Goal: Task Accomplishment & Management: Manage account settings

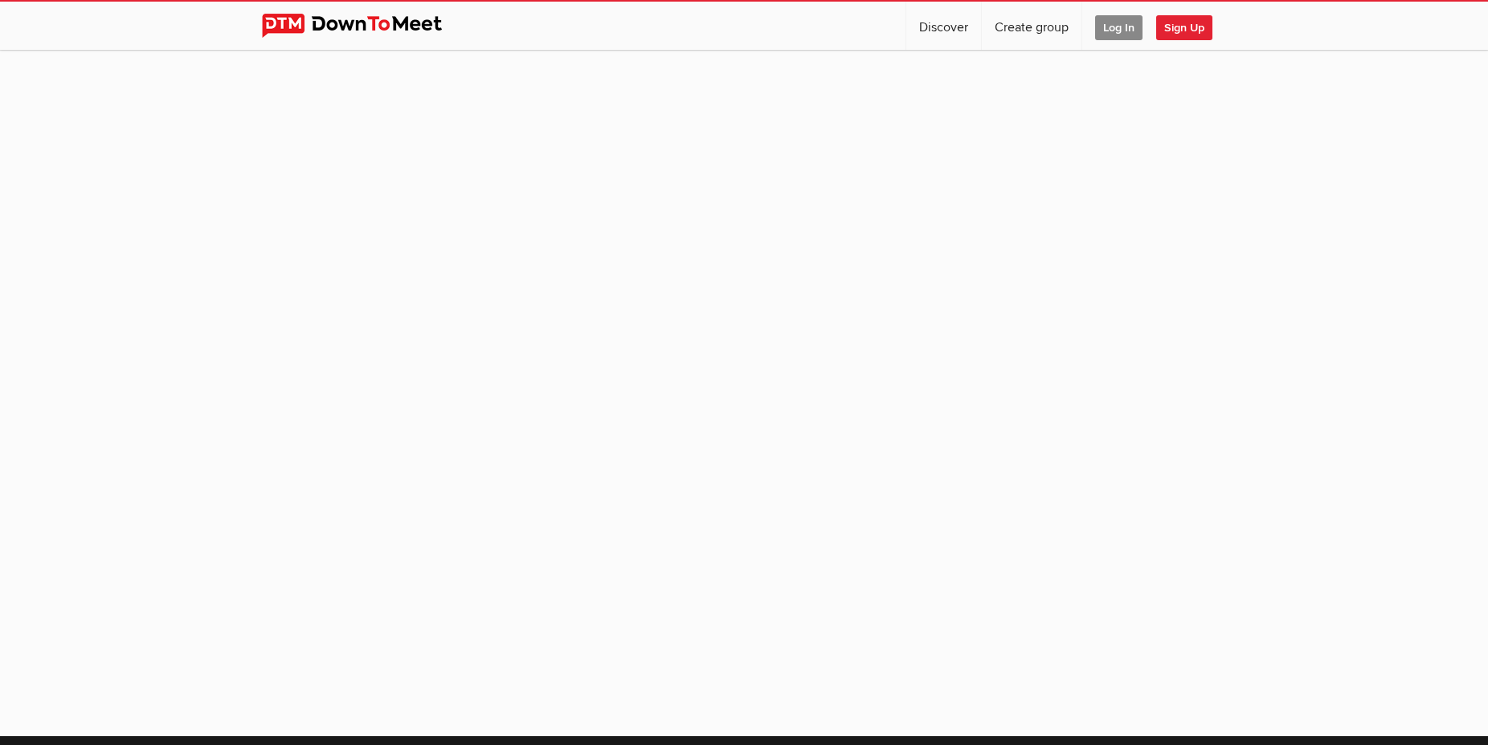
click at [1109, 30] on span "Log In" at bounding box center [1118, 27] width 47 height 25
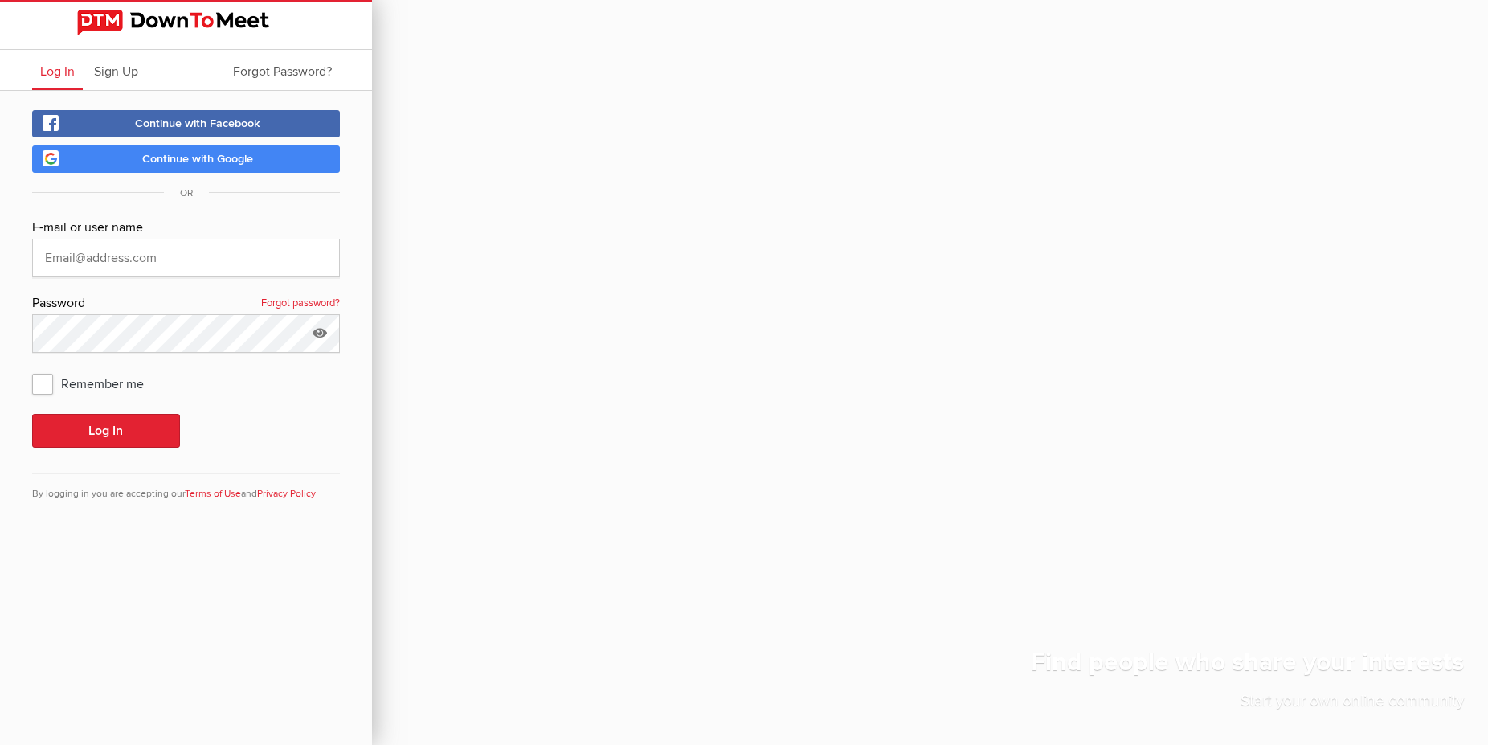
type input "[PERSON_NAME][EMAIL_ADDRESS][PERSON_NAME][DOMAIN_NAME]"
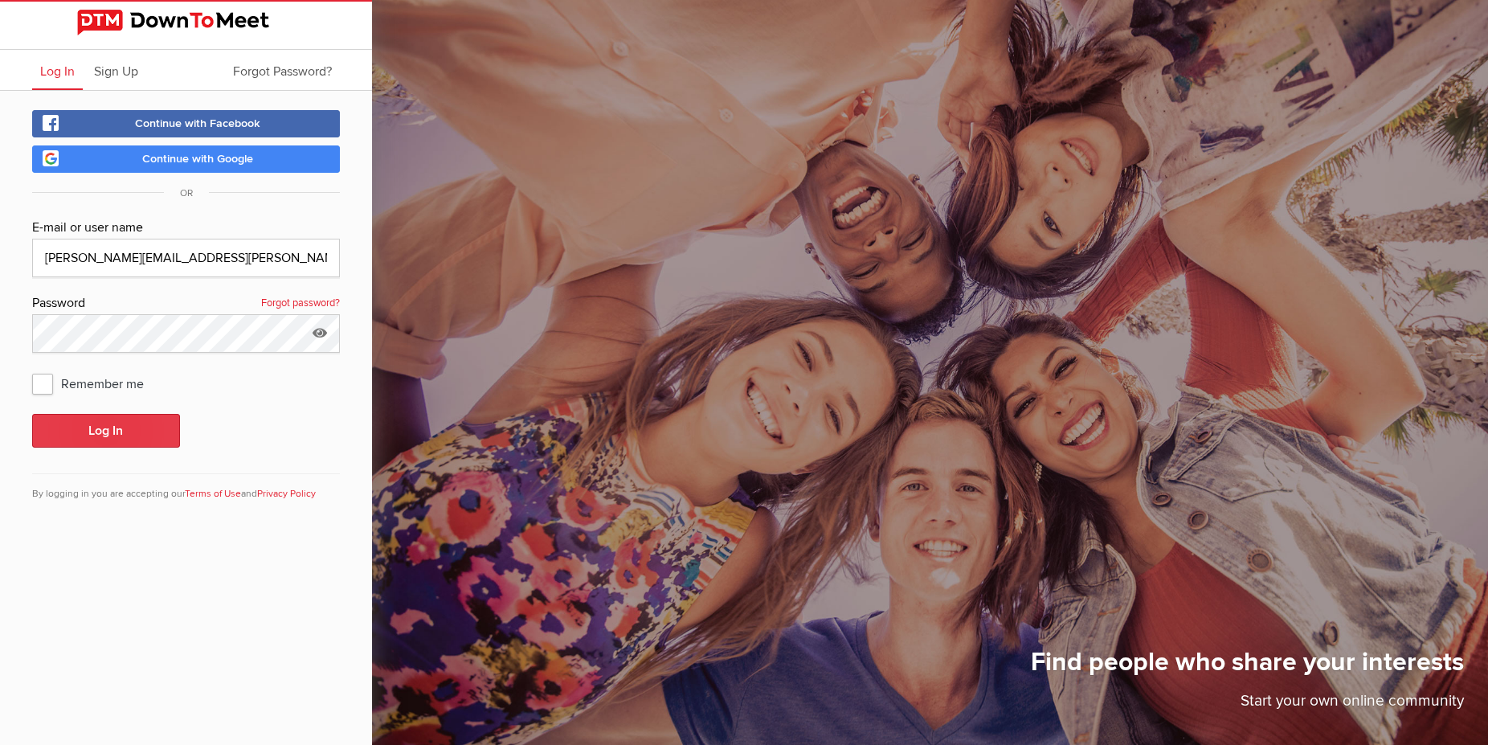
click at [106, 430] on button "Log In" at bounding box center [106, 431] width 148 height 34
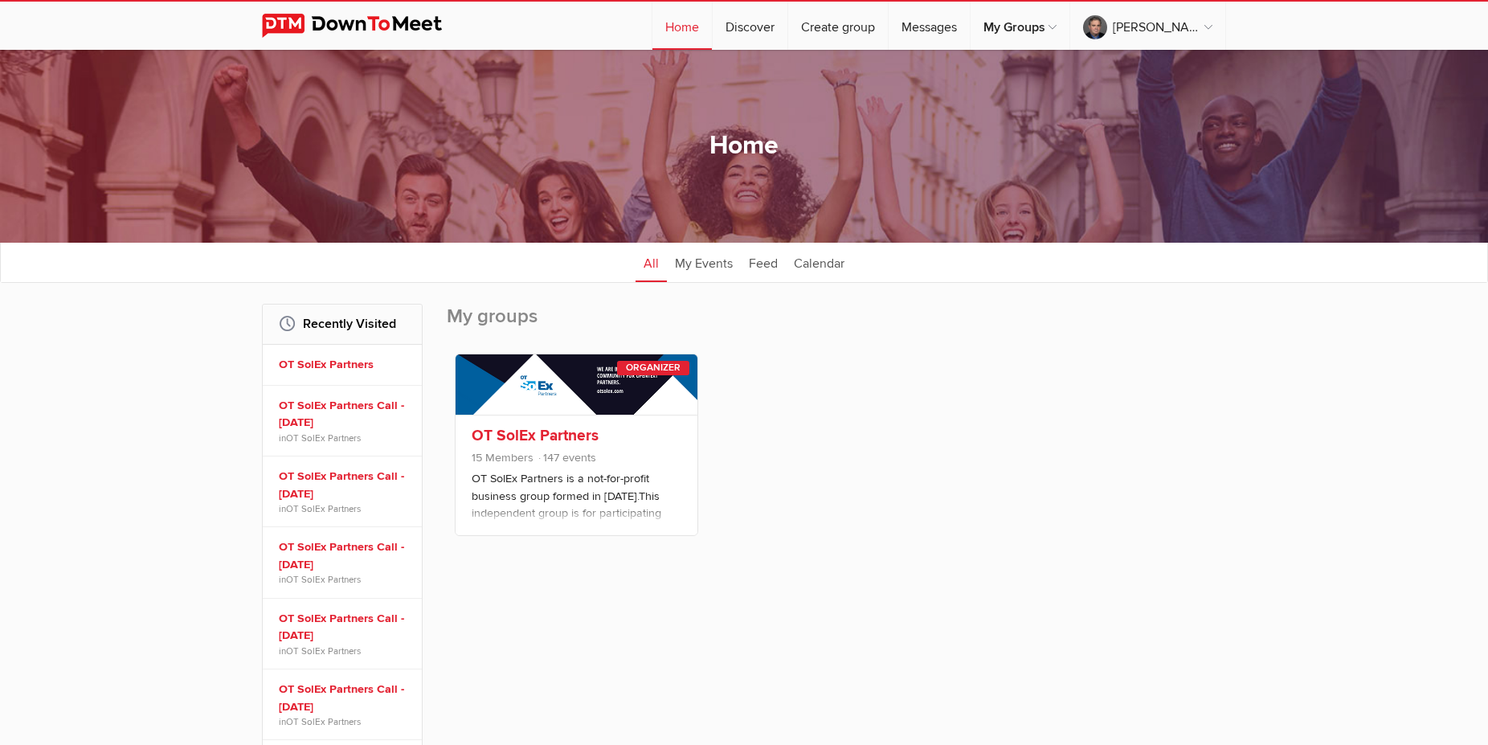
click at [535, 439] on link "OT SolEx Partners" at bounding box center [534, 435] width 127 height 19
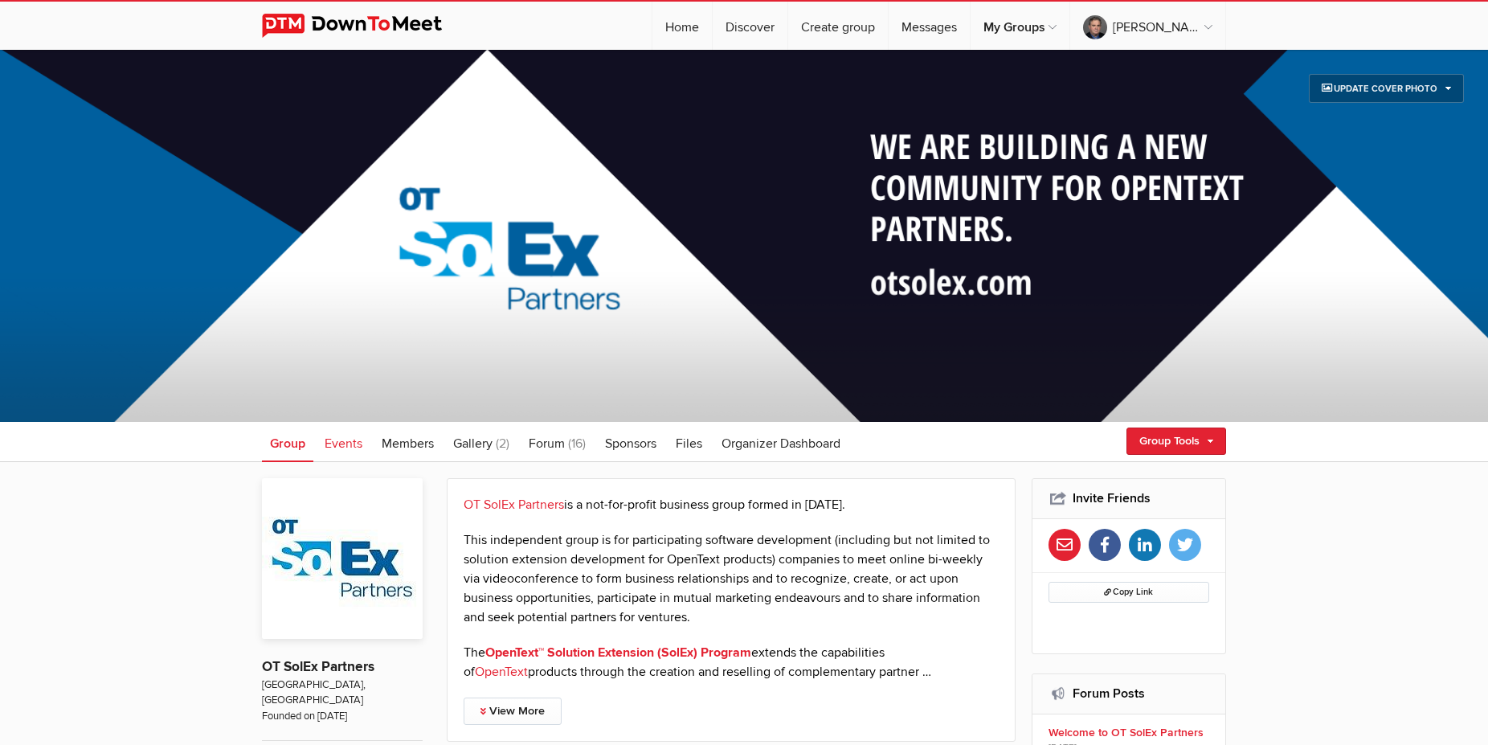
click at [345, 439] on span "Events" at bounding box center [344, 443] width 38 height 16
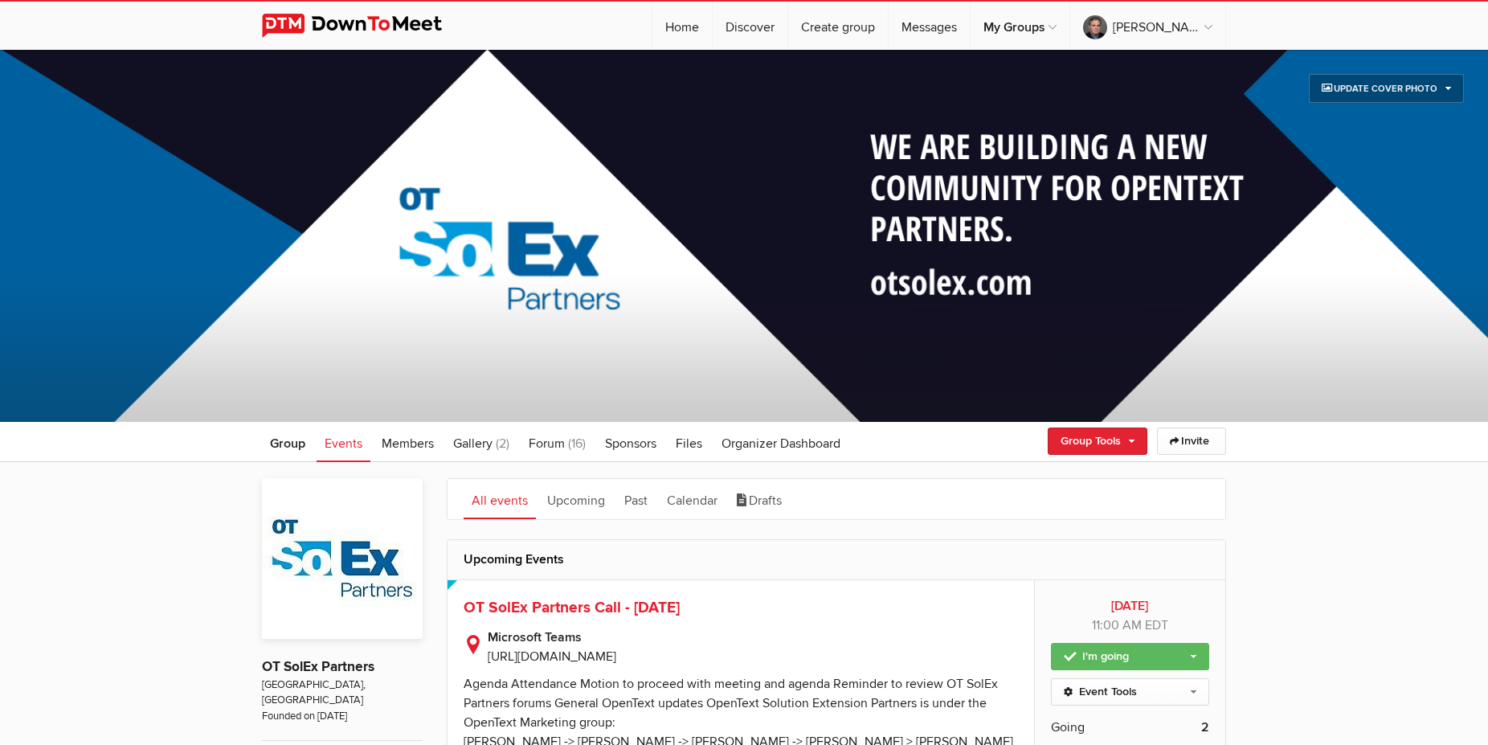
scroll to position [328, 0]
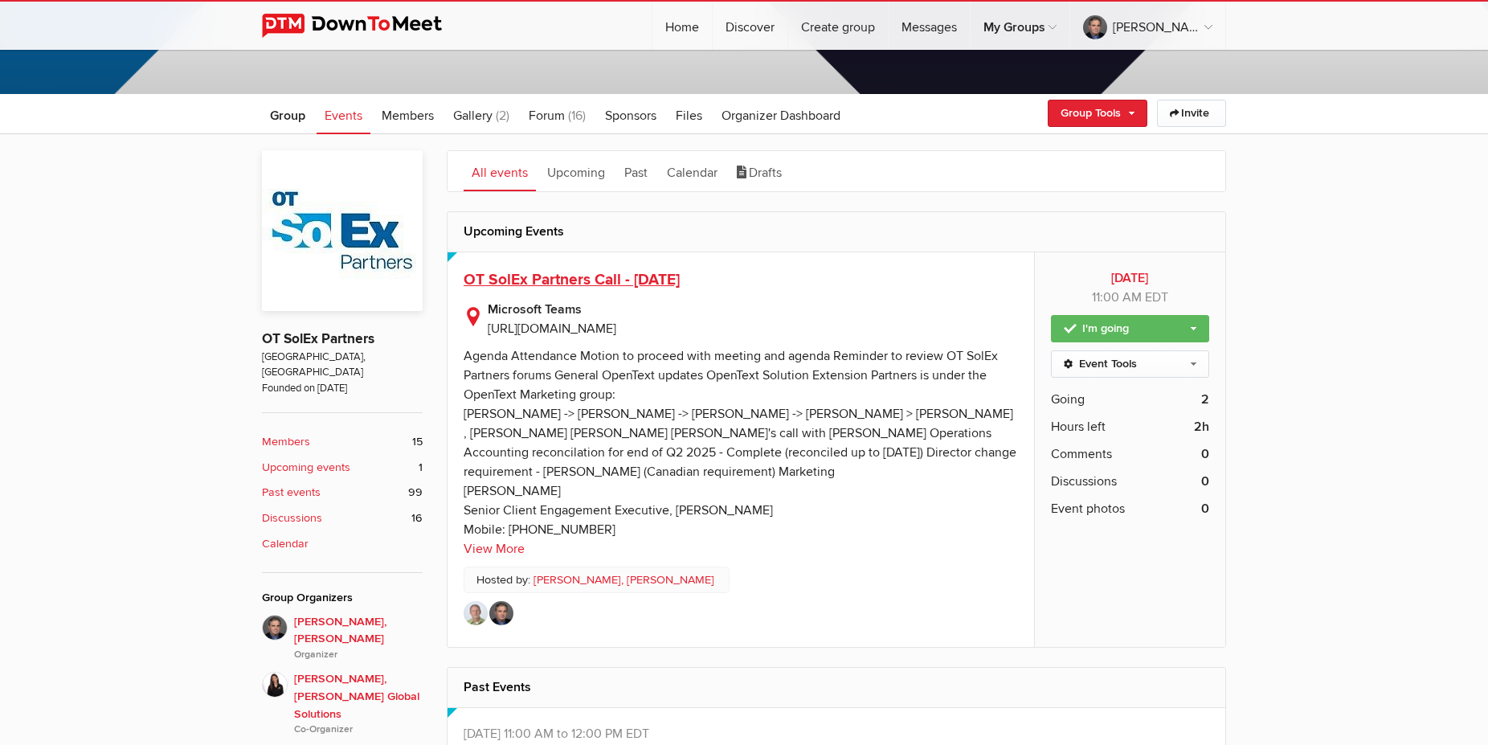
click at [608, 275] on span "OT SolEx Partners Call - [DATE]" at bounding box center [571, 279] width 216 height 19
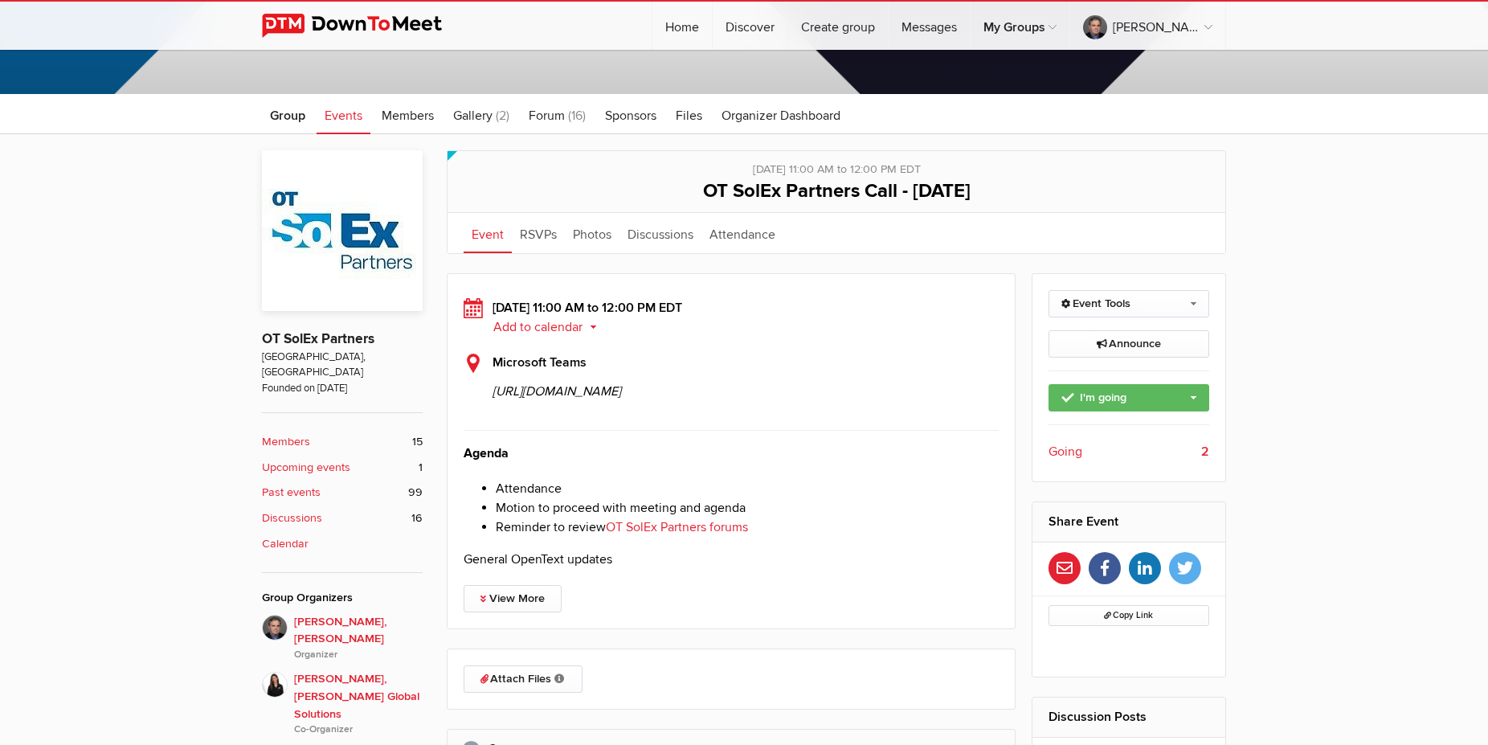
scroll to position [492, 0]
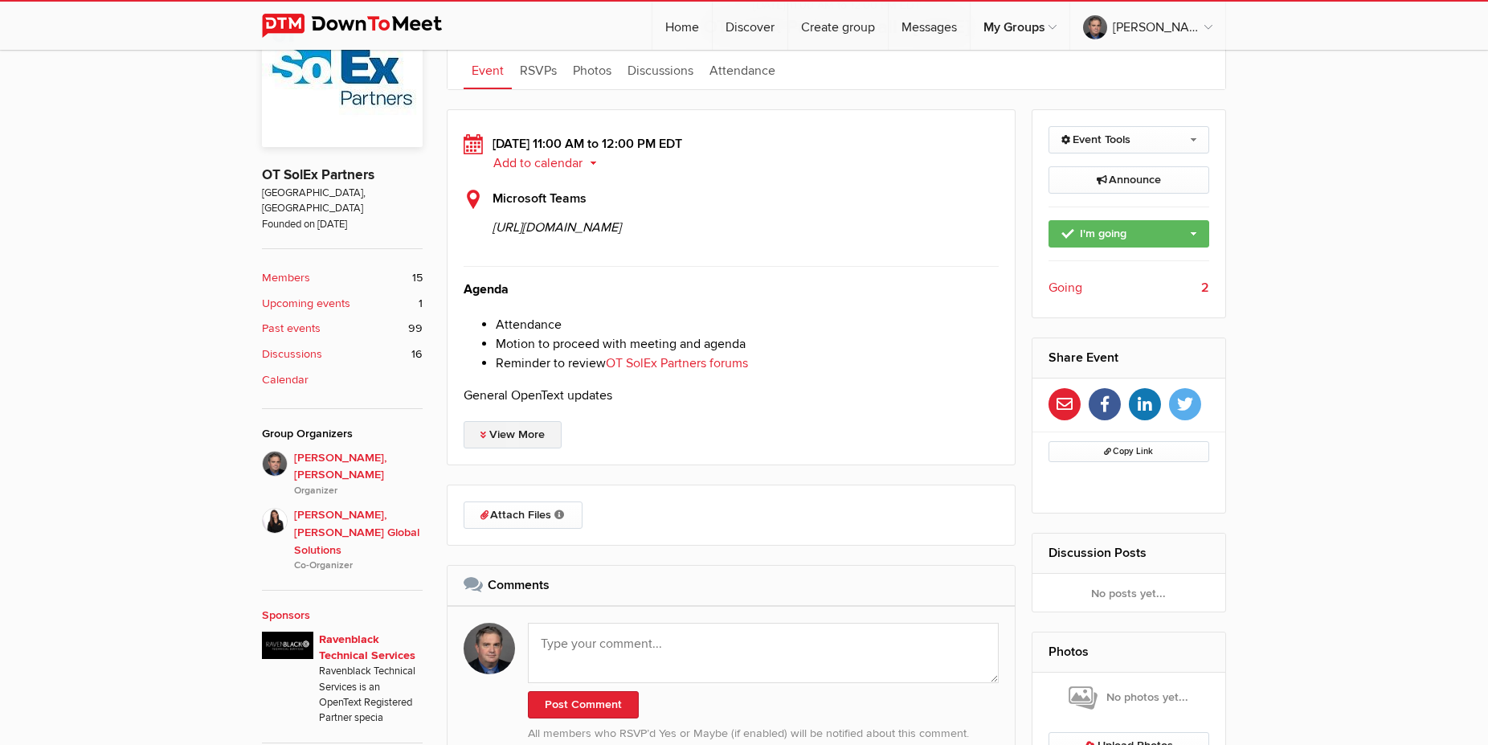
click at [488, 448] on link "View More" at bounding box center [512, 434] width 98 height 27
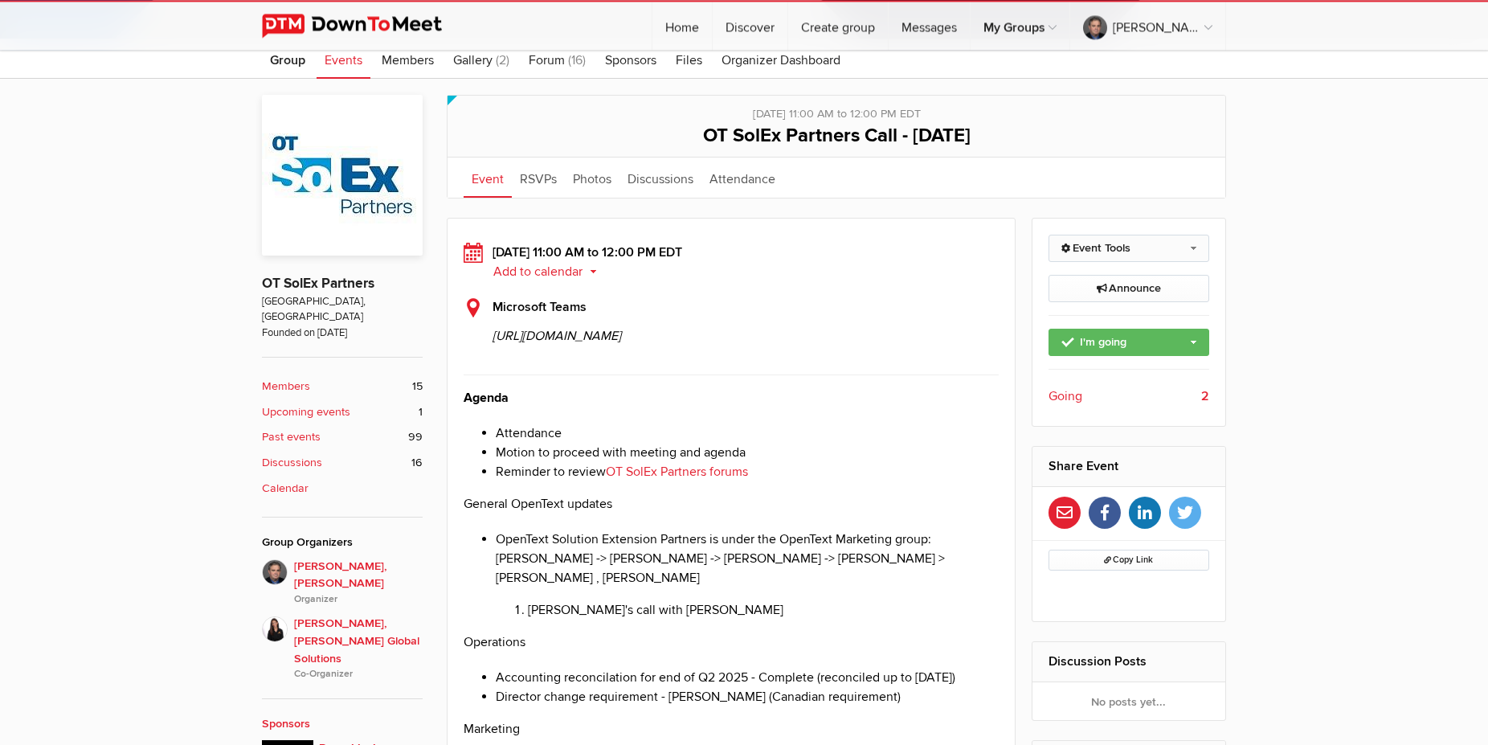
scroll to position [328, 0]
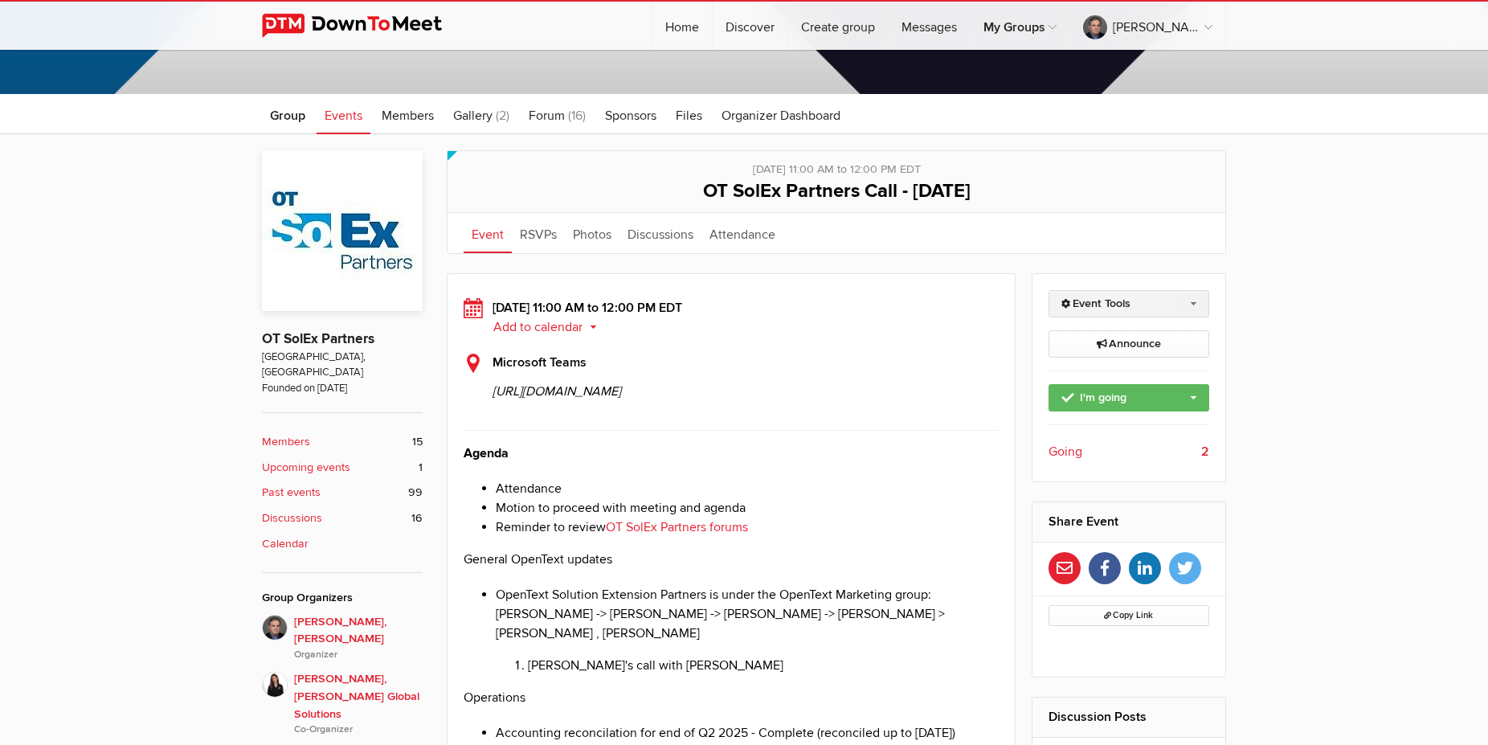
click at [1170, 303] on link "Event Tools" at bounding box center [1128, 303] width 161 height 27
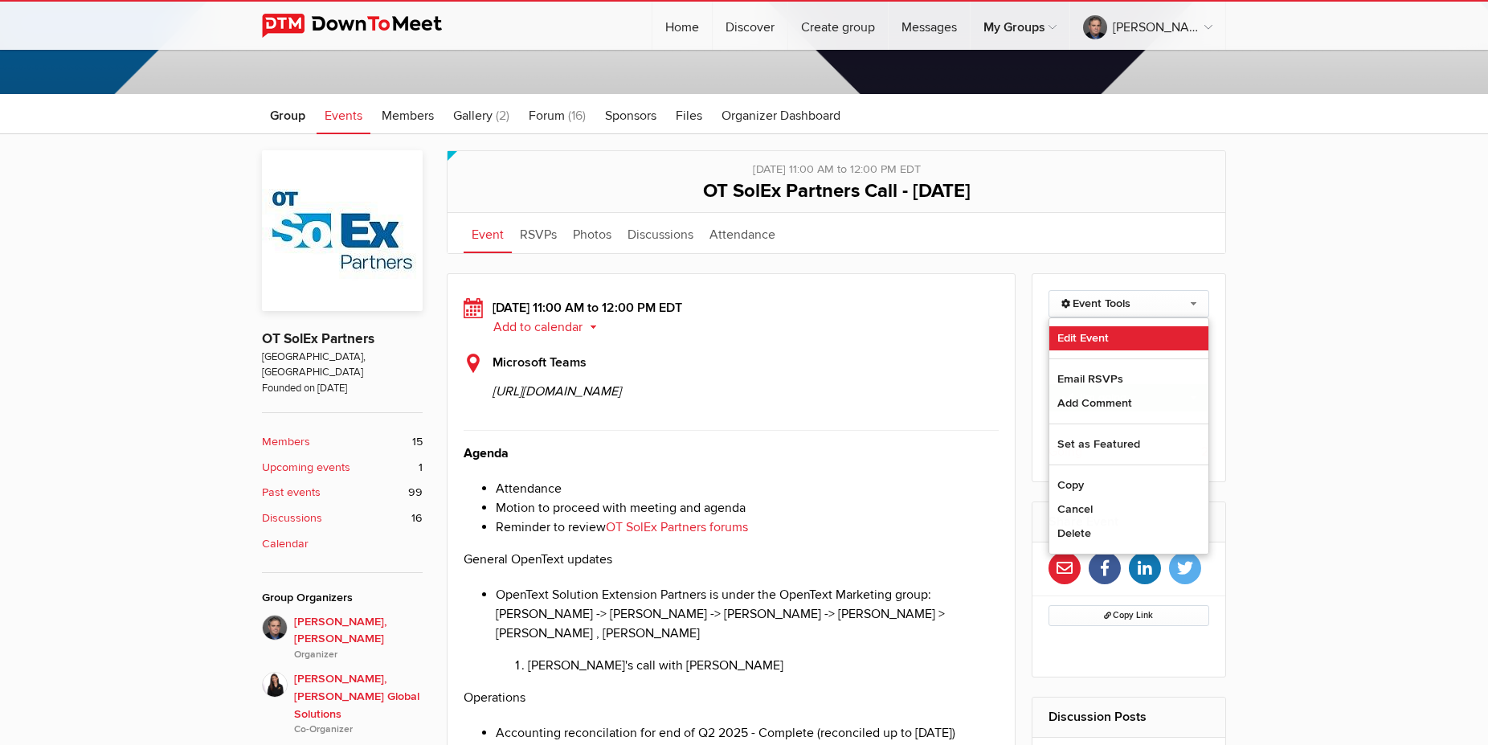
click at [1094, 335] on link "Edit Event" at bounding box center [1129, 338] width 160 height 24
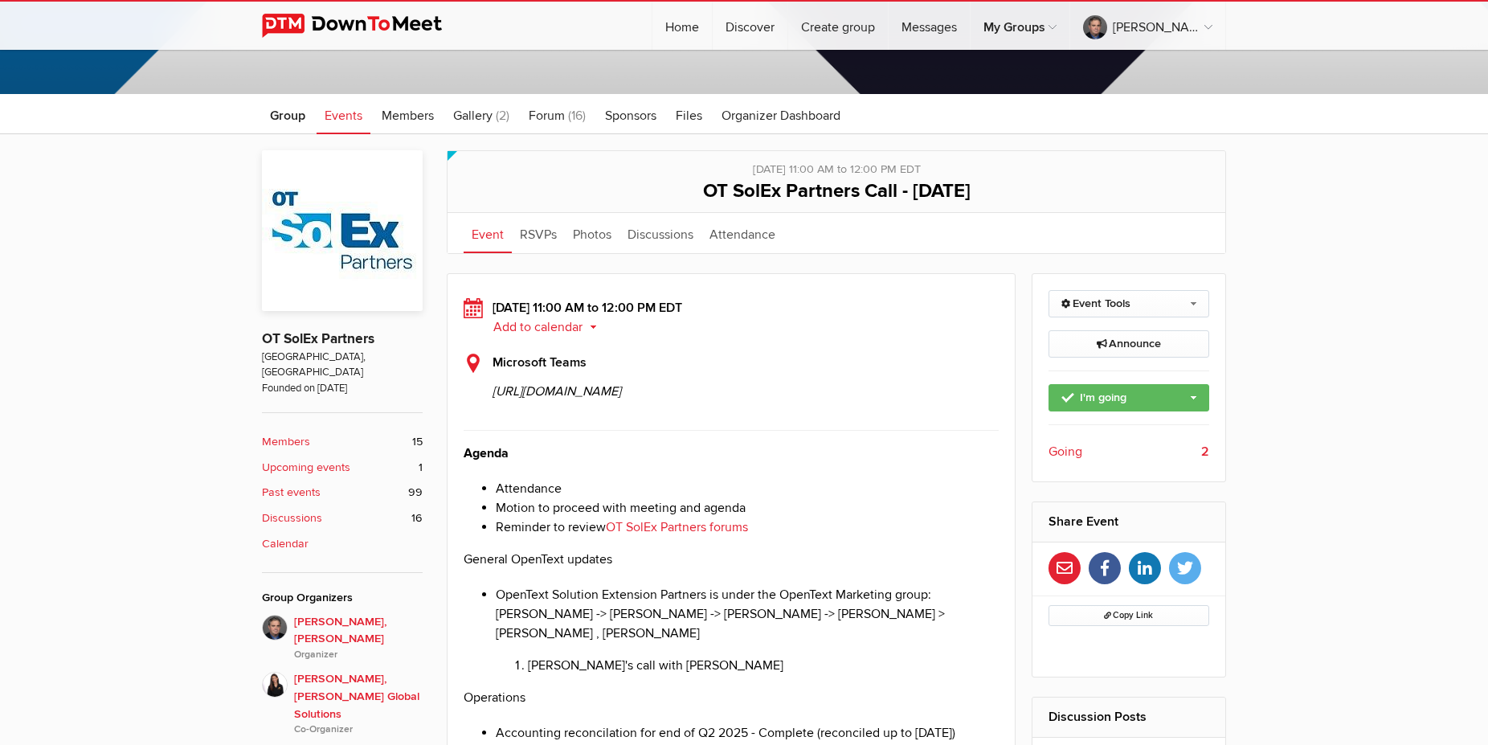
select select "11:00:00"
select select
select select "PM"
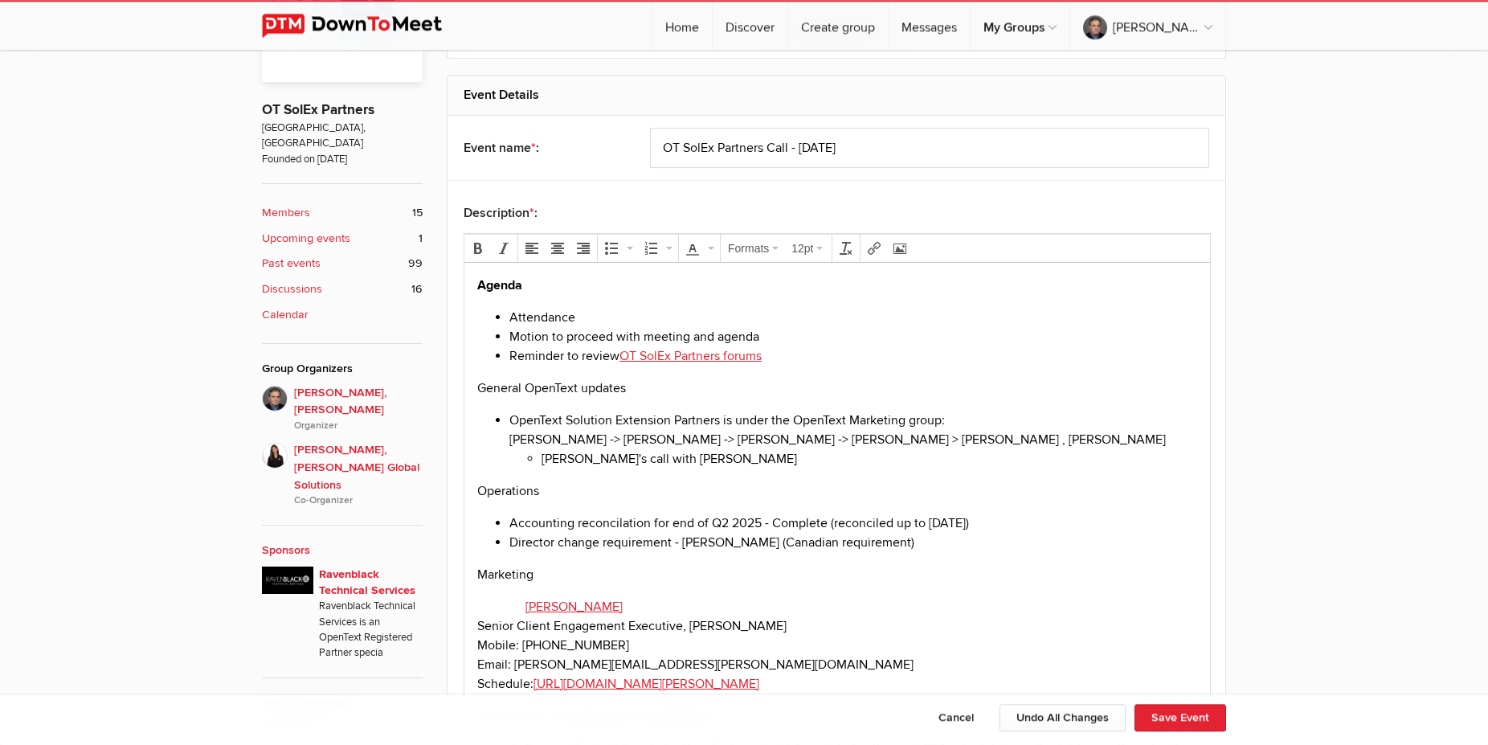
scroll to position [655, 0]
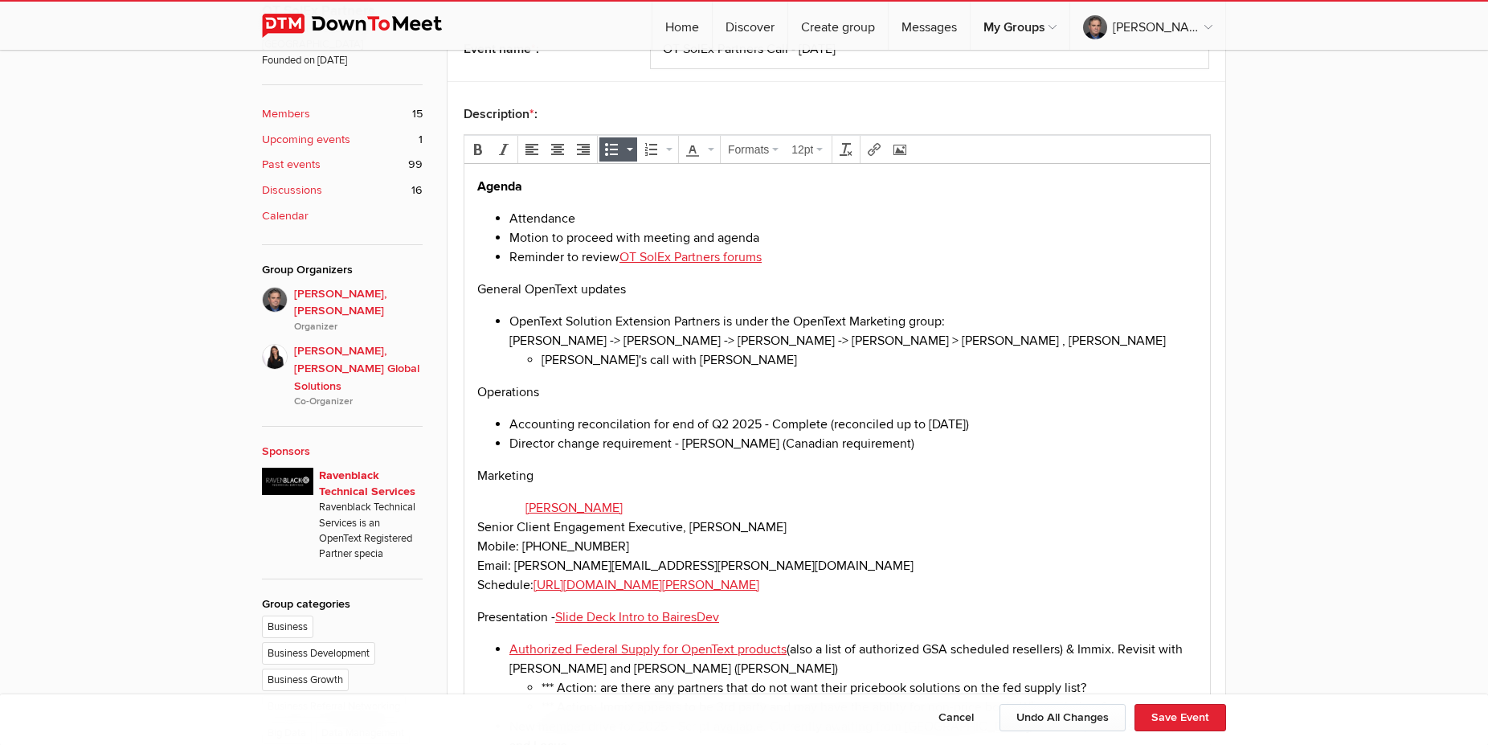
click at [513, 323] on li "OpenText Solution Extension Partners is under the OpenText Marketing group: [PE…" at bounding box center [853, 340] width 688 height 58
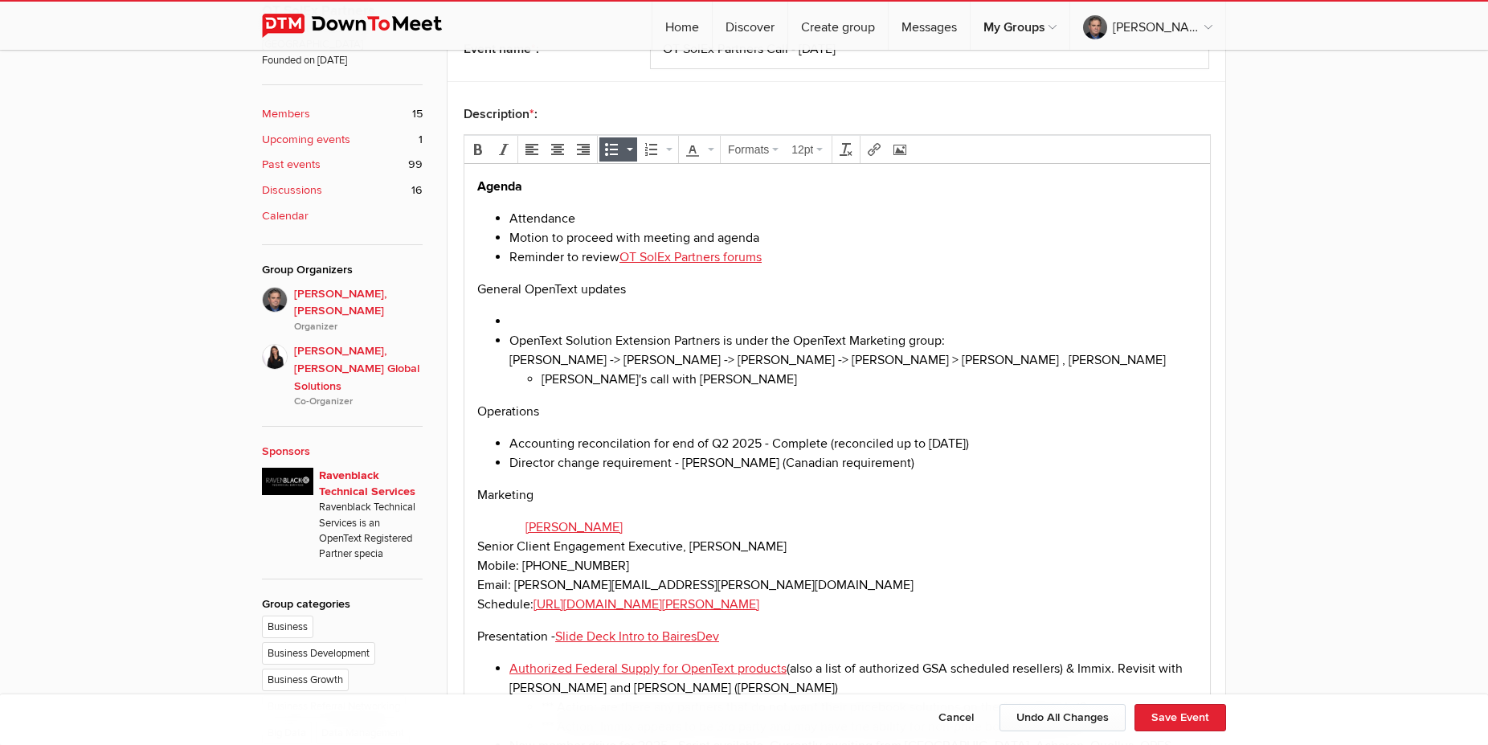
paste body
click at [511, 323] on li "[PERSON_NAME] now Interim Chief Executive Officer" at bounding box center [853, 320] width 688 height 19
click at [739, 325] on li "[PERSON_NAME] now Interim Chief Executive Officer" at bounding box center [853, 320] width 688 height 19
drag, startPoint x: 511, startPoint y: 323, endPoint x: 818, endPoint y: 322, distance: 307.6
click at [818, 322] on li "[PERSON_NAME] now Interim Chief Executive Officer" at bounding box center [853, 320] width 688 height 19
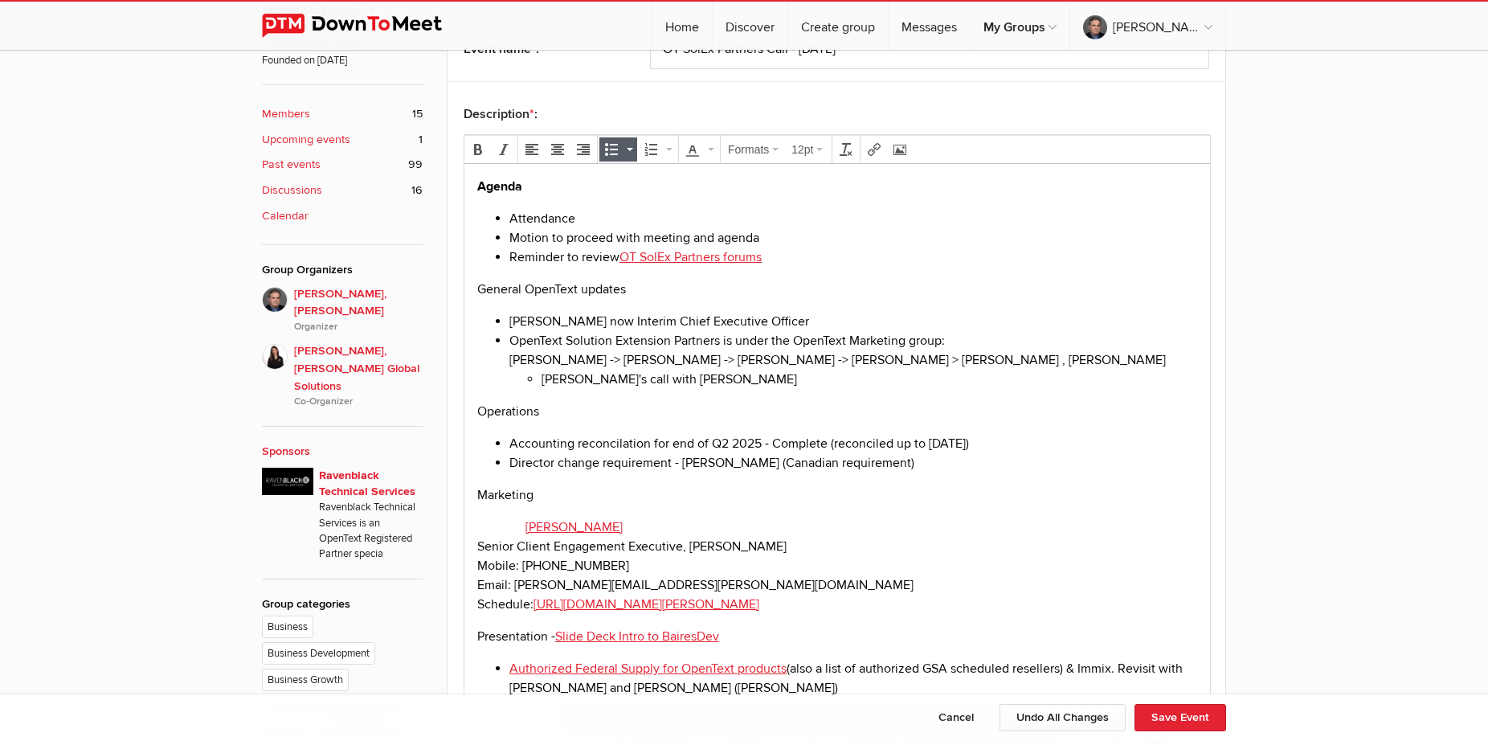
click at [818, 322] on li "[PERSON_NAME] now Interim Chief Executive Officer" at bounding box center [853, 320] width 688 height 19
drag, startPoint x: 819, startPoint y: 322, endPoint x: 512, endPoint y: 322, distance: 307.6
click at [512, 322] on li "[PERSON_NAME] now Interim Chief Executive Officer" at bounding box center [853, 320] width 688 height 19
click at [879, 149] on icon "Insert/edit link" at bounding box center [873, 149] width 13 height 13
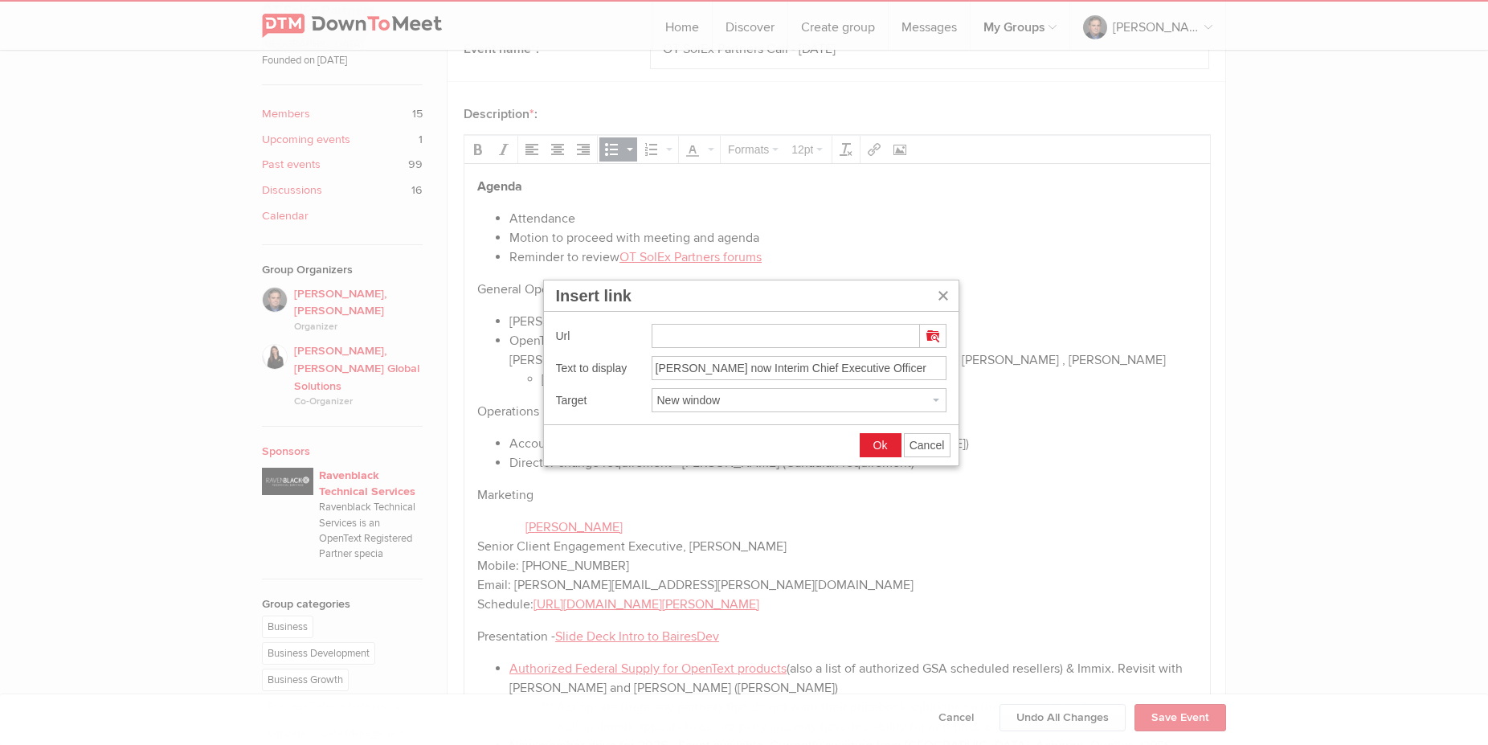
type input "[URL][DOMAIN_NAME]"
click at [881, 441] on span "Ok" at bounding box center [880, 445] width 14 height 13
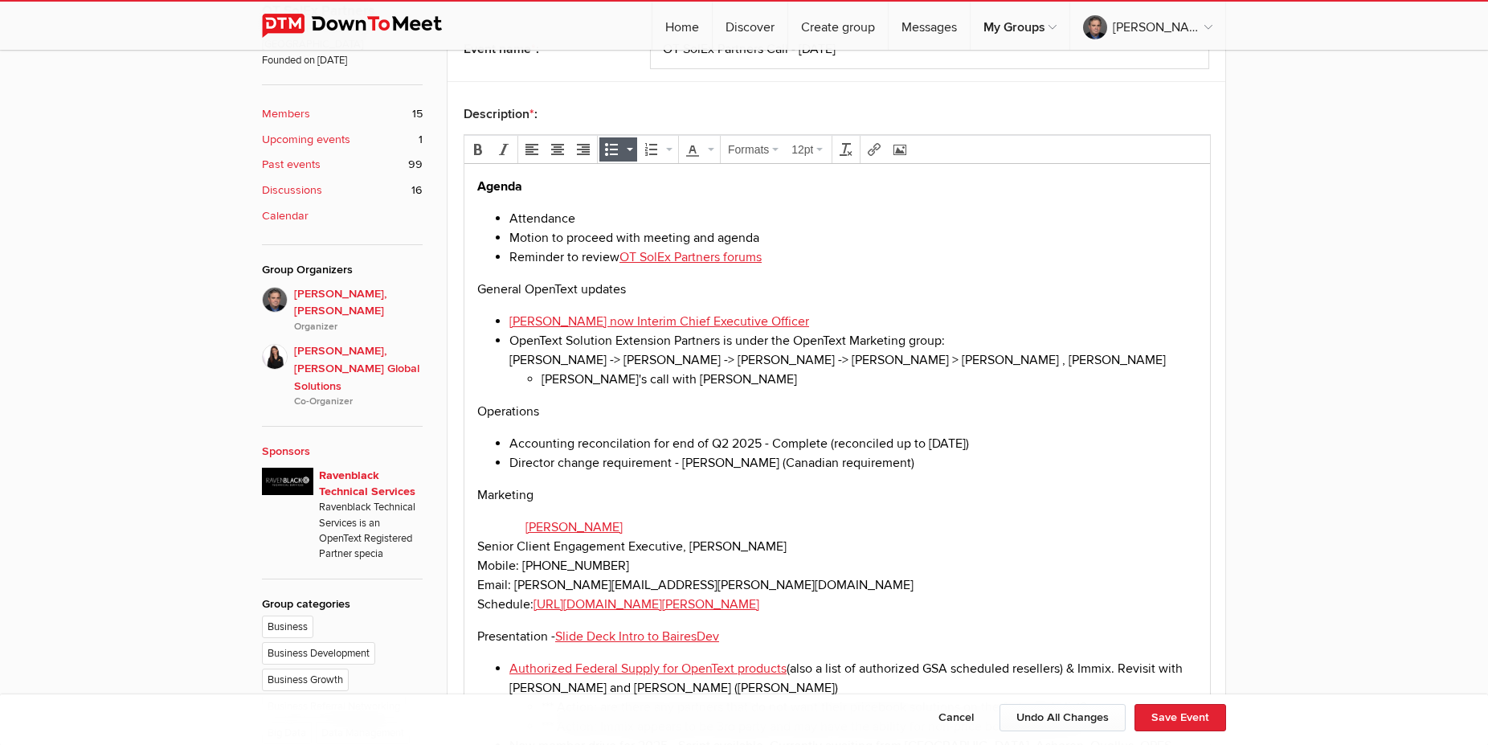
click at [684, 386] on li "[PERSON_NAME]'s call with [PERSON_NAME]" at bounding box center [868, 378] width 655 height 19
click at [598, 350] on li "OpenText Solution Extension Partners is under the OpenText Marketing group: [PE…" at bounding box center [853, 359] width 688 height 58
drag, startPoint x: 614, startPoint y: 364, endPoint x: 512, endPoint y: 361, distance: 102.1
click at [512, 361] on li "OpenText Solution Extension Partners is under the OpenText Marketing group: [PE…" at bounding box center [853, 359] width 688 height 58
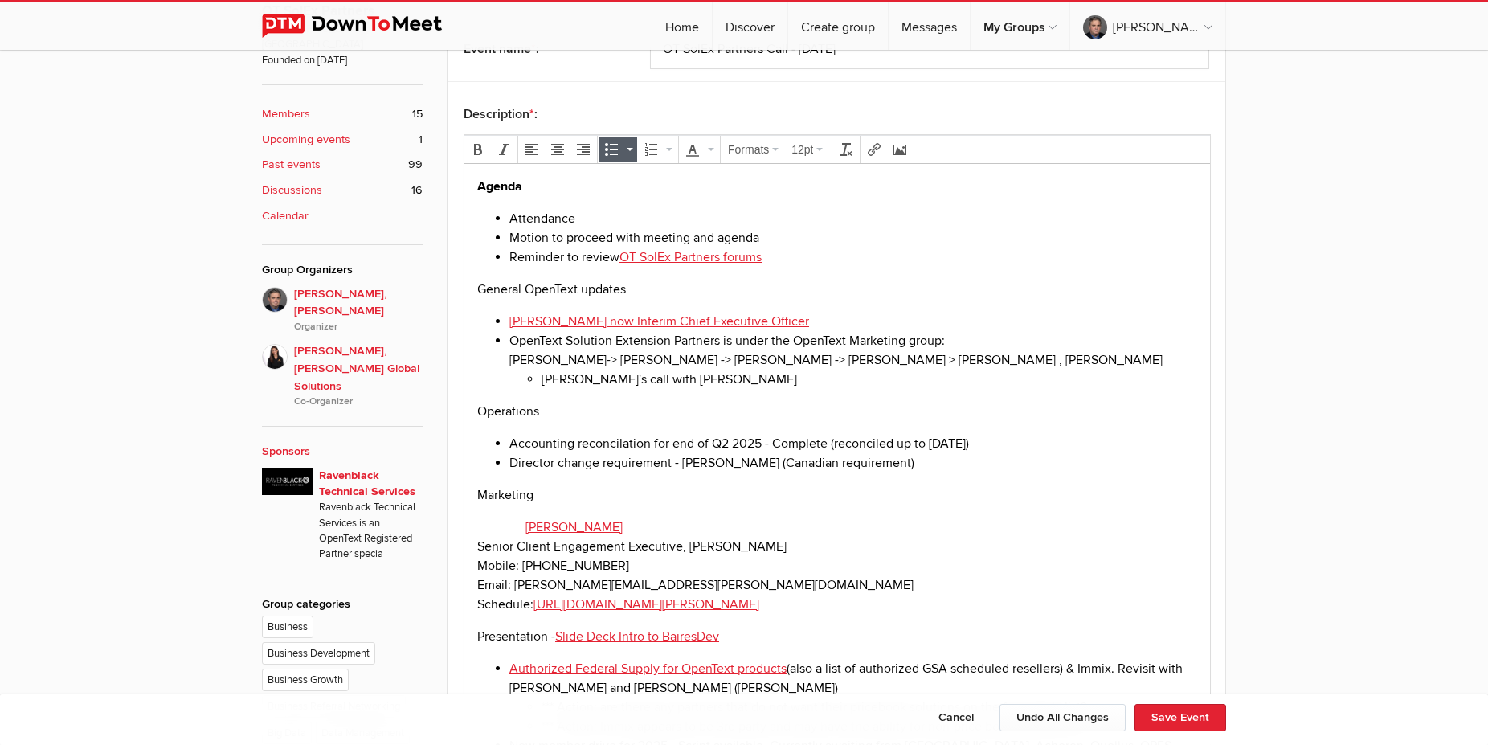
click at [509, 362] on li "OpenText Solution Extension Partners is under the OpenText Marketing group: [PE…" at bounding box center [853, 359] width 688 height 58
click at [872, 154] on icon "Insert/edit link" at bounding box center [873, 149] width 13 height 13
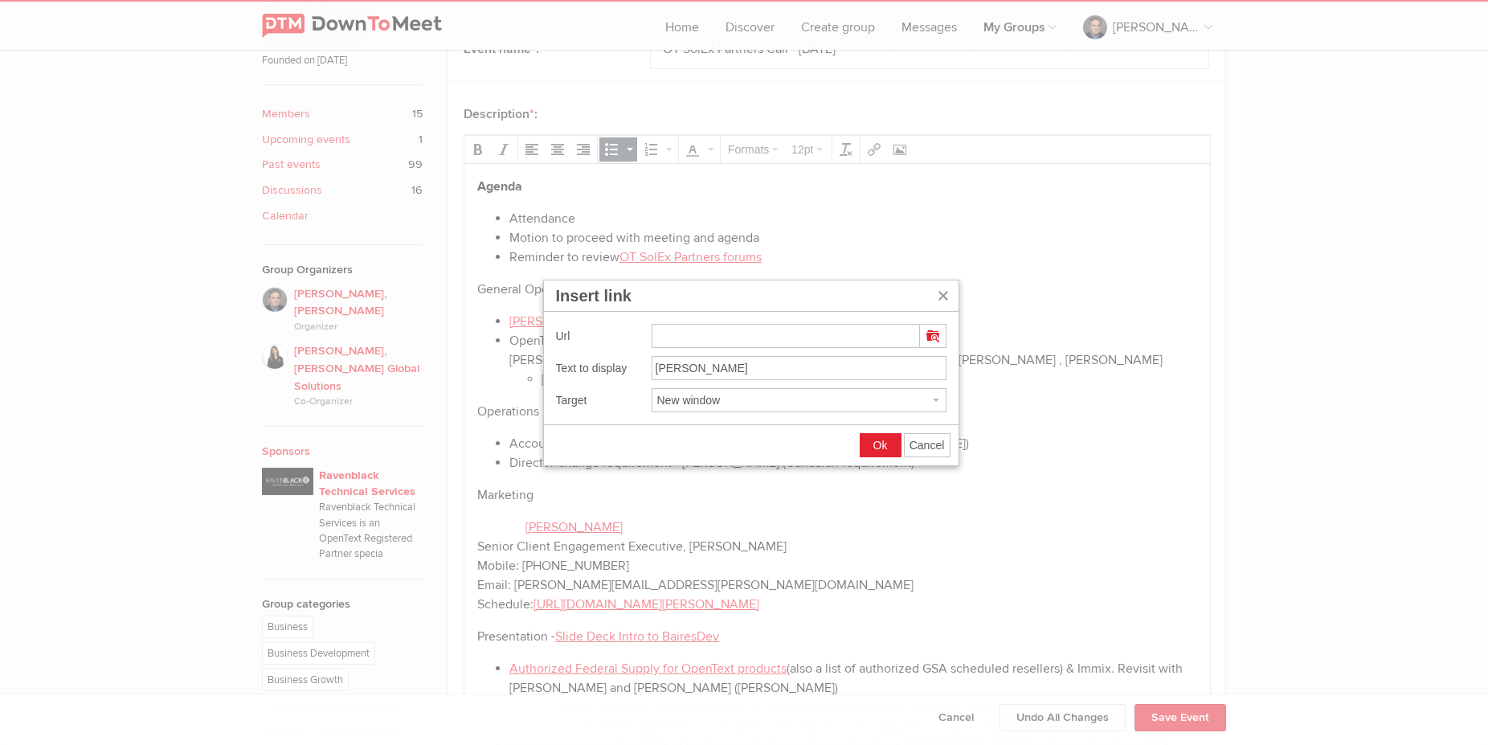
type input "[URL][DOMAIN_NAME]"
click at [884, 443] on span "Ok" at bounding box center [880, 445] width 14 height 13
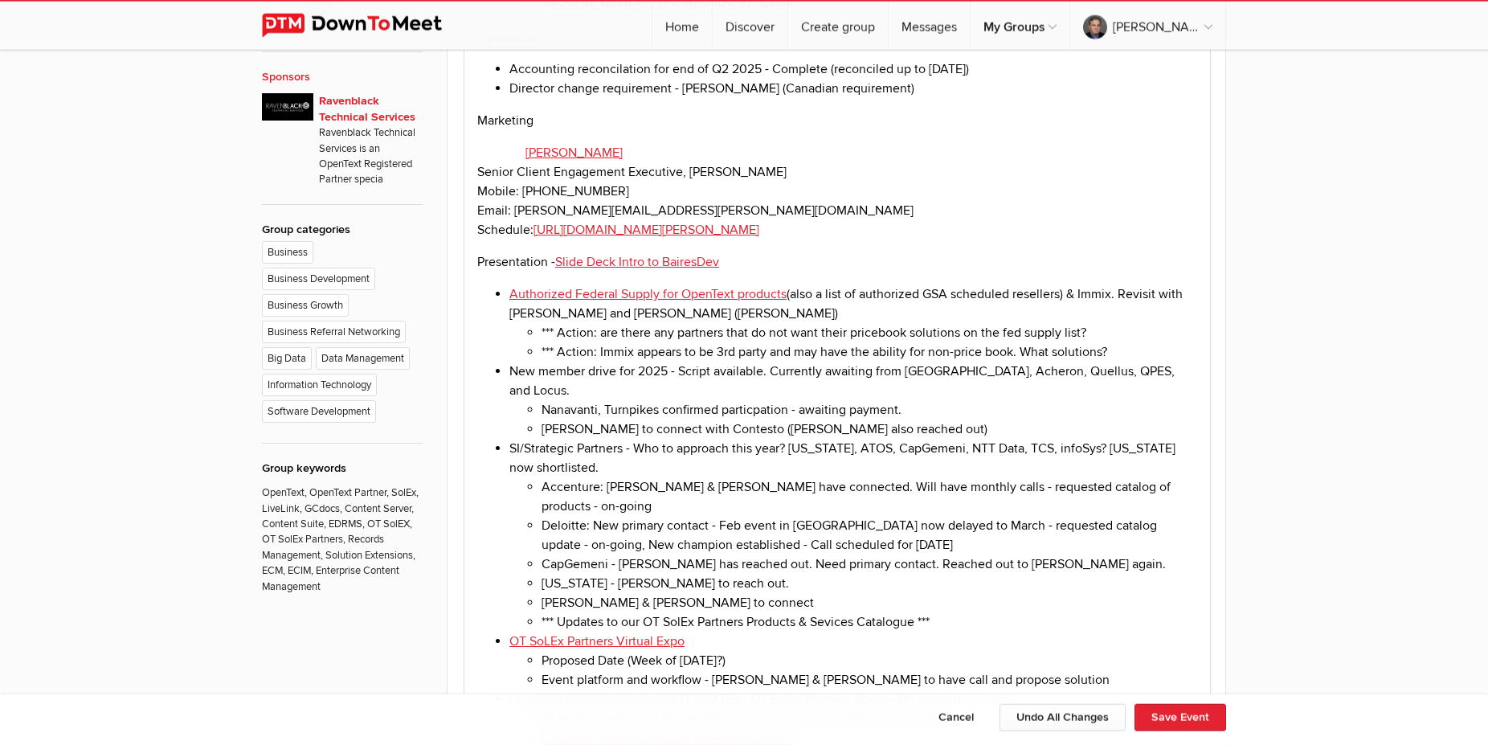
scroll to position [1065, 0]
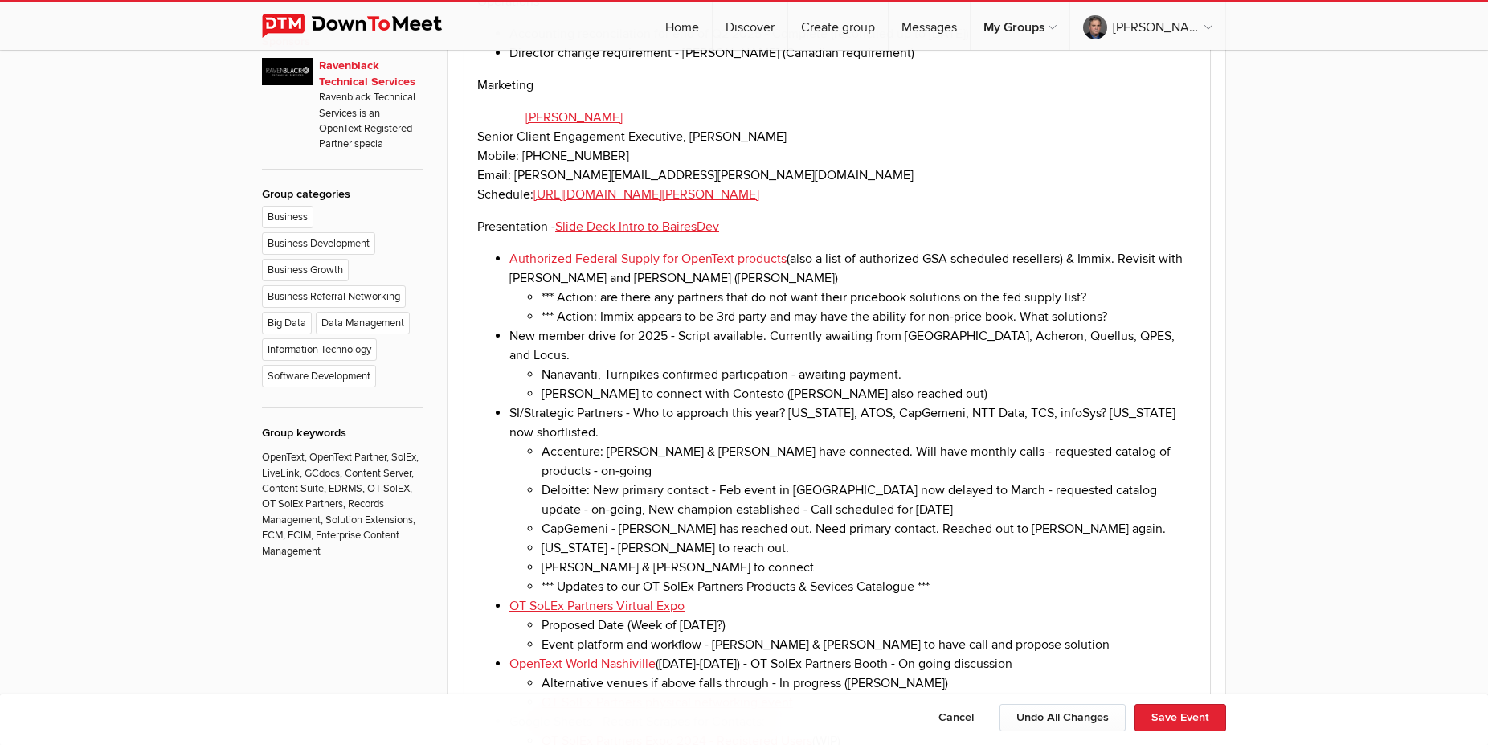
click at [552, 384] on li "[PERSON_NAME] to connect with Contesto ([PERSON_NAME] also reached out)" at bounding box center [868, 393] width 655 height 19
click at [610, 409] on li "SI/Strategic Partners - Who to approach this year? [US_STATE], ATOS, CapGemeni,…" at bounding box center [853, 499] width 688 height 193
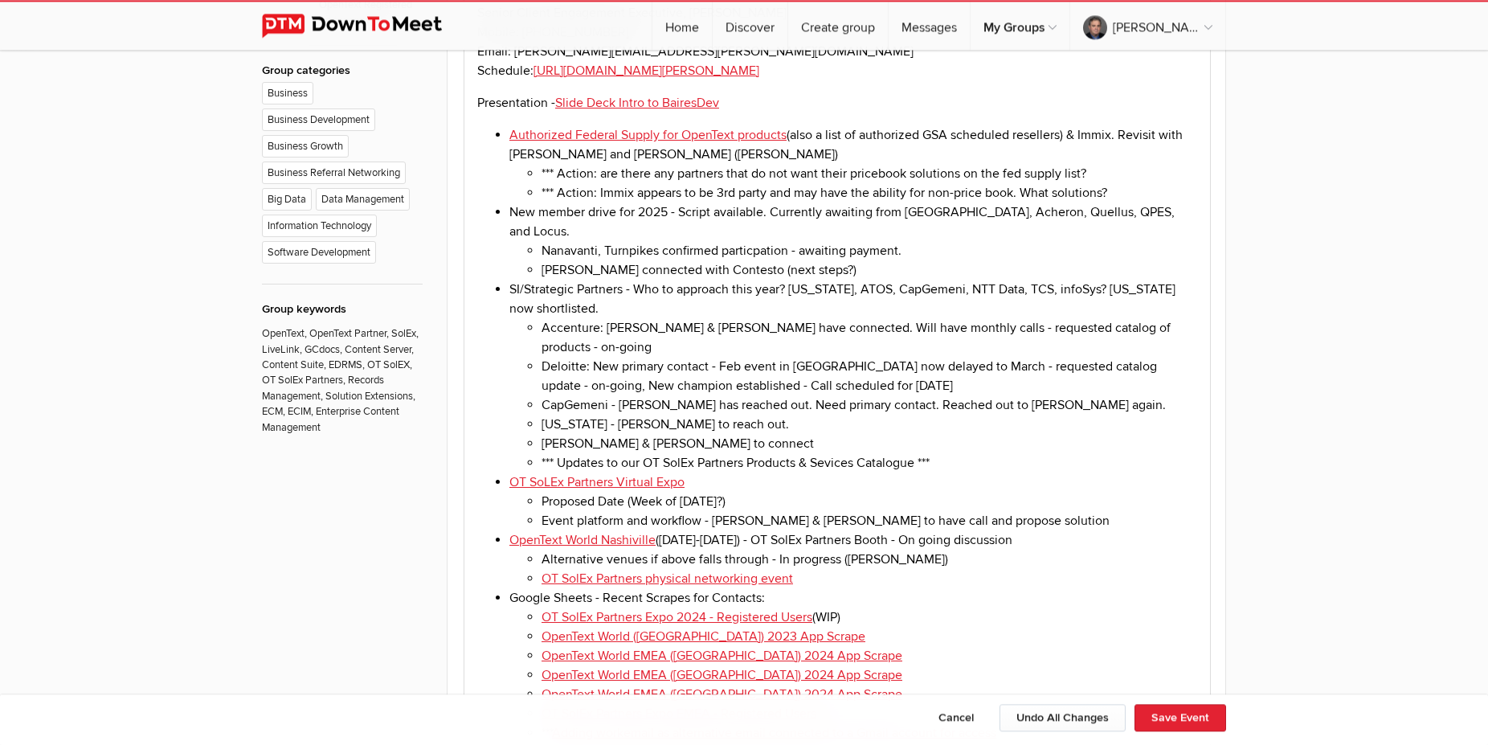
scroll to position [1229, 0]
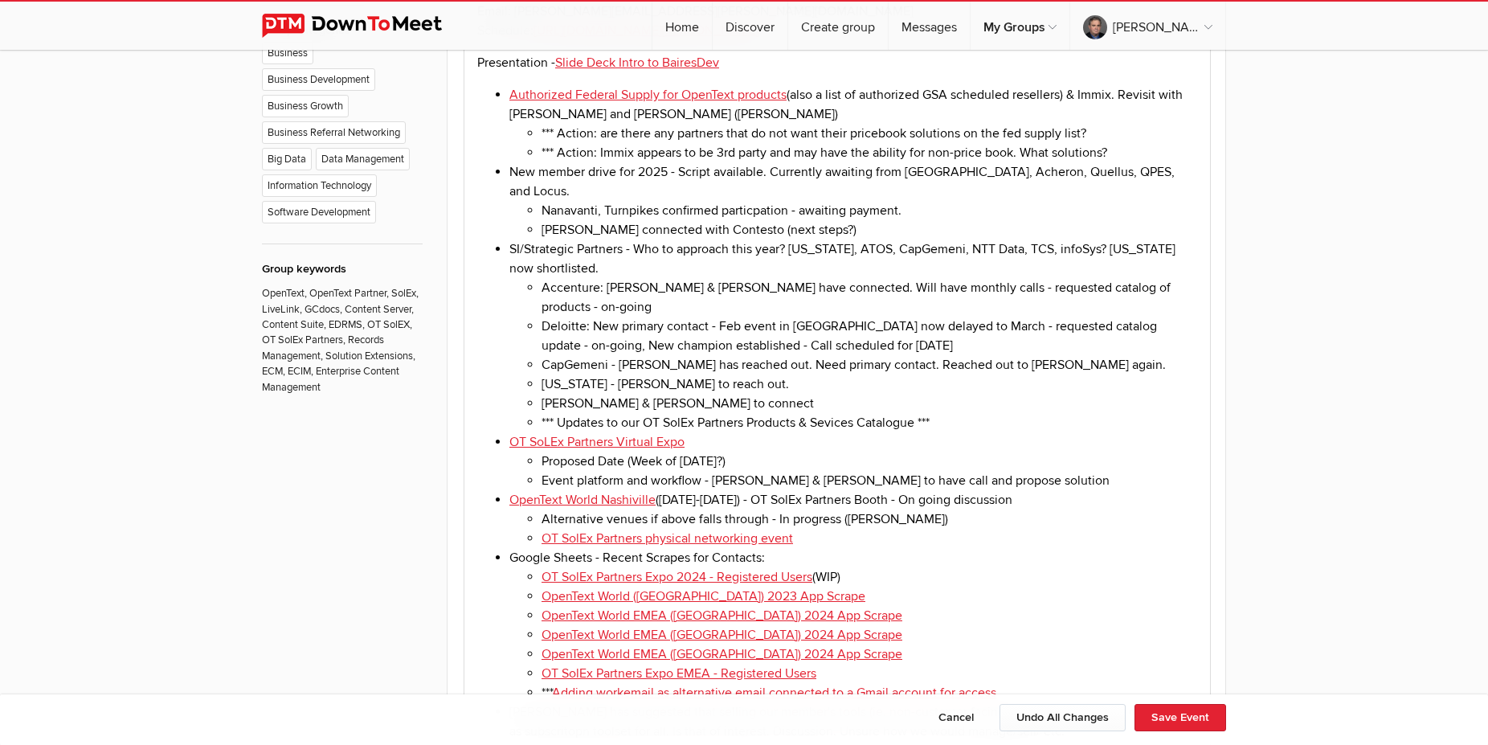
click at [780, 394] on li "[PERSON_NAME] & [PERSON_NAME] to connect" at bounding box center [868, 403] width 655 height 19
drag, startPoint x: 699, startPoint y: 380, endPoint x: 761, endPoint y: 378, distance: 61.9
click at [761, 394] on li "[PERSON_NAME] & [PERSON_NAME] to connect" at bounding box center [868, 403] width 655 height 19
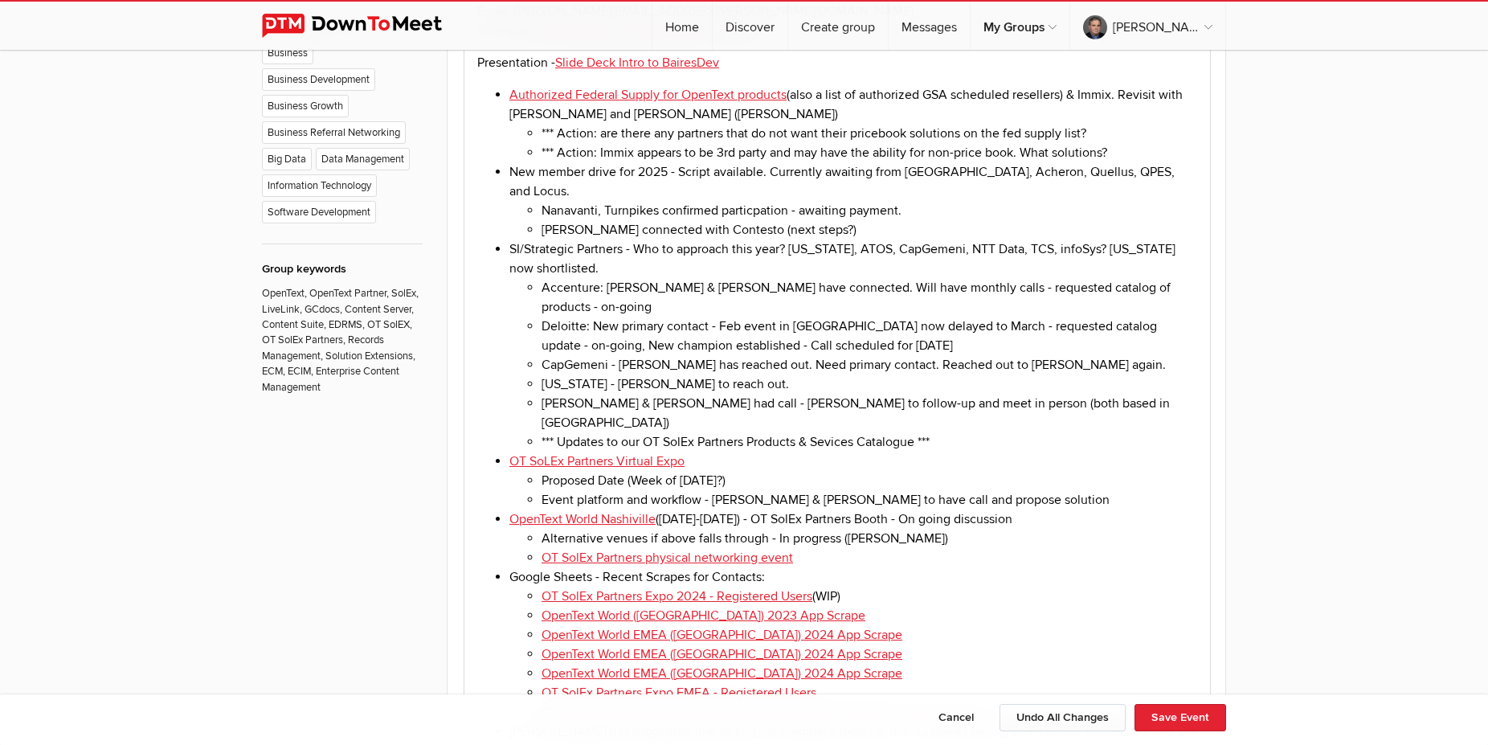
scroll to position [1311, 0]
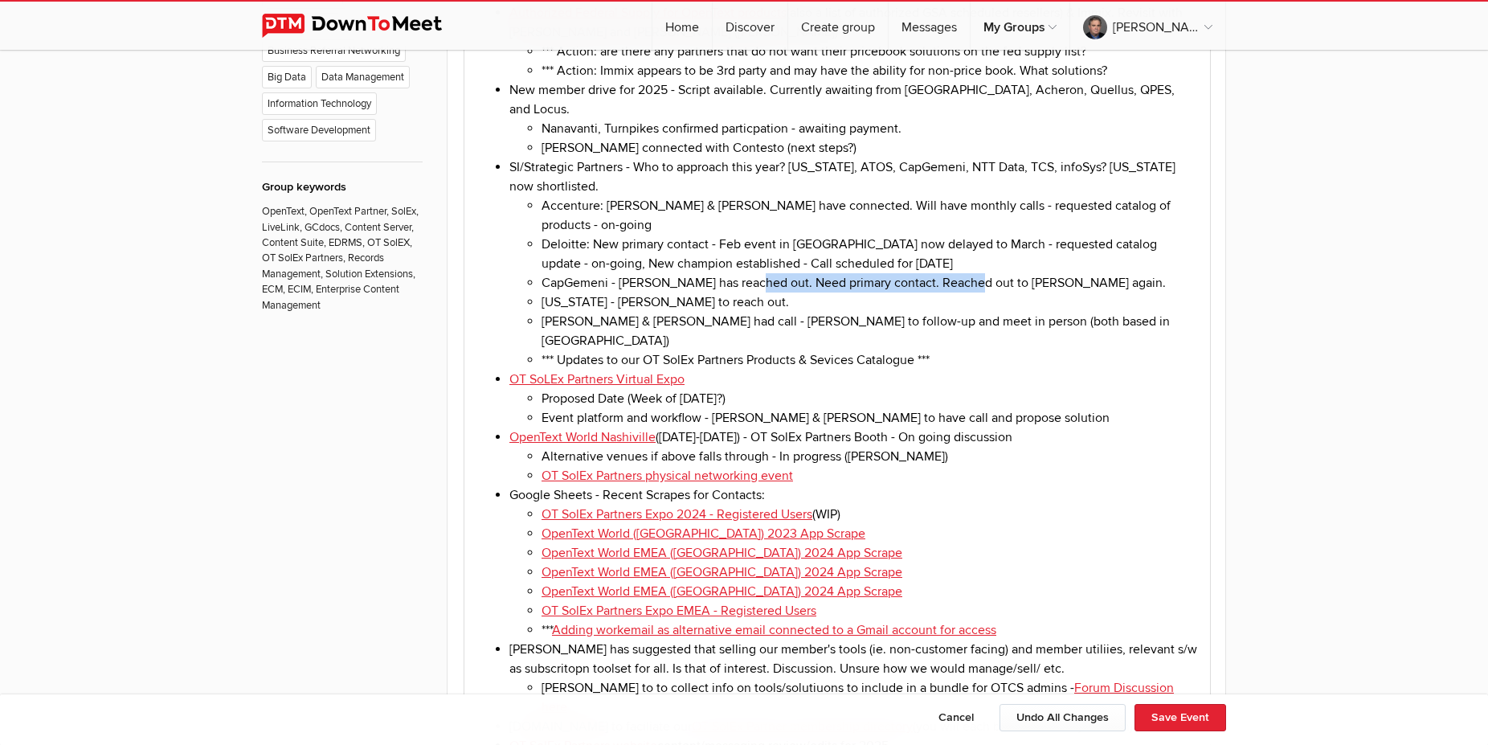
drag, startPoint x: 749, startPoint y: 258, endPoint x: 964, endPoint y: 258, distance: 215.3
click at [964, 273] on li "CapGemeni - [PERSON_NAME] has reached out. Need primary contact. Reached out to…" at bounding box center [868, 282] width 655 height 19
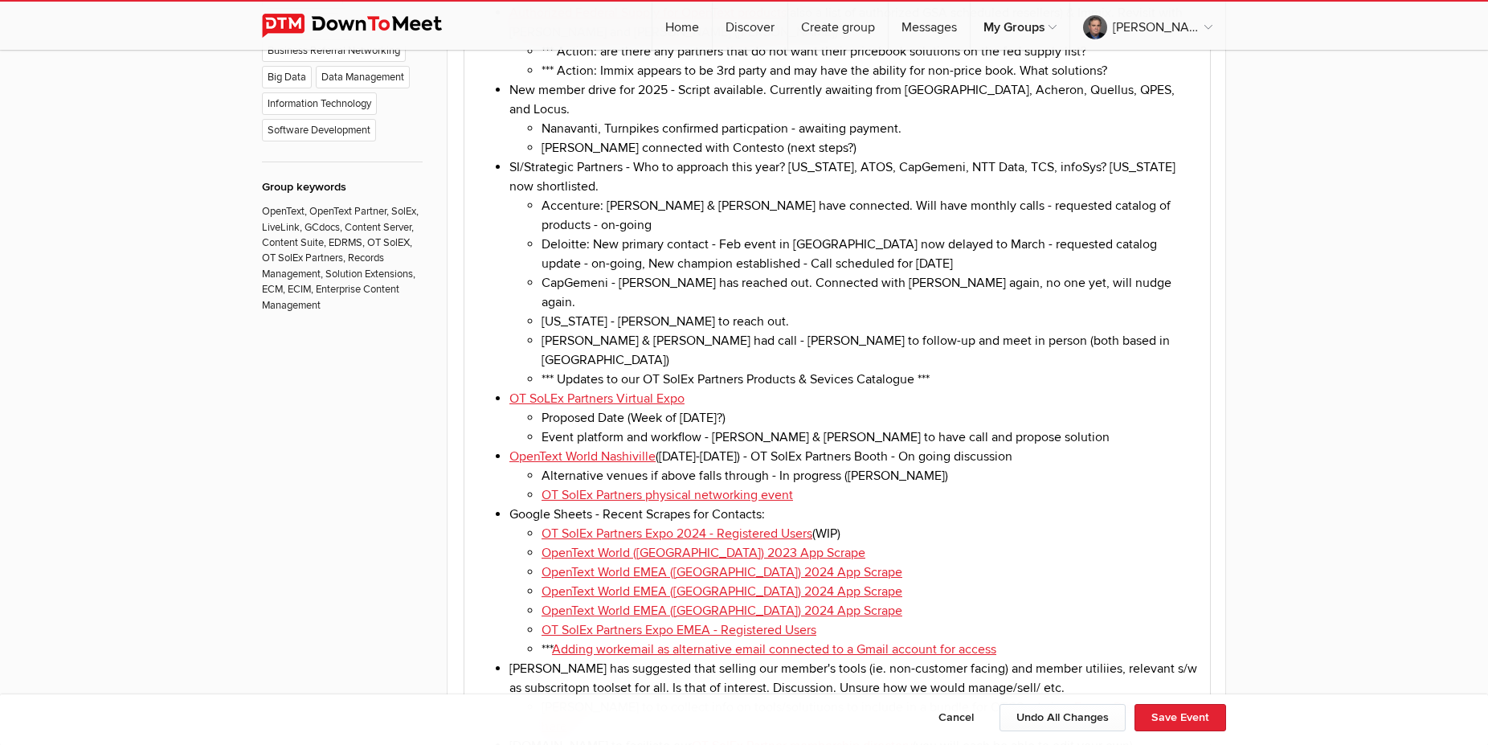
click at [806, 312] on li "[US_STATE] - [PERSON_NAME] to reach out." at bounding box center [868, 321] width 655 height 19
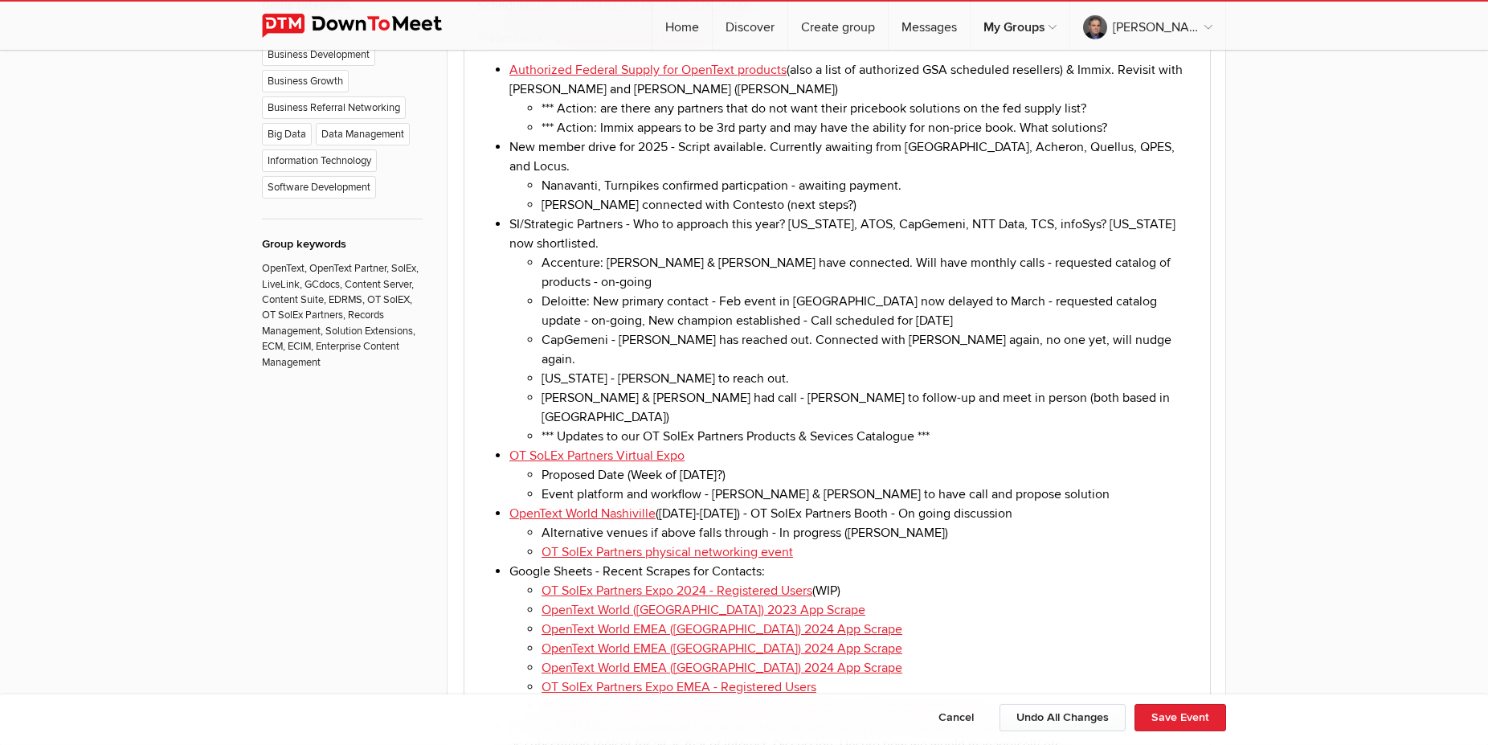
scroll to position [1229, 0]
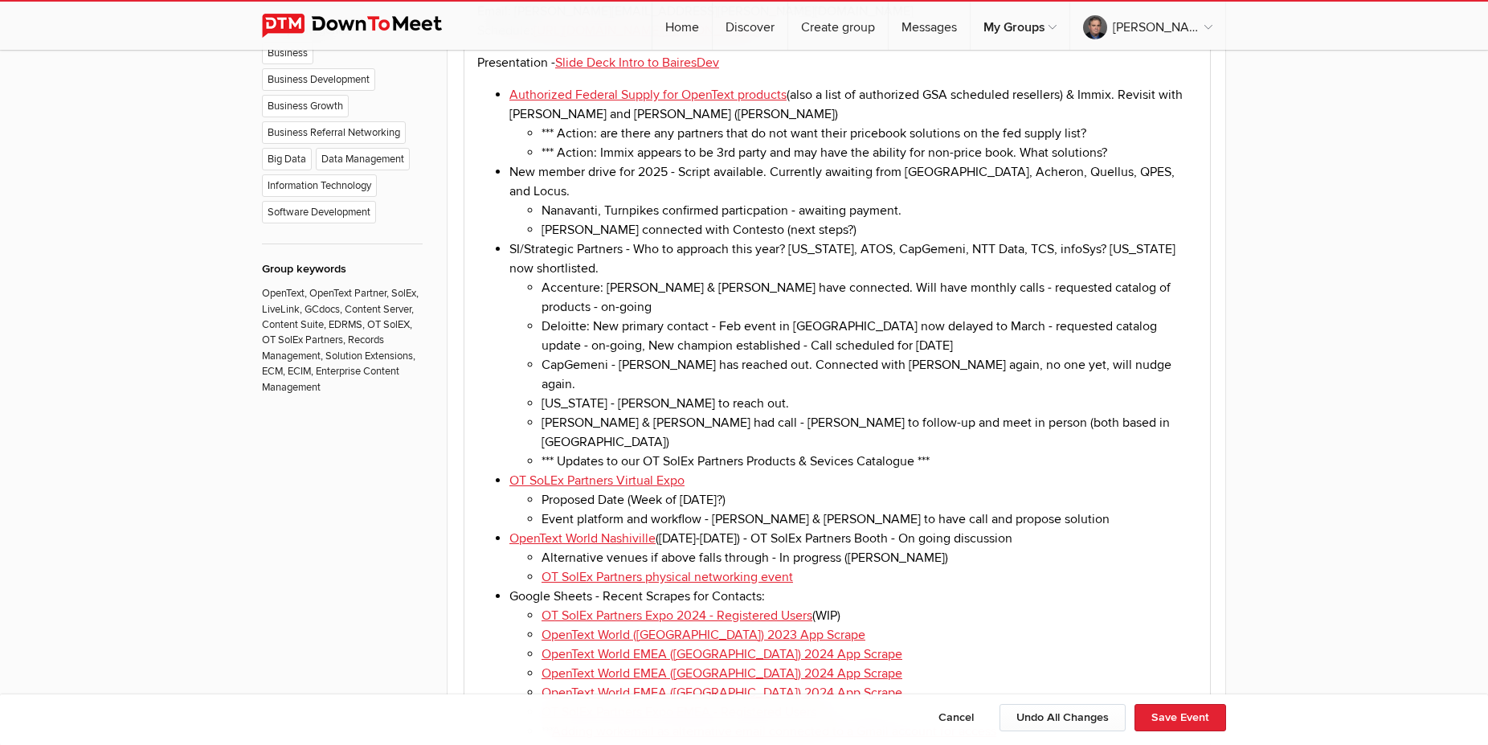
click at [704, 317] on li "Deloitte: New primary contact - Feb event in [GEOGRAPHIC_DATA] now delayed to M…" at bounding box center [868, 335] width 655 height 39
drag, startPoint x: 696, startPoint y: 316, endPoint x: 809, endPoint y: 311, distance: 112.6
click at [809, 316] on li "Deloitte: New primary contact - Feb event in [GEOGRAPHIC_DATA] now delayed to M…" at bounding box center [868, 335] width 655 height 39
click at [700, 318] on li "Deloitte: New primary contact - Feb event in [GEOGRAPHIC_DATA] now delayed to M…" at bounding box center [868, 335] width 655 height 39
click at [946, 318] on li "Deloitte: New primary contact - Feb event in [GEOGRAPHIC_DATA] now delayed to M…" at bounding box center [868, 335] width 655 height 39
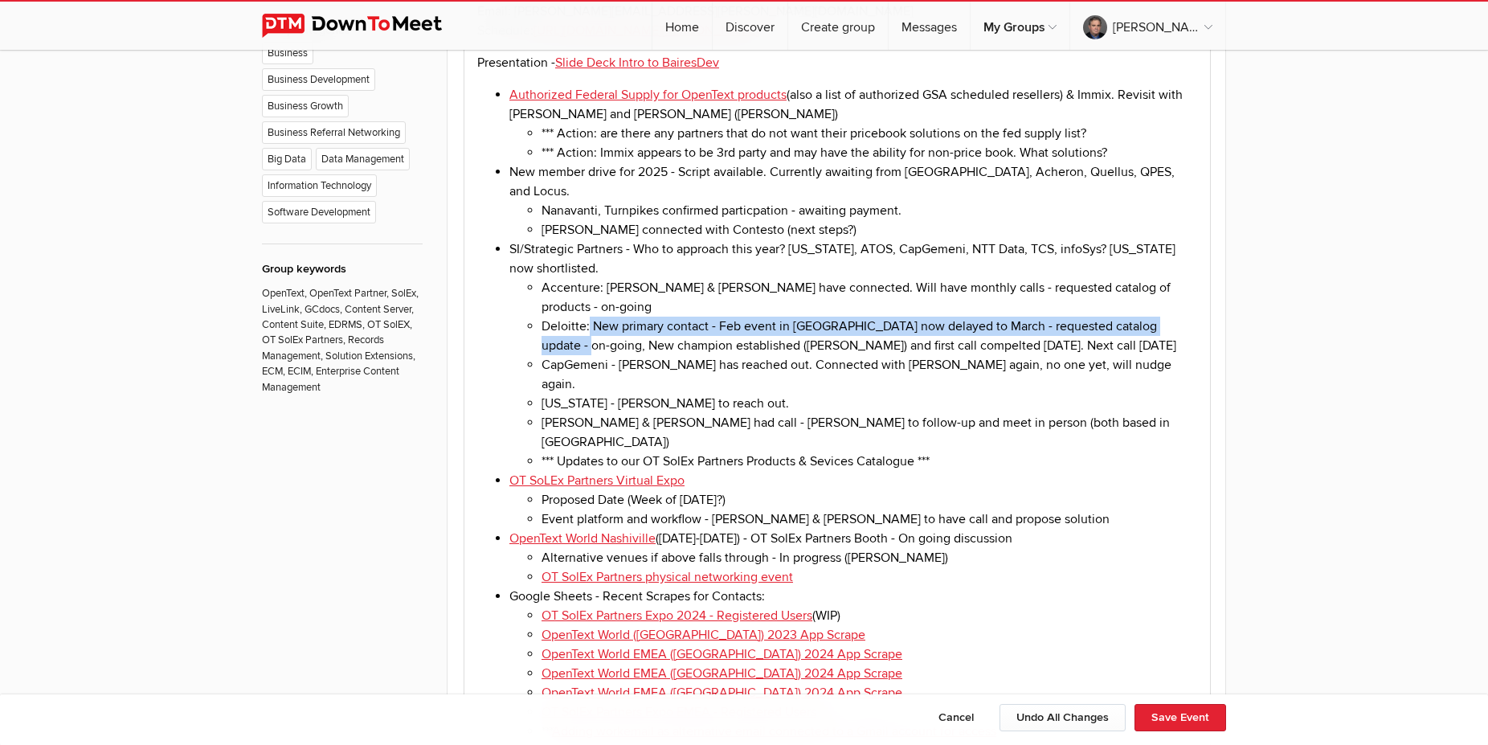
drag, startPoint x: 590, startPoint y: 300, endPoint x: 1188, endPoint y: 301, distance: 598.4
click at [1189, 316] on li "Deloitte: New primary contact - Feb event in [GEOGRAPHIC_DATA] now delayed to M…" at bounding box center [868, 335] width 655 height 39
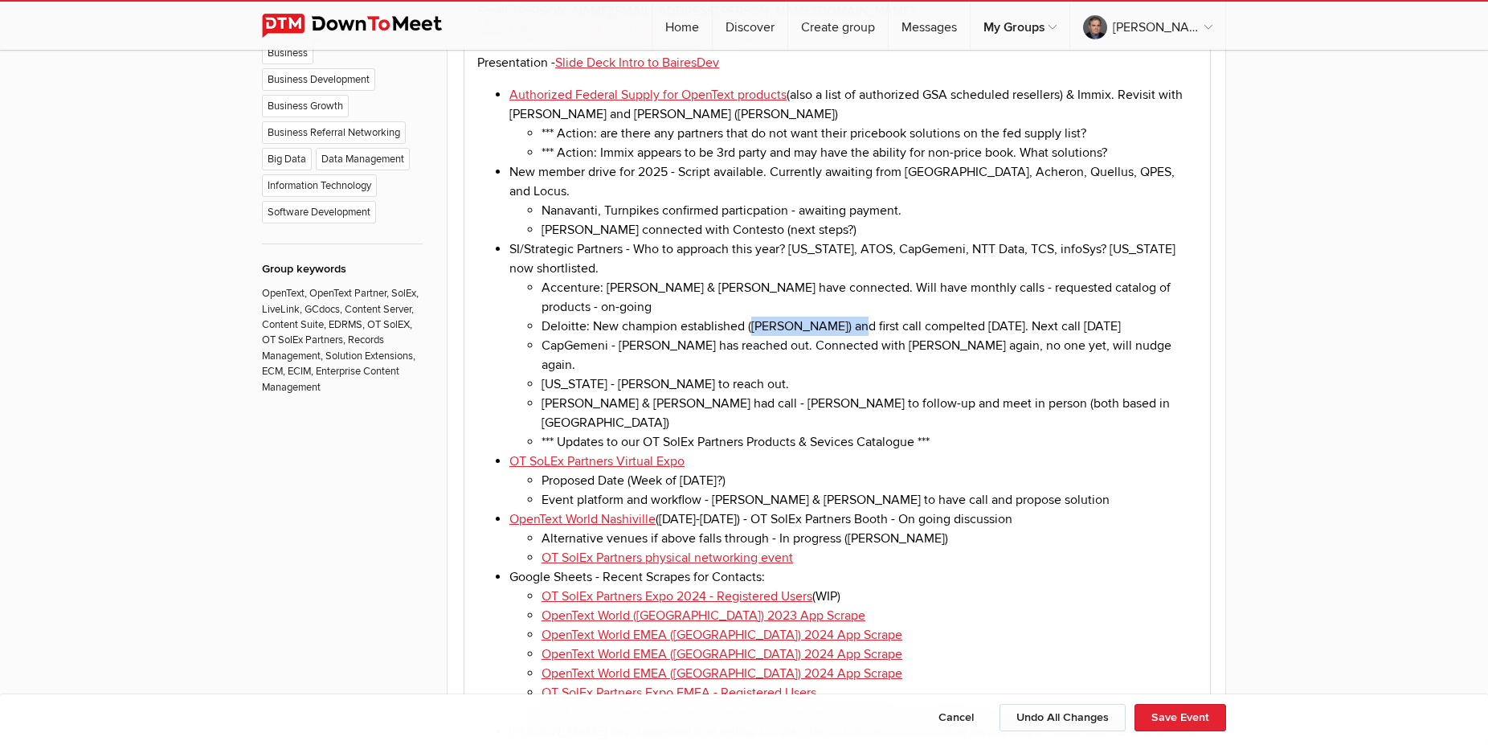
drag, startPoint x: 751, startPoint y: 304, endPoint x: 851, endPoint y: 297, distance: 100.7
click at [851, 316] on li "Deloitte: New champion established ( [PERSON_NAME]) and first call compelted [D…" at bounding box center [868, 325] width 655 height 19
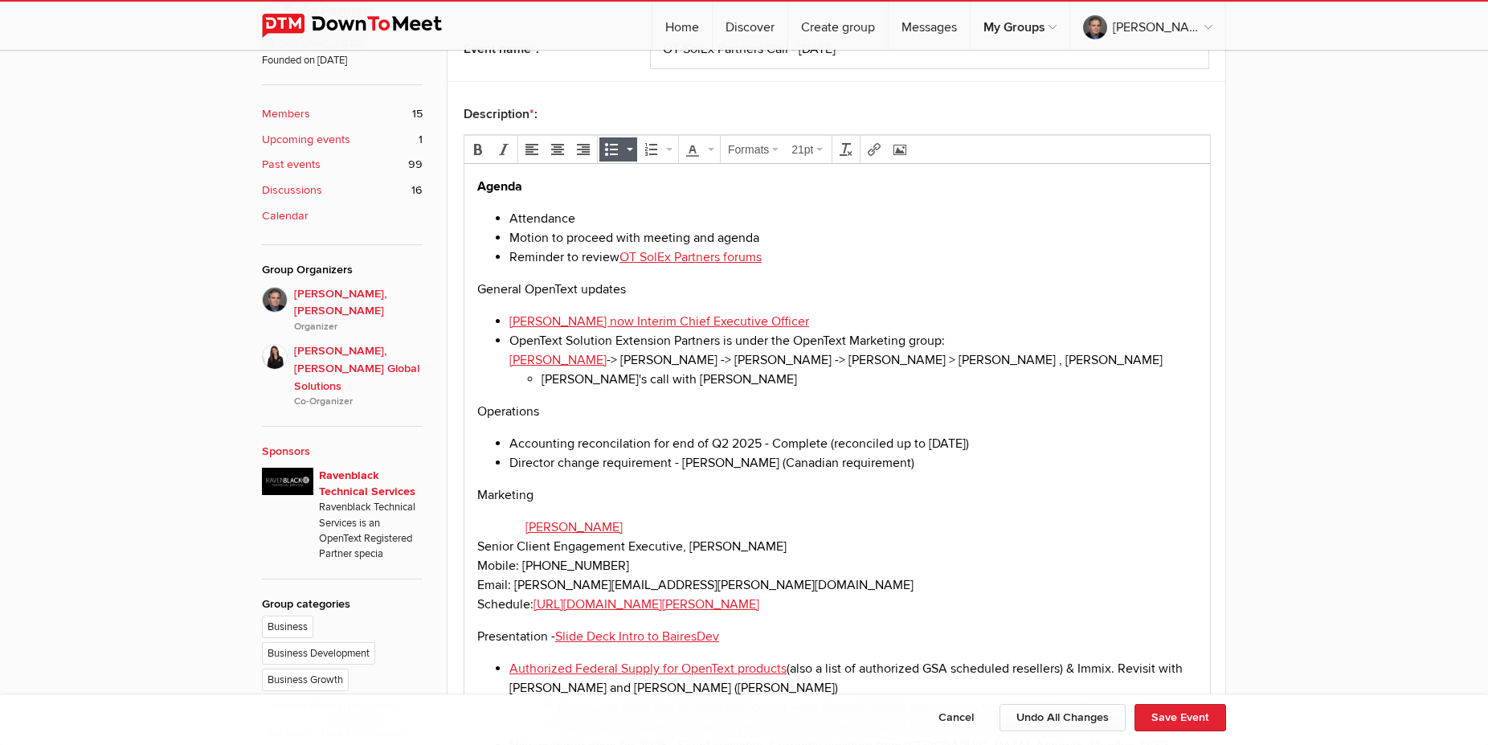
scroll to position [328, 0]
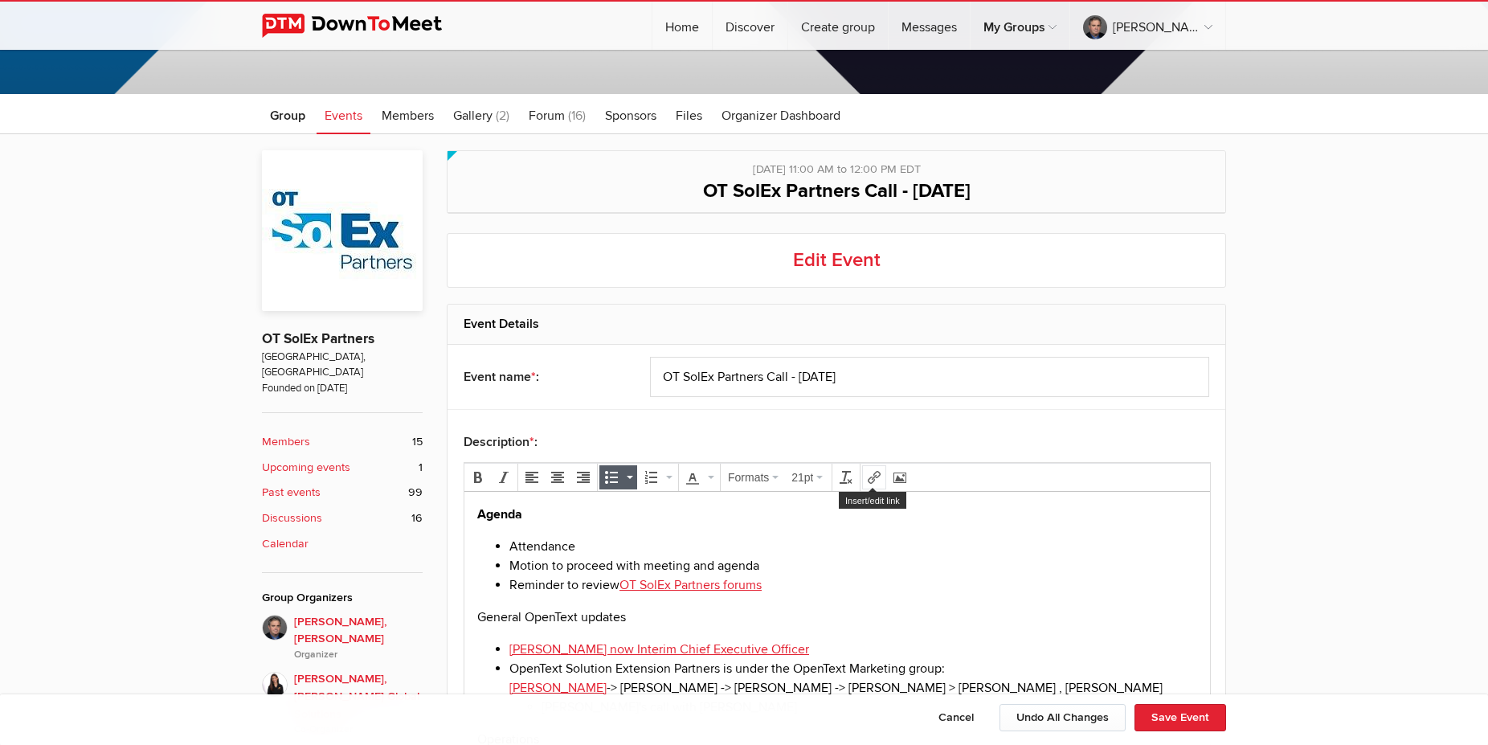
click at [874, 477] on icon "Insert/edit link" at bounding box center [873, 477] width 13 height 13
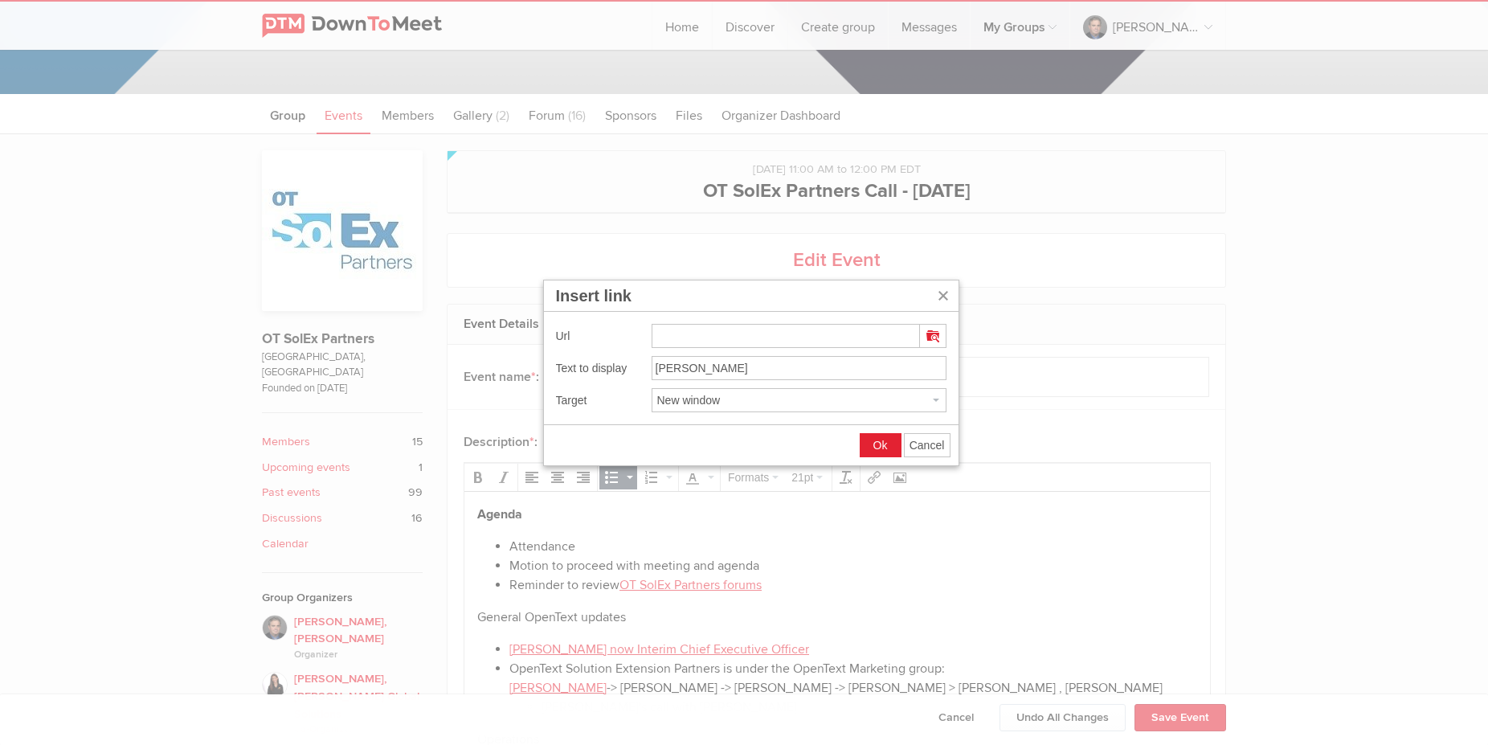
type input "[URL][DOMAIN_NAME]"
click at [884, 444] on span "Ok" at bounding box center [880, 445] width 14 height 13
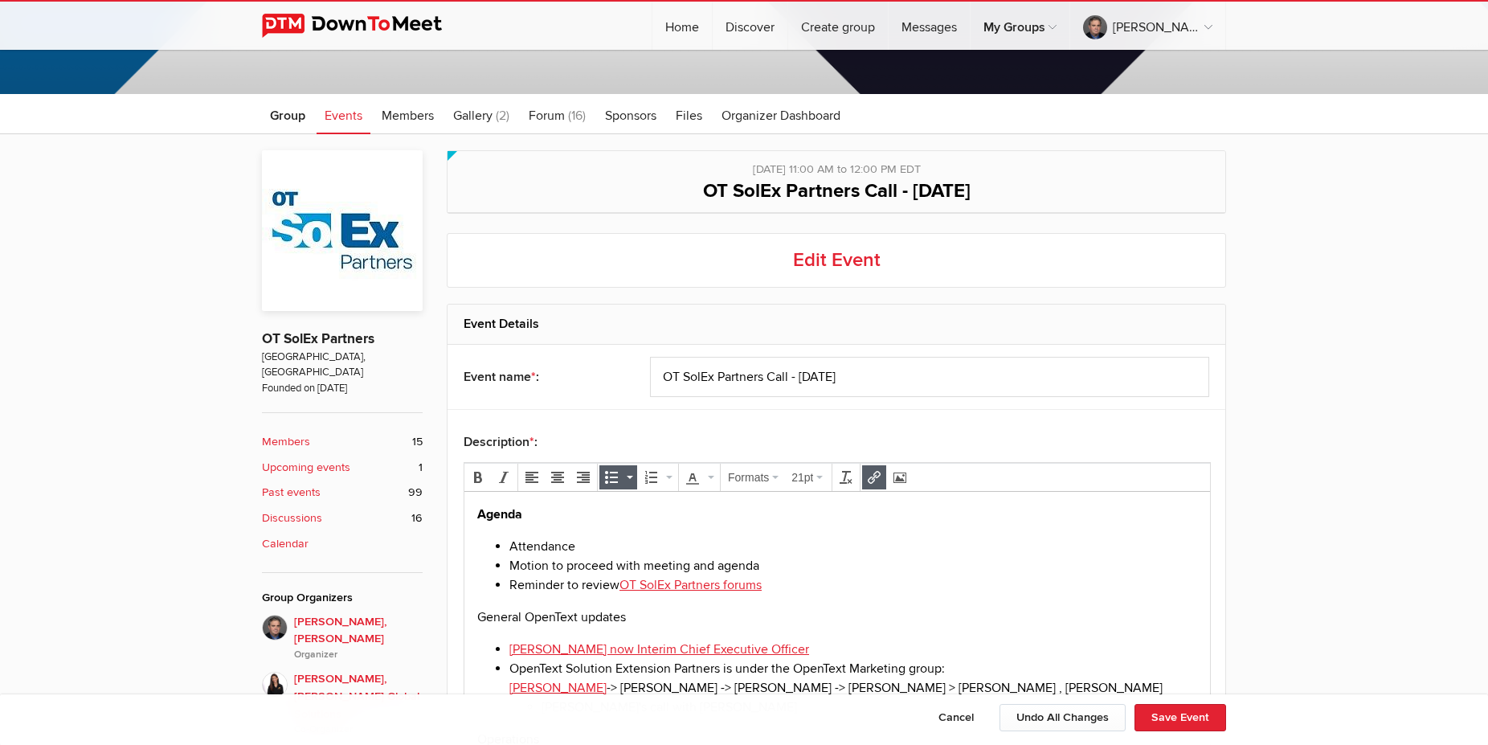
click at [971, 574] on li "Motion to proceed with meeting and agenda" at bounding box center [853, 564] width 688 height 19
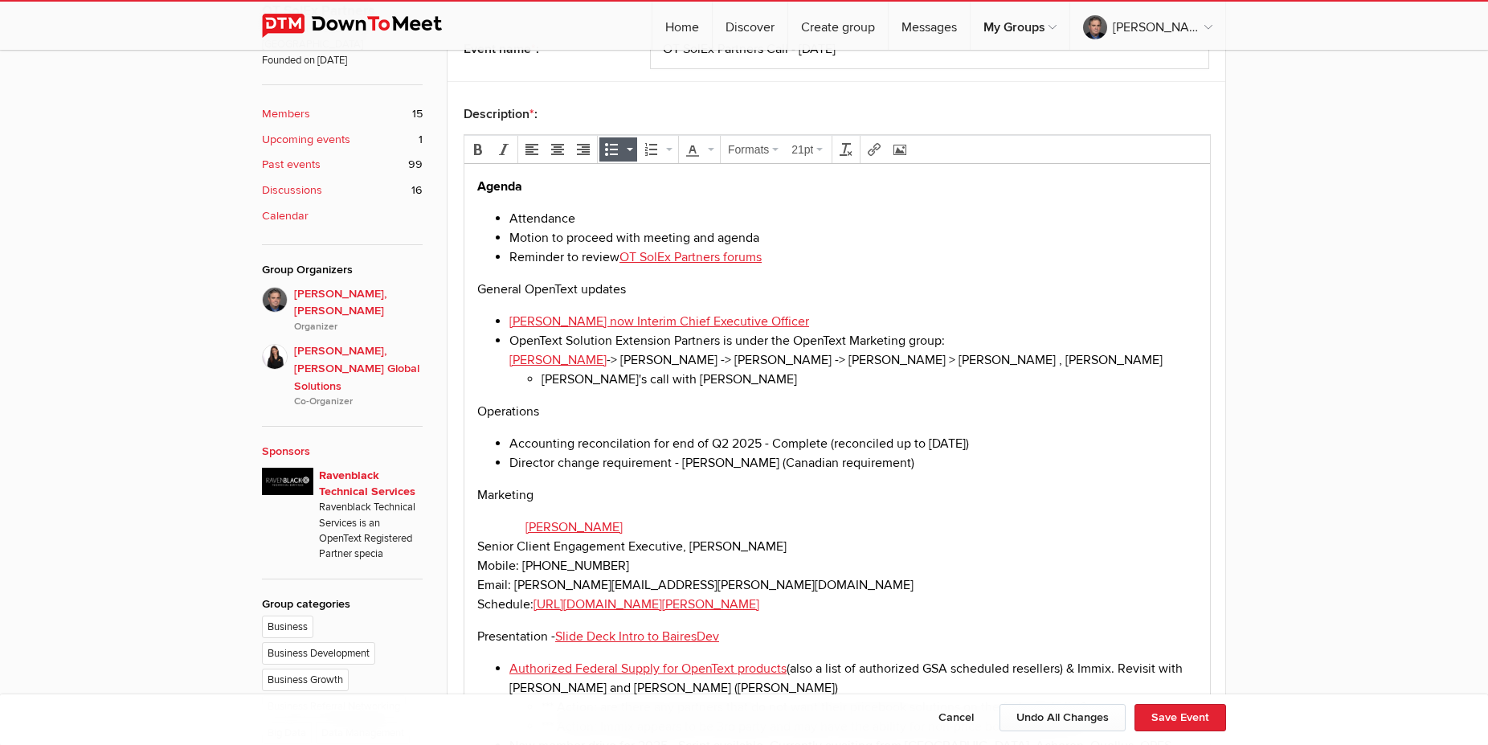
scroll to position [983, 0]
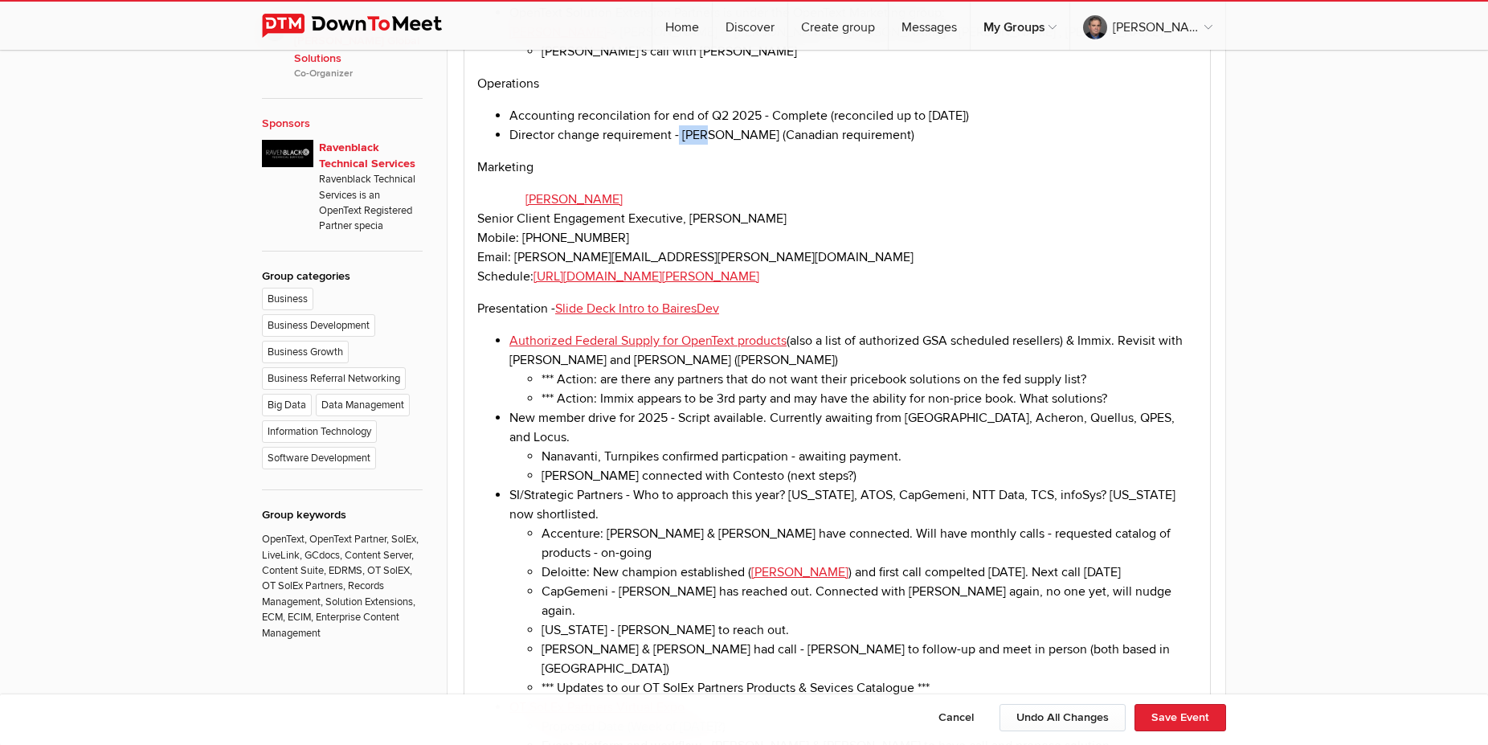
drag, startPoint x: 680, startPoint y: 142, endPoint x: 708, endPoint y: 141, distance: 28.9
click at [708, 141] on li "Director change requirement - [PERSON_NAME] (Canadian requirement)" at bounding box center [853, 134] width 688 height 19
drag, startPoint x: 683, startPoint y: 140, endPoint x: 711, endPoint y: 137, distance: 28.3
click at [711, 137] on li "Director change requirement - [PERSON_NAME] (Canadian requirement)" at bounding box center [853, 134] width 688 height 19
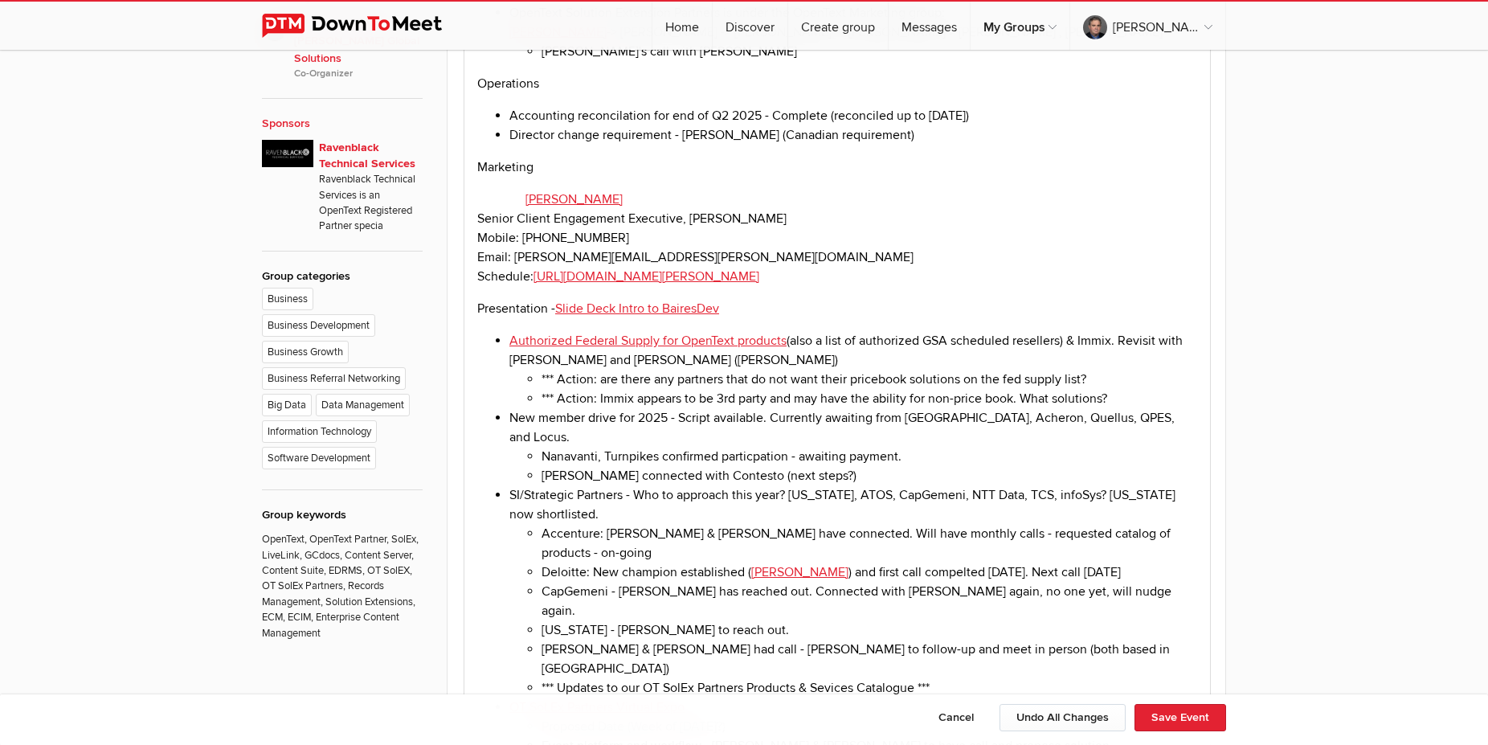
click at [685, 141] on li "Director change requirement - [PERSON_NAME] (Canadian requirement)" at bounding box center [853, 134] width 688 height 19
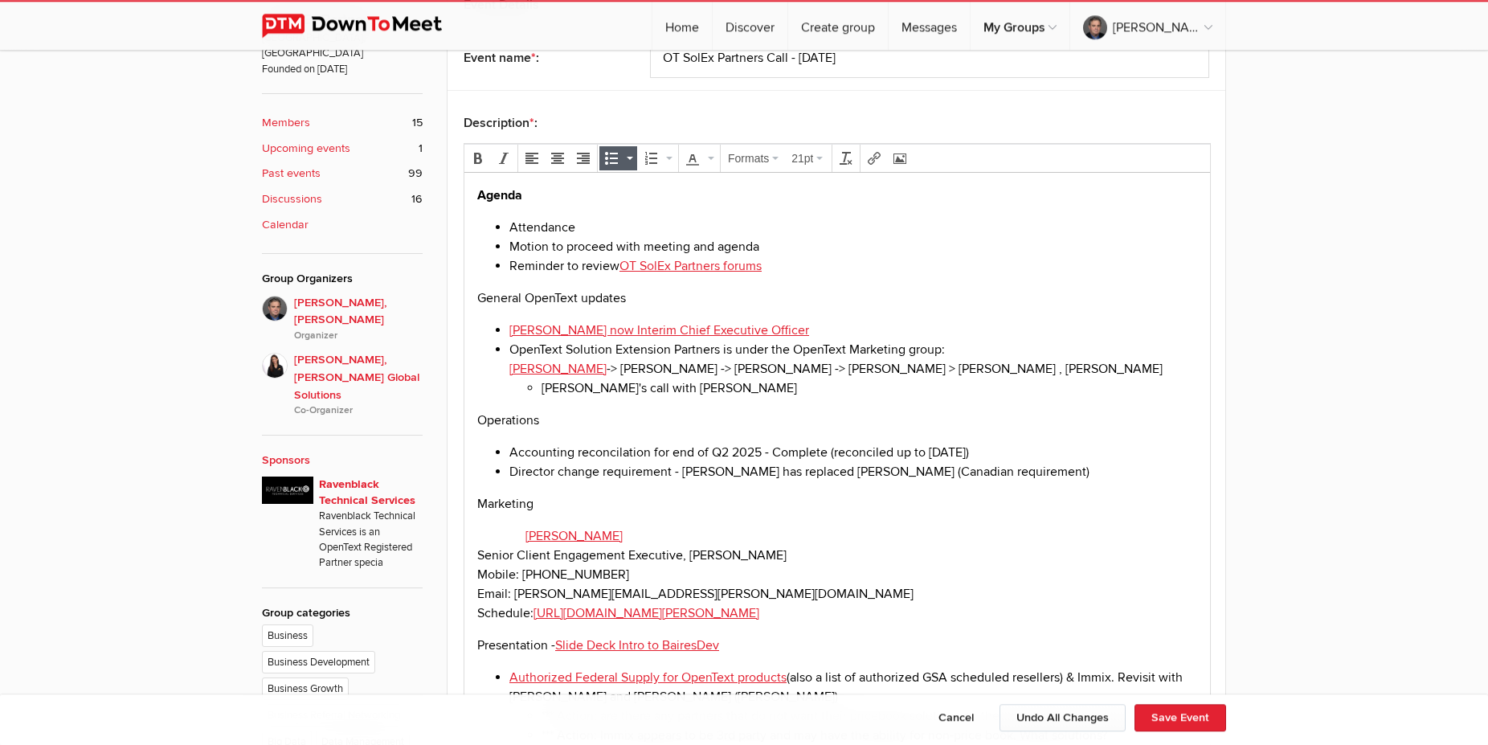
scroll to position [737, 0]
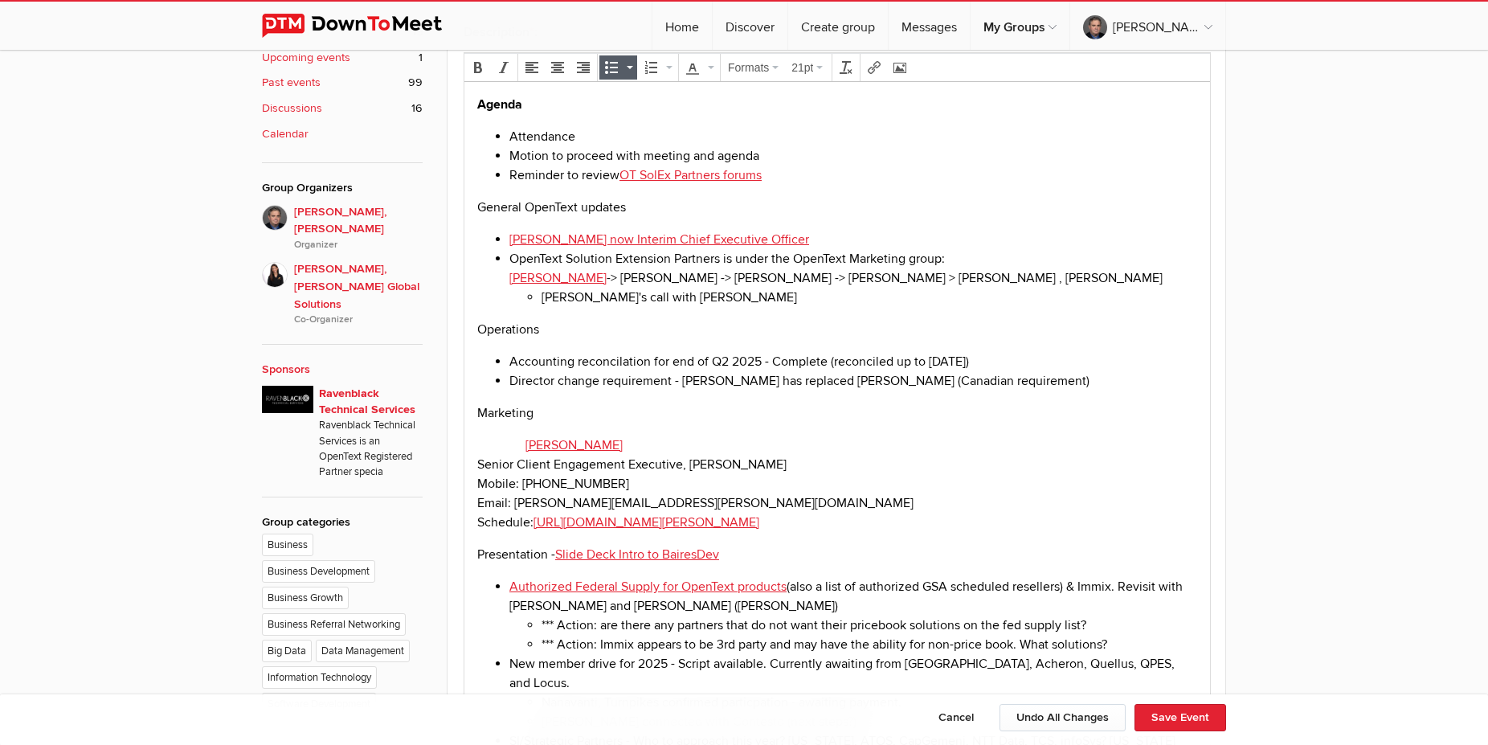
click at [509, 386] on li "Director change requirement - [PERSON_NAME] has replaced [PERSON_NAME] (Canadia…" at bounding box center [853, 379] width 688 height 19
drag, startPoint x: 512, startPoint y: 385, endPoint x: 598, endPoint y: 389, distance: 86.8
click at [598, 389] on li "Director change requirement - [PERSON_NAME] has replaced [PERSON_NAME] (Canadia…" at bounding box center [853, 379] width 688 height 19
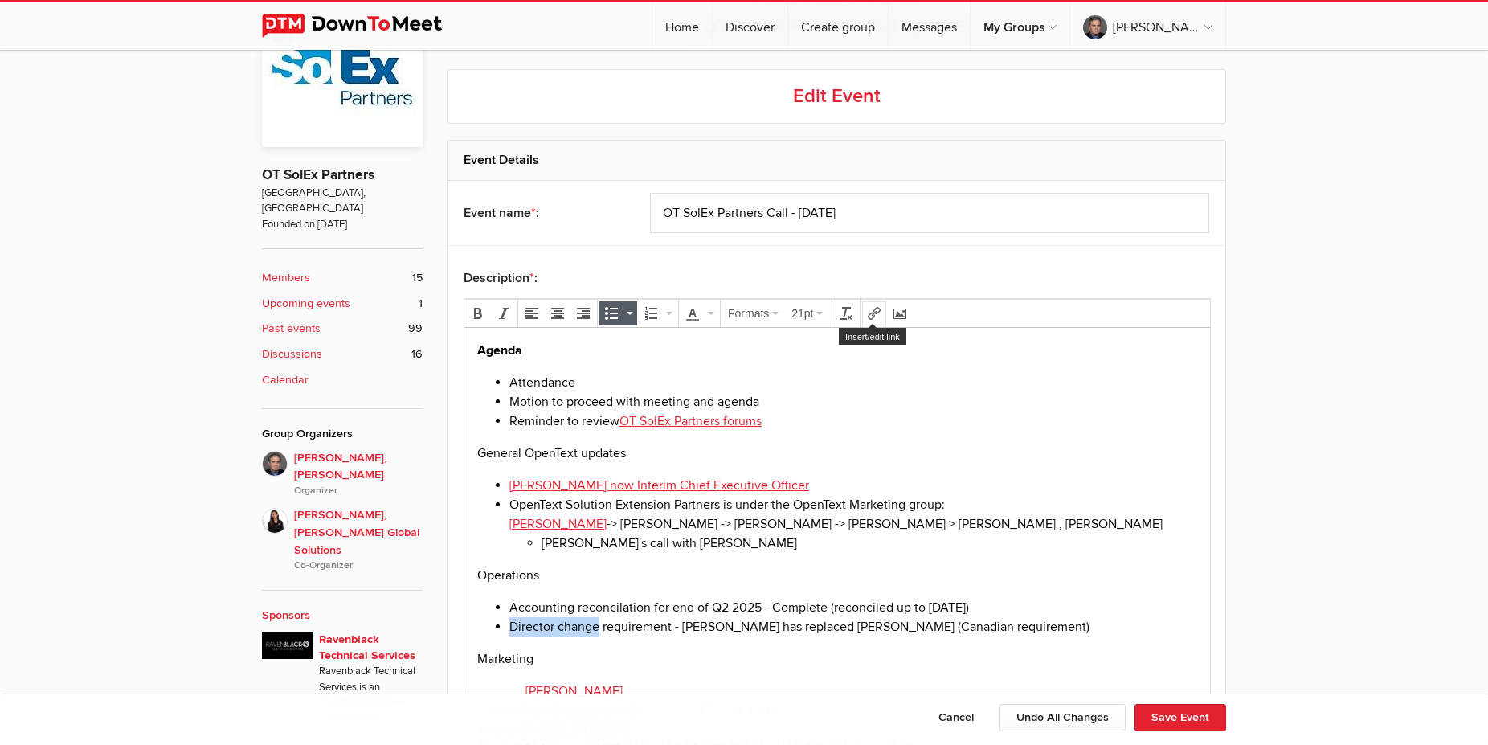
click at [874, 313] on icon "Insert/edit link" at bounding box center [873, 313] width 13 height 13
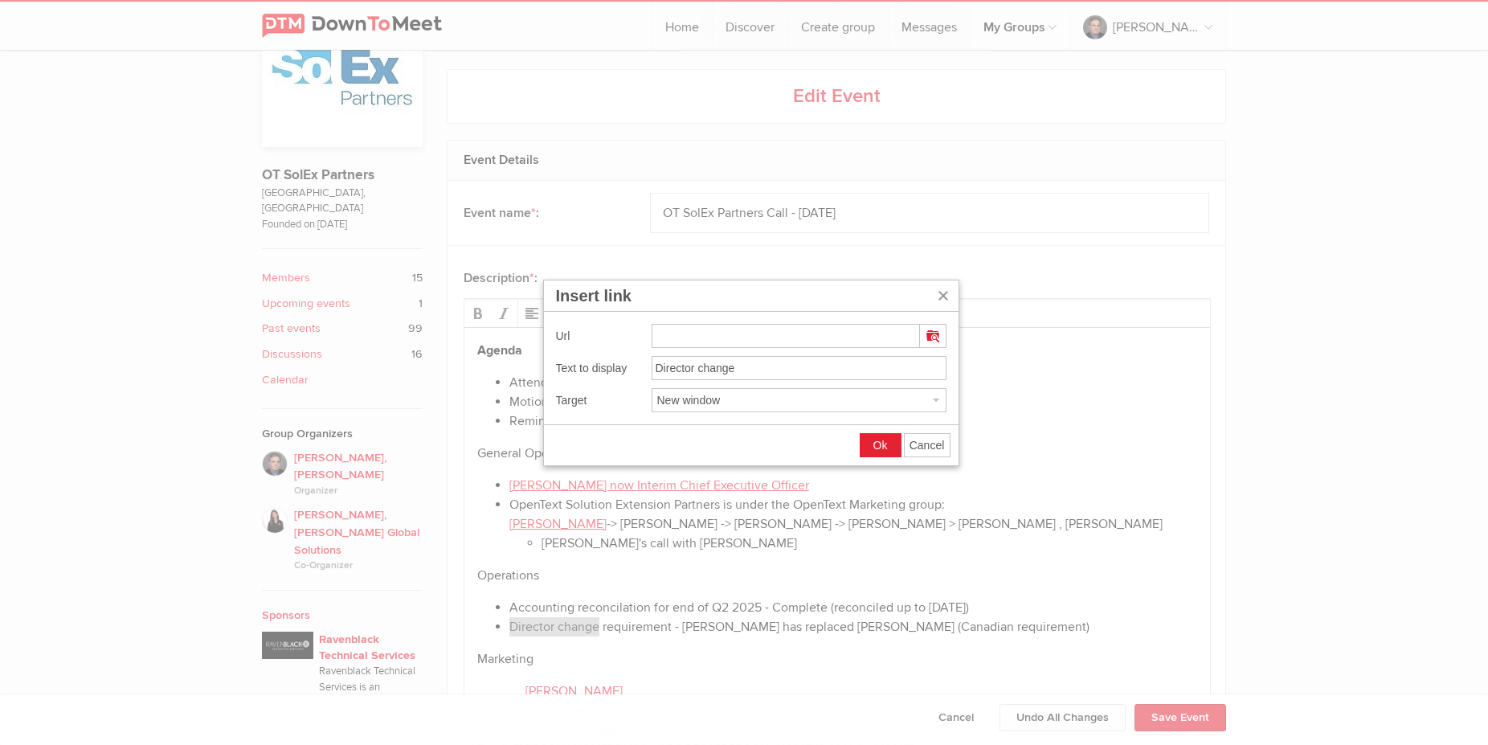
type input "[URL][DOMAIN_NAME]"
click at [873, 448] on button "Ok" at bounding box center [880, 445] width 40 height 22
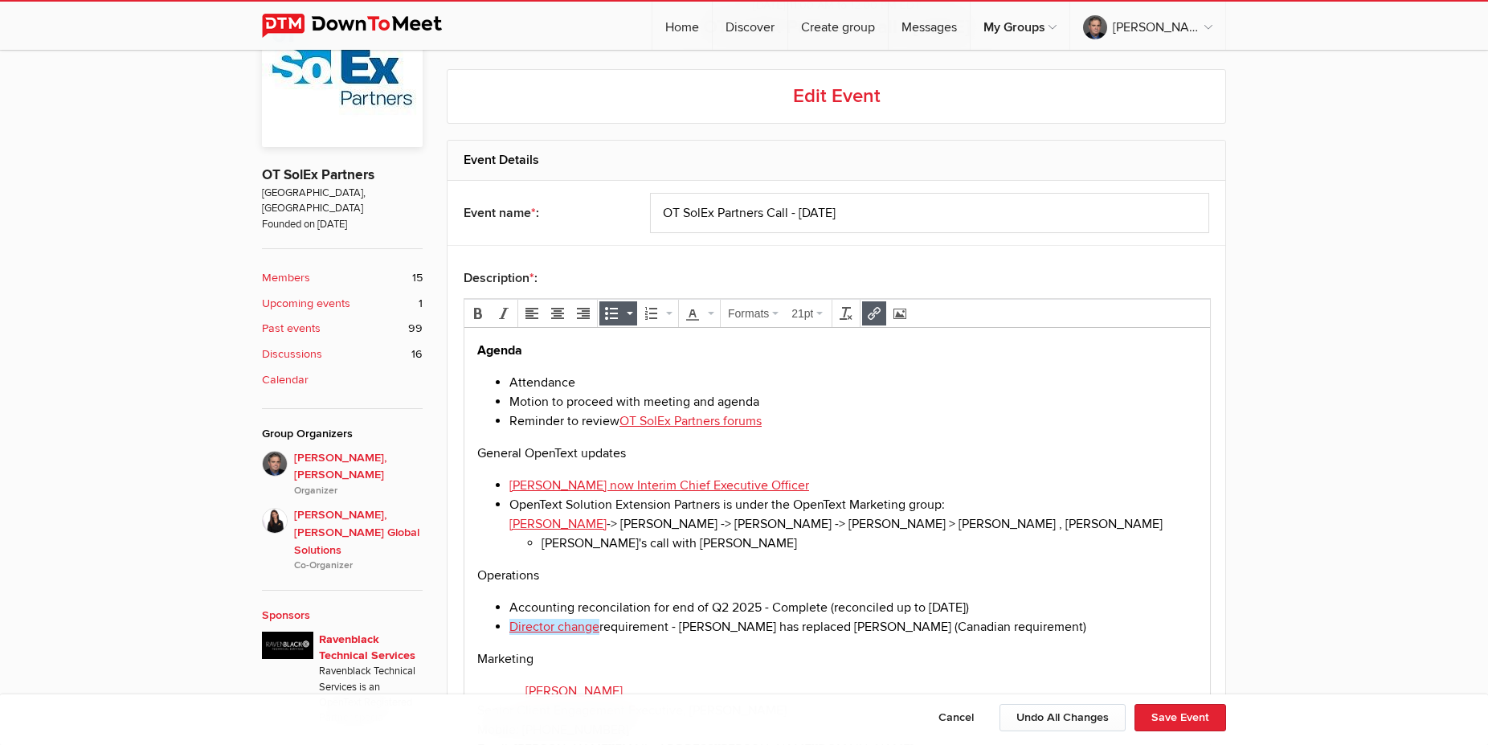
click at [809, 549] on li "[PERSON_NAME]'s call with [PERSON_NAME]" at bounding box center [868, 542] width 655 height 19
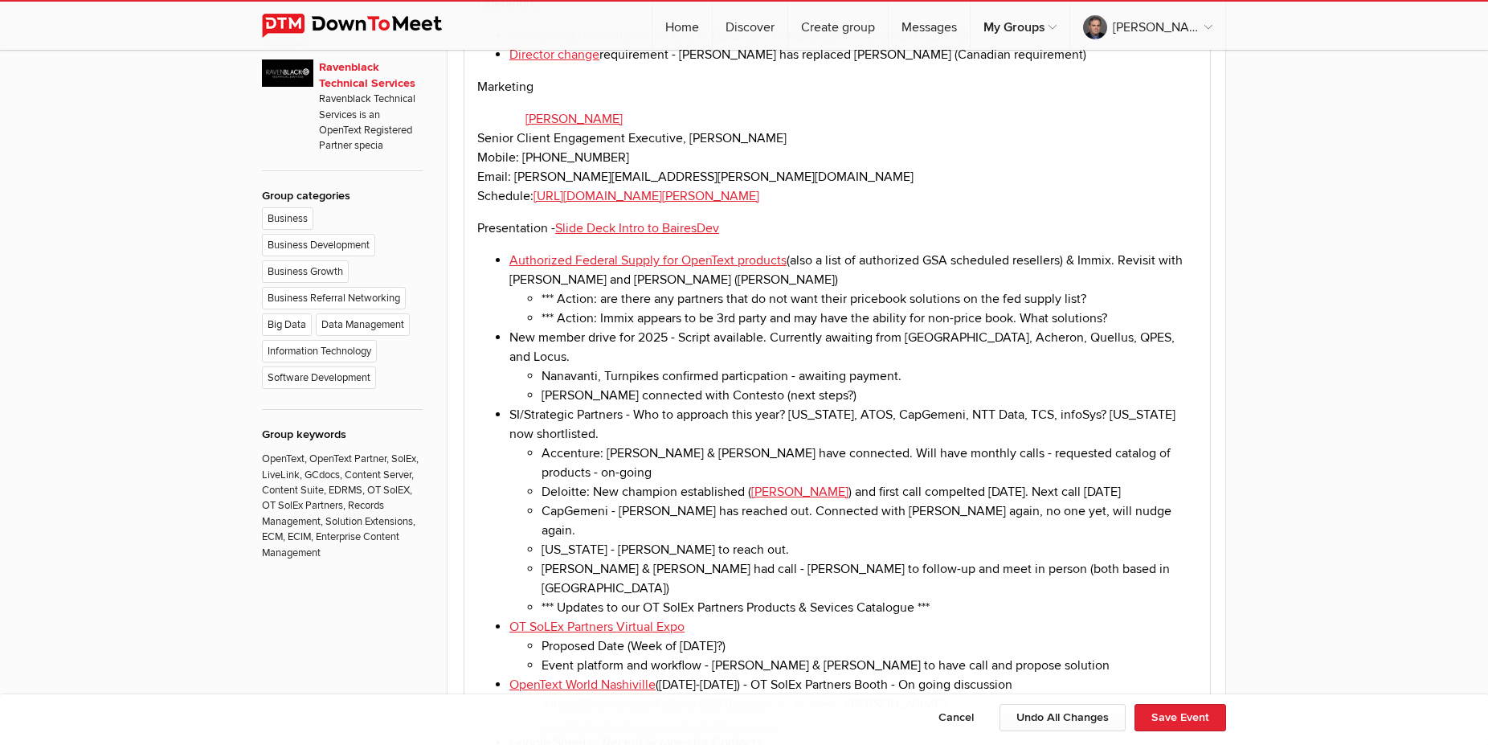
scroll to position [1065, 0]
click at [1121, 265] on li "Authorized Federal Supply for OpenText products (also a list of authorized GSA …" at bounding box center [853, 287] width 688 height 77
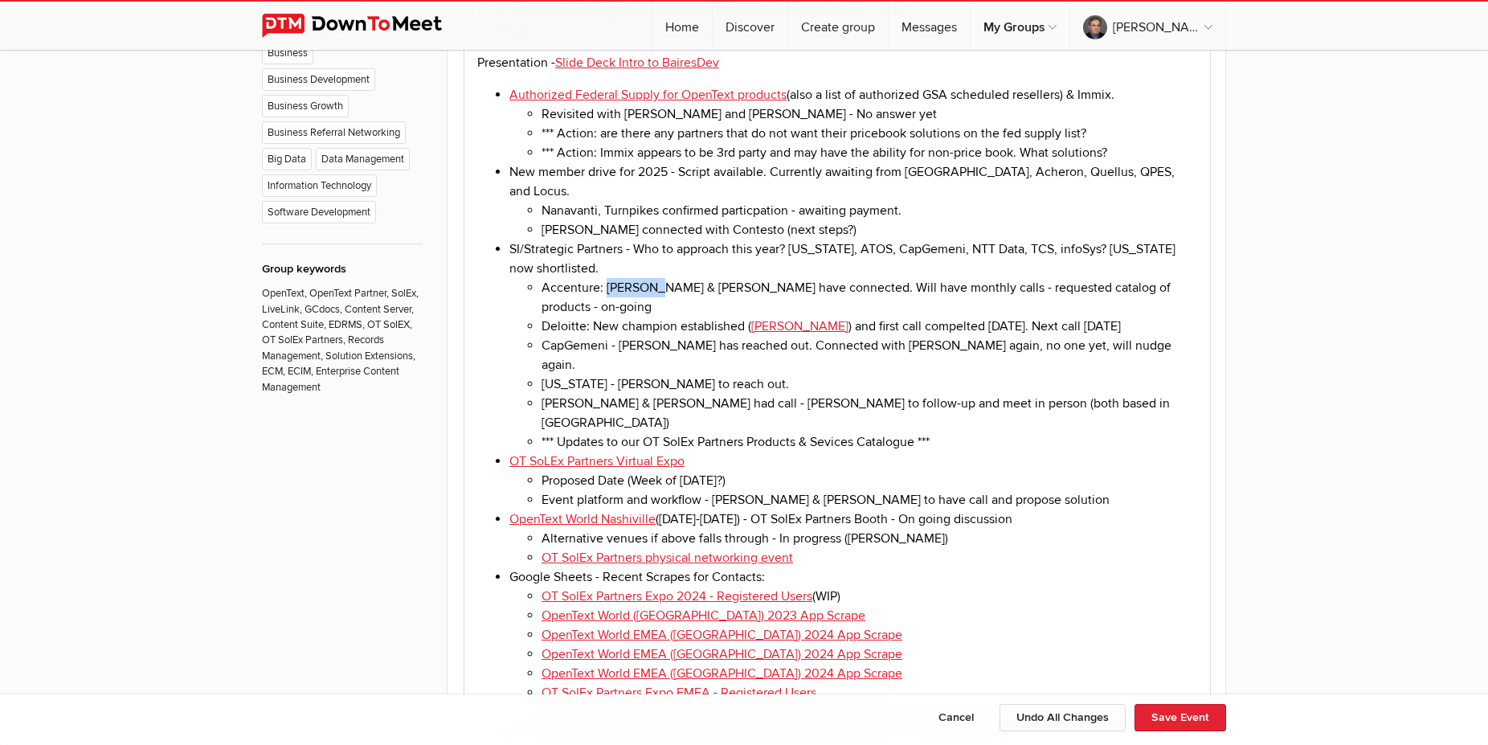
drag, startPoint x: 654, startPoint y: 284, endPoint x: 608, endPoint y: 280, distance: 45.9
click at [608, 280] on li "Accenture: [PERSON_NAME] & [PERSON_NAME] have connected. Will have monthly call…" at bounding box center [868, 297] width 655 height 39
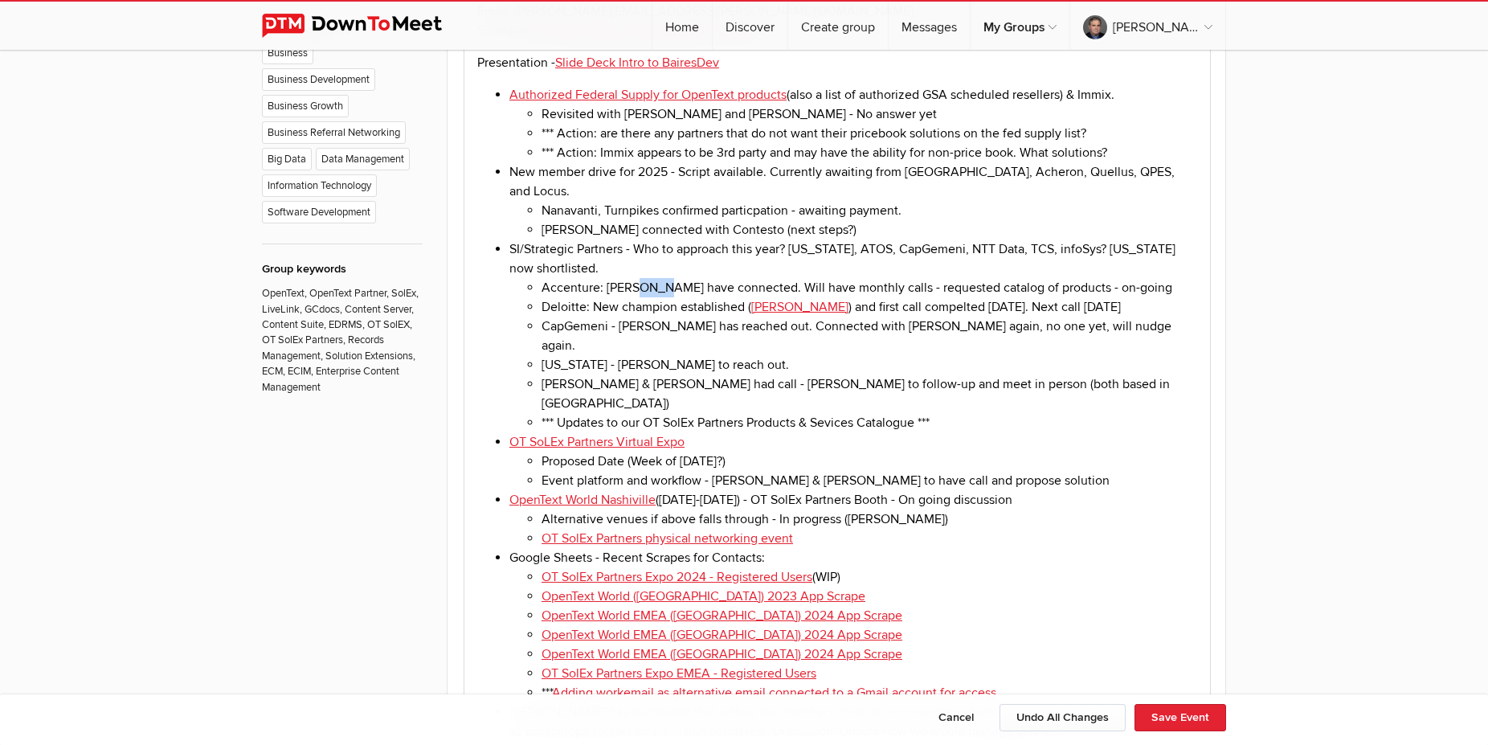
drag, startPoint x: 666, startPoint y: 280, endPoint x: 636, endPoint y: 280, distance: 29.7
click at [636, 280] on li "Accenture: [PERSON_NAME] have connected. Will have monthly calls - requested ca…" at bounding box center [868, 287] width 655 height 19
click at [1047, 278] on li "Accenture: [PERSON_NAME] connected. Will have monthly calls - requested catalog…" at bounding box center [868, 287] width 655 height 19
click at [1081, 278] on li "Accenture: [PERSON_NAME] connected. Will have monthly calls - requested catalog…" at bounding box center [868, 287] width 655 height 19
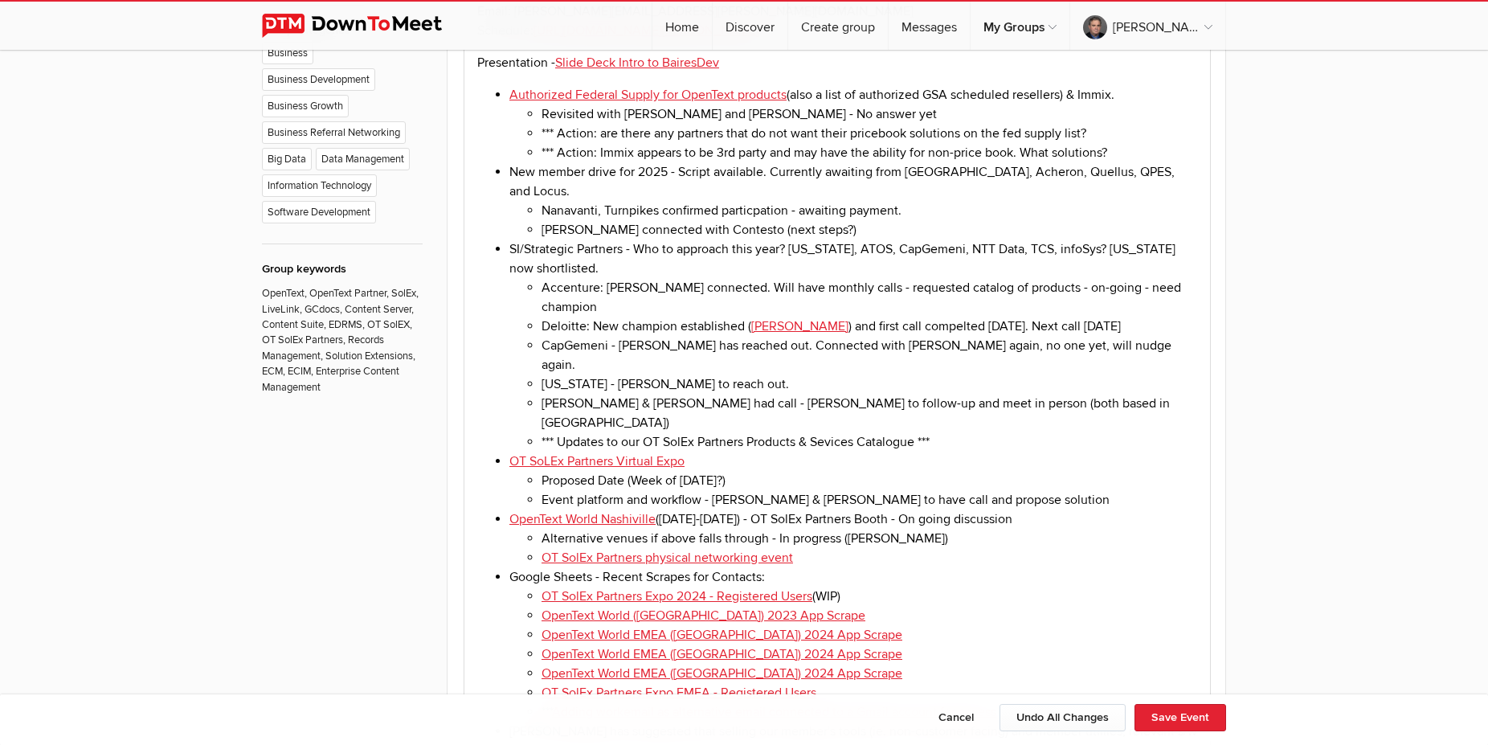
click at [989, 394] on li "[PERSON_NAME] & [PERSON_NAME] had call - [PERSON_NAME] to follow-up and meet in…" at bounding box center [868, 413] width 655 height 39
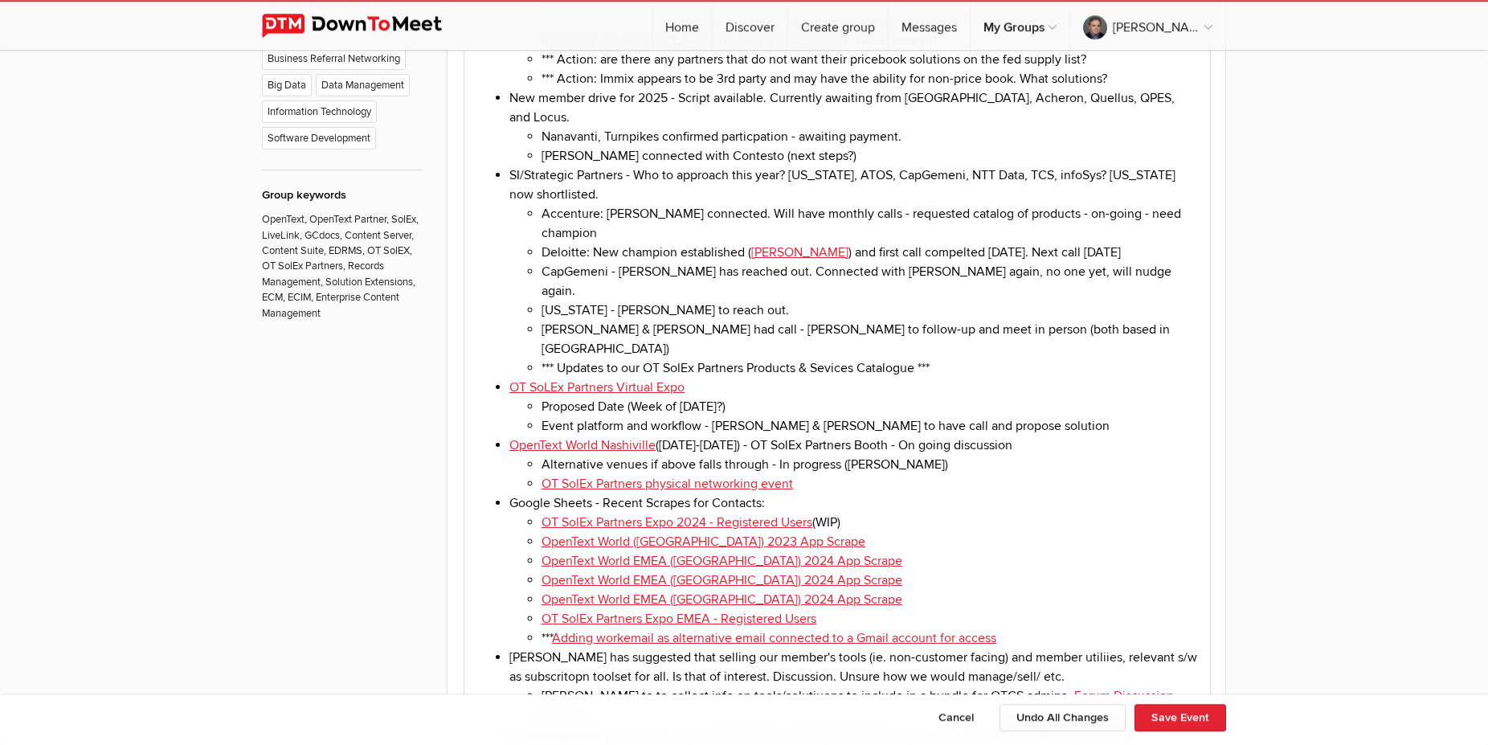
scroll to position [1393, 0]
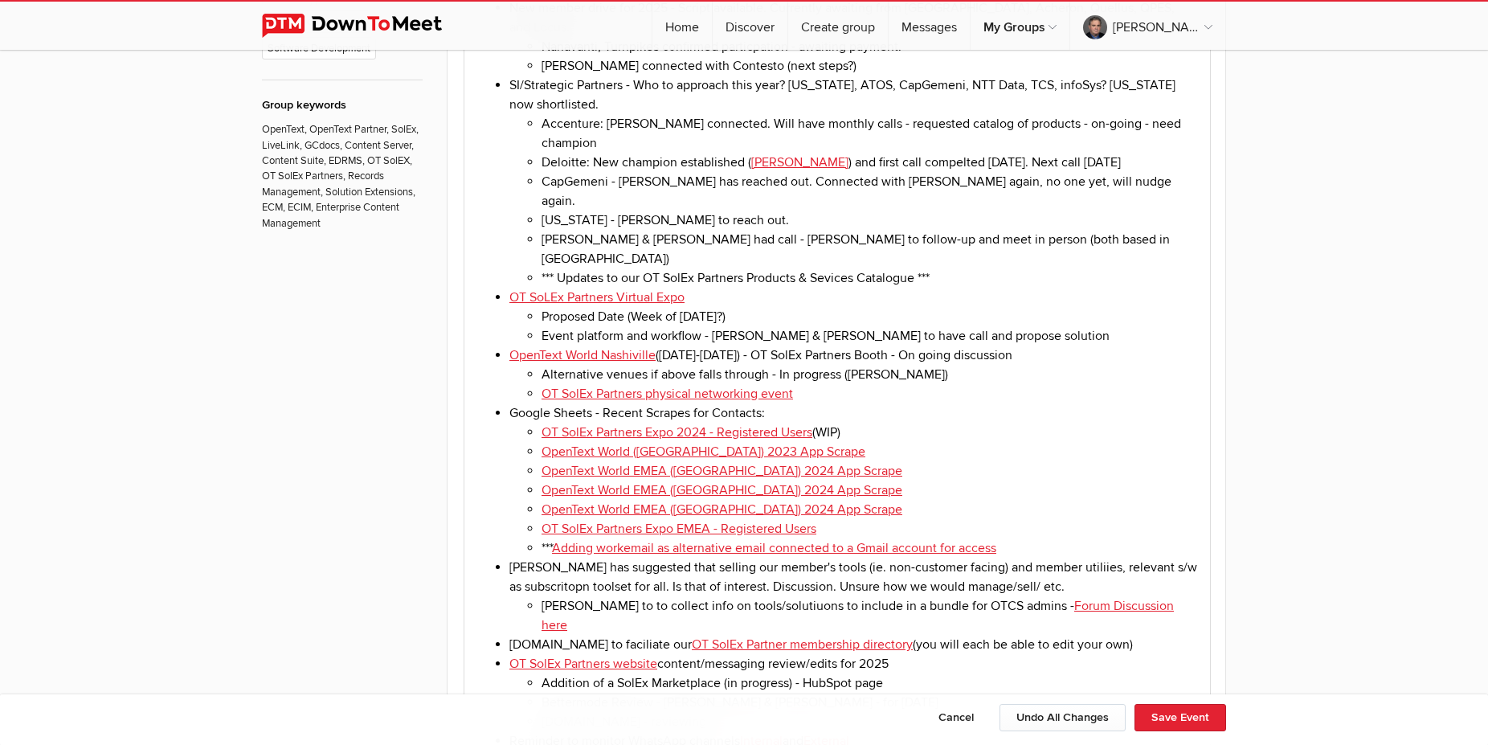
click at [549, 289] on link "OT SoLEx Partners Virtual Expo" at bounding box center [596, 297] width 175 height 16
click at [716, 307] on li "Proposed Date (Week of [DATE]?)" at bounding box center [868, 316] width 655 height 19
click at [990, 326] on li "Event platform and workflow - [PERSON_NAME] & [PERSON_NAME] to have call and pr…" at bounding box center [868, 335] width 655 height 19
click at [797, 326] on li "Event platform and workflow - [PERSON_NAME] & [PERSON_NAME] to have call and pr…" at bounding box center [868, 335] width 655 height 19
drag, startPoint x: 782, startPoint y: 278, endPoint x: 869, endPoint y: 274, distance: 86.8
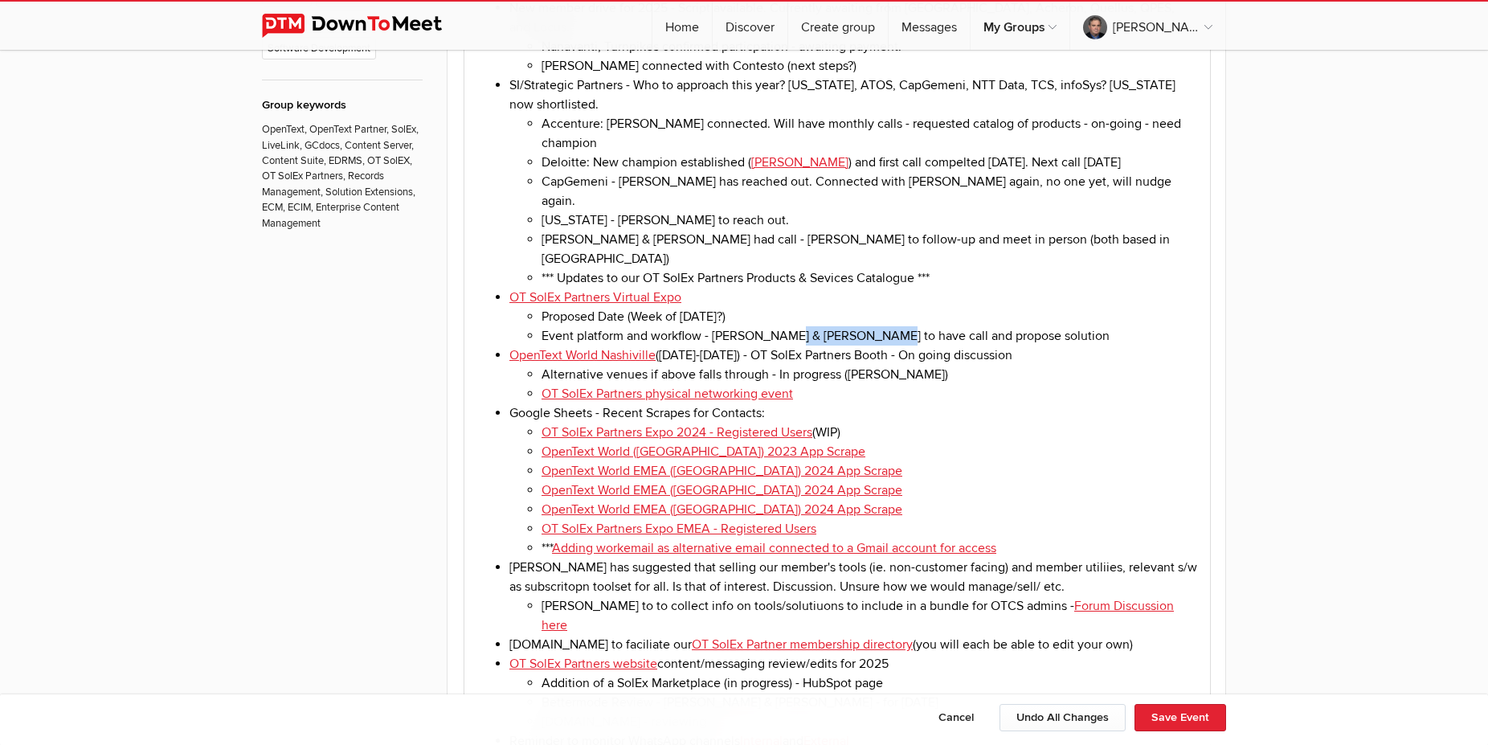
click at [869, 326] on li "Event platform and workflow - [PERSON_NAME] & [PERSON_NAME] to have call and pr…" at bounding box center [868, 335] width 655 height 19
click at [949, 326] on li "Event platform and workflow - [PERSON_NAME] & [PERSON_NAME] working on and will…" at bounding box center [868, 335] width 655 height 19
drag, startPoint x: 945, startPoint y: 278, endPoint x: 992, endPoint y: 278, distance: 46.6
click at [992, 326] on li "Event platform and workflow - [PERSON_NAME] & [PERSON_NAME] working on and will…" at bounding box center [868, 335] width 655 height 19
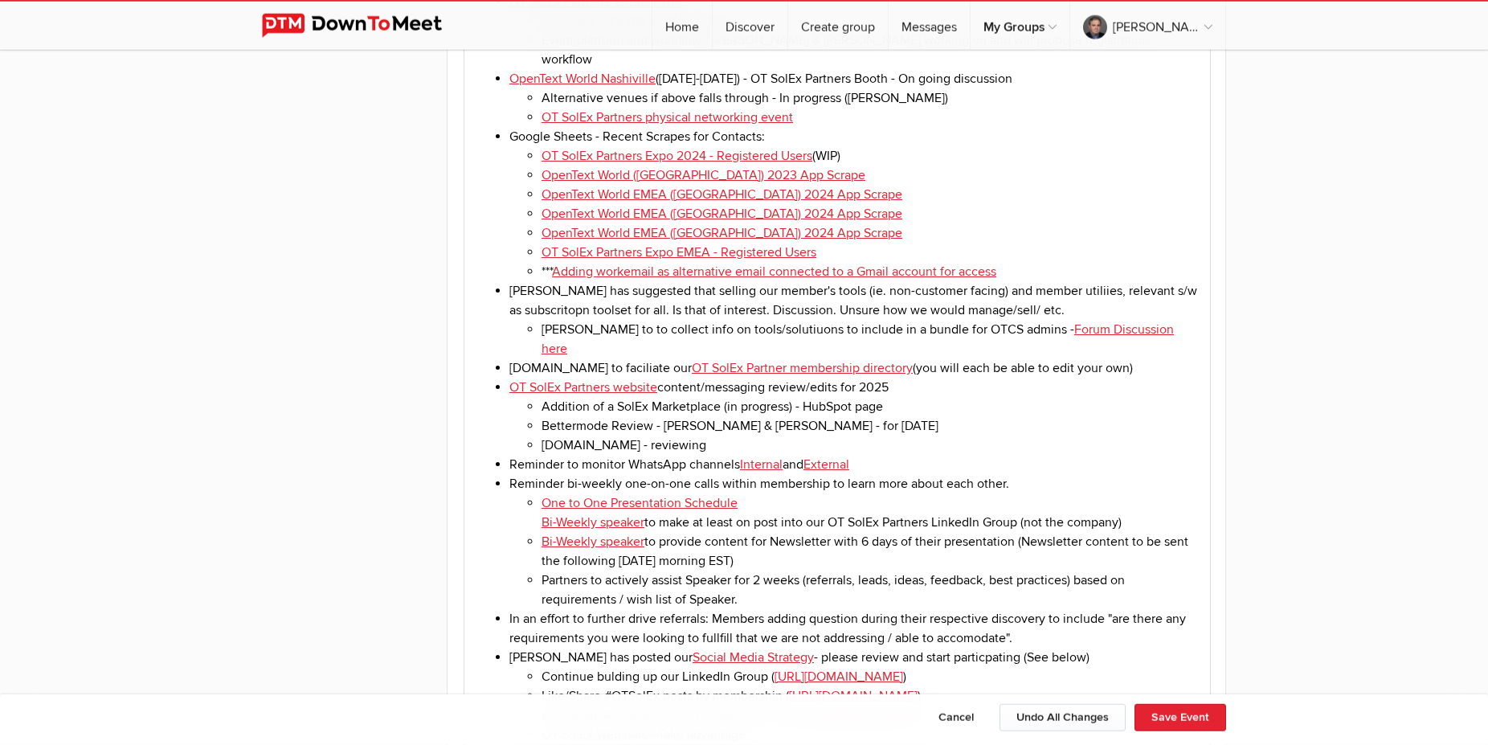
scroll to position [1721, 0]
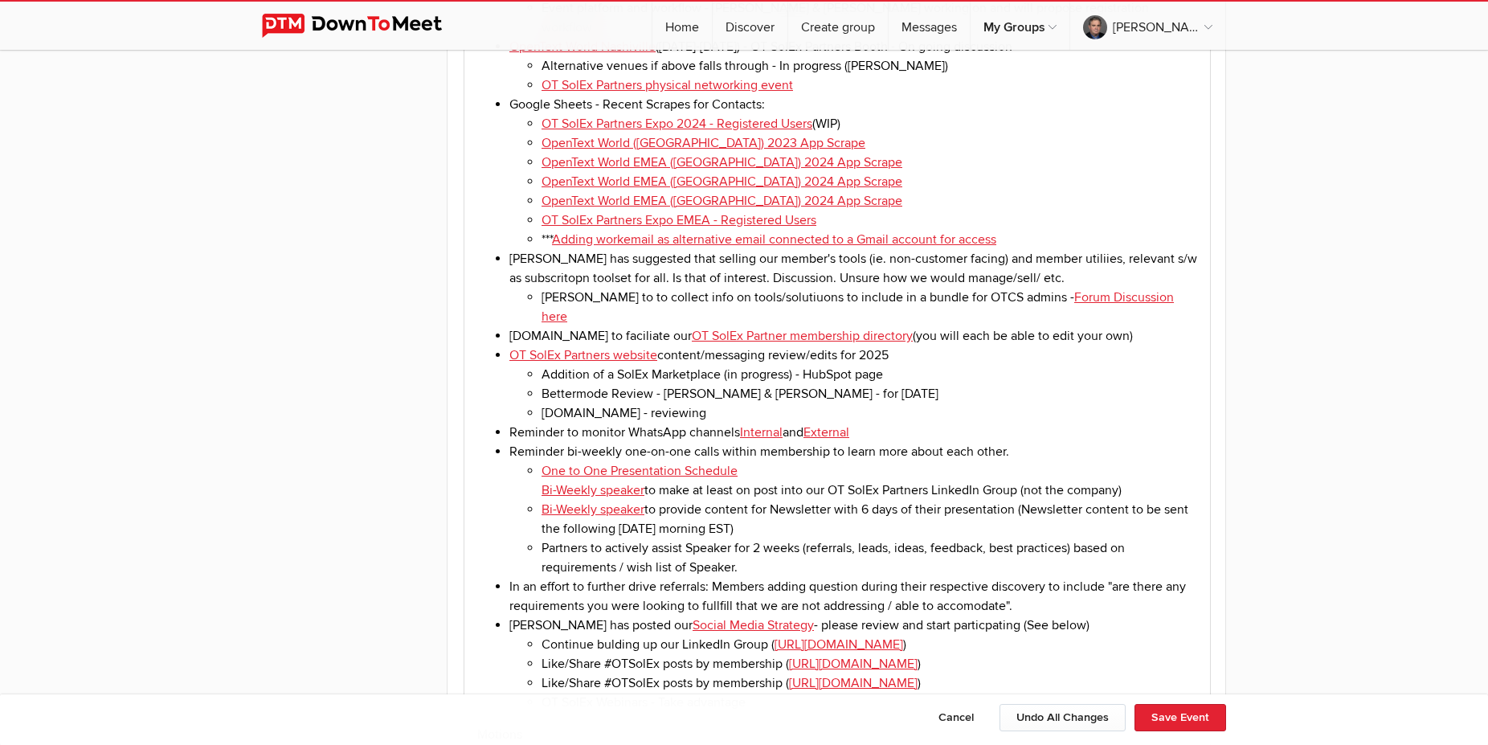
click at [778, 384] on li "Bettermode Review - [PERSON_NAME] & [PERSON_NAME] - for [DATE]" at bounding box center [868, 393] width 655 height 19
click at [764, 365] on li "Addition of a SolEx Marketplace (in progress) - HubSpot page" at bounding box center [868, 374] width 655 height 19
click at [781, 384] on li "Bettermode Review - [PERSON_NAME] & [PERSON_NAME] - for [DATE]" at bounding box center [868, 393] width 655 height 19
click at [693, 384] on li "Bettermode Review - [PERSON_NAME] & [PERSON_NAME] - for [DATE]" at bounding box center [868, 393] width 655 height 19
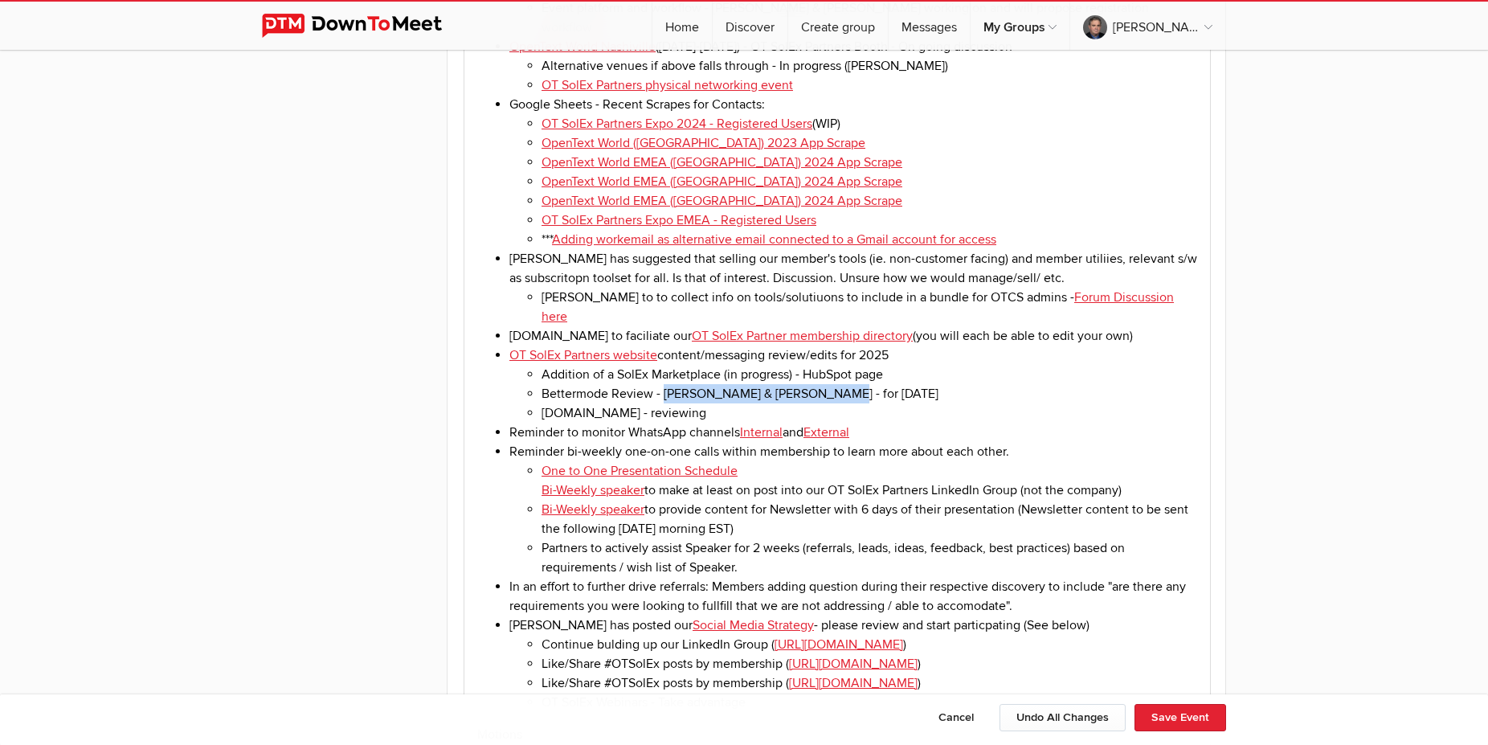
drag, startPoint x: 664, startPoint y: 312, endPoint x: 828, endPoint y: 308, distance: 163.9
click at [828, 384] on li "Bettermode Review - [PERSON_NAME] & [PERSON_NAME] - for [DATE]" at bounding box center [868, 393] width 655 height 19
copy li "[PERSON_NAME] & [PERSON_NAME] - for [DATE]"
click at [736, 403] on li "[DOMAIN_NAME] - reviewing" at bounding box center [868, 412] width 655 height 19
click at [770, 384] on li "Bettermode Review - [PERSON_NAME] & [PERSON_NAME] - for [DATE]" at bounding box center [868, 393] width 655 height 19
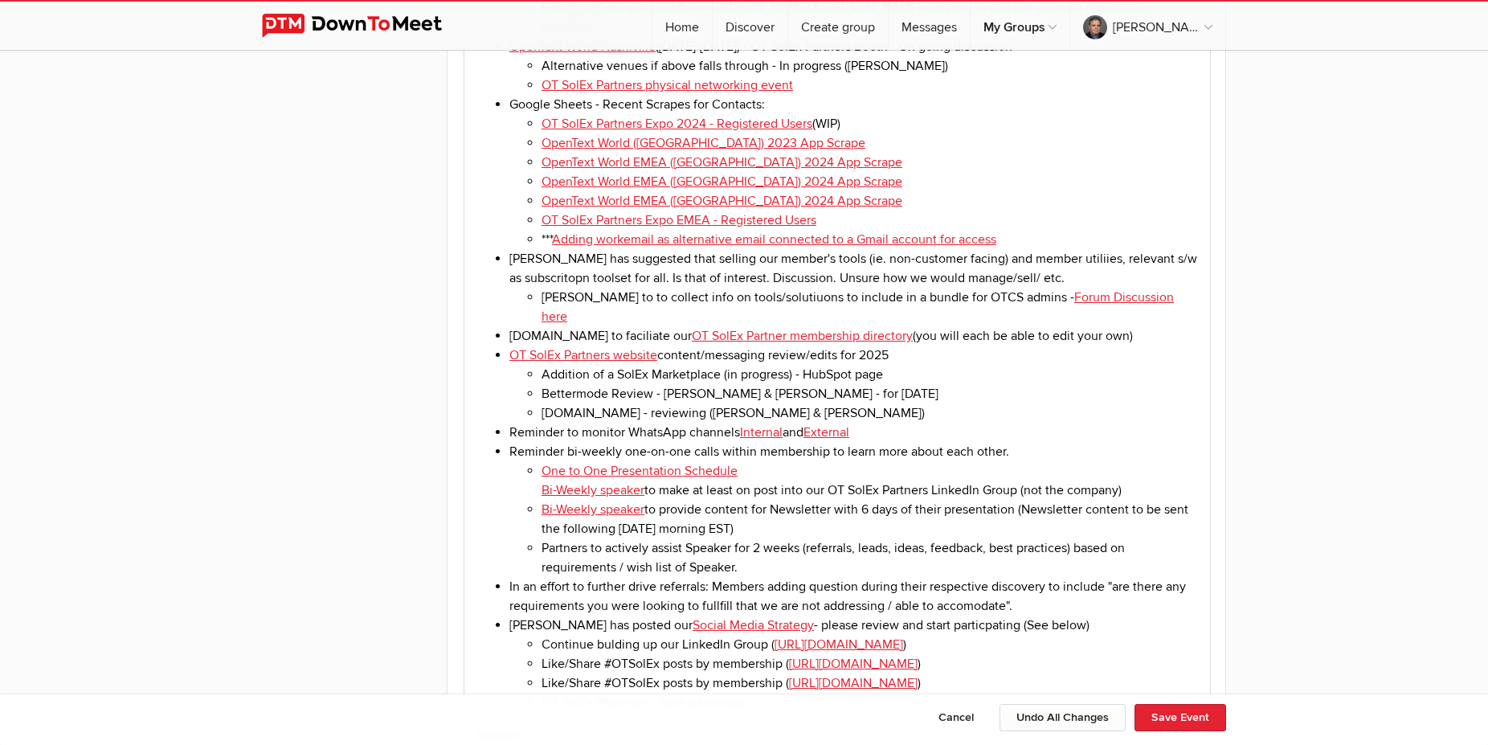
click at [861, 365] on li "Addition of a SolEx Marketplace (in progress) - HubSpot page" at bounding box center [868, 374] width 655 height 19
click at [895, 365] on li "Addition of a SolEx Marketplace (in progress) - HubSpot page" at bounding box center [868, 374] width 655 height 19
drag, startPoint x: 727, startPoint y: 292, endPoint x: 790, endPoint y: 291, distance: 63.5
click at [790, 365] on li "Addition of a SolEx Marketplace (in progress) - HubSpot page" at bounding box center [868, 374] width 655 height 19
click at [843, 384] on li "Bettermode Review - [PERSON_NAME] & [PERSON_NAME] - for [DATE]" at bounding box center [868, 393] width 655 height 19
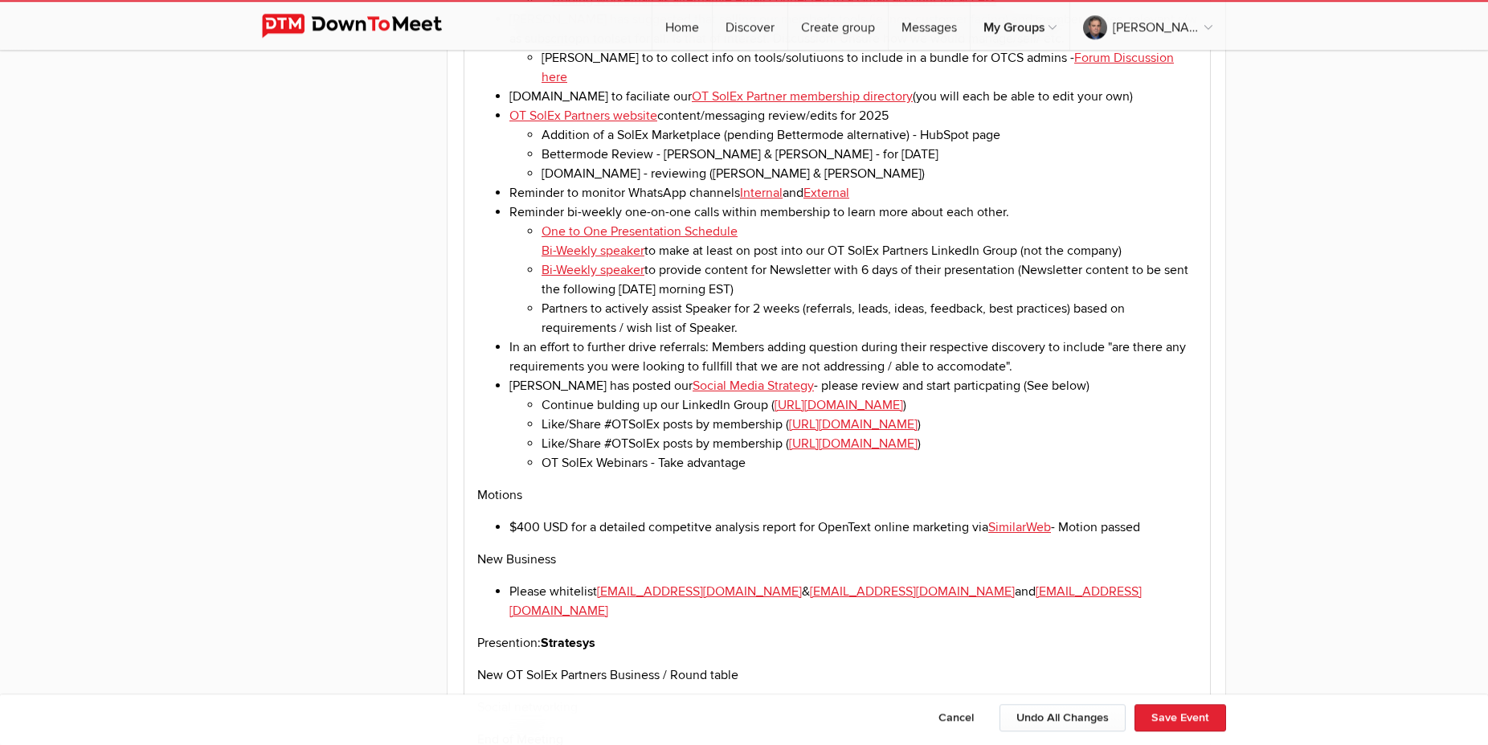
scroll to position [1966, 0]
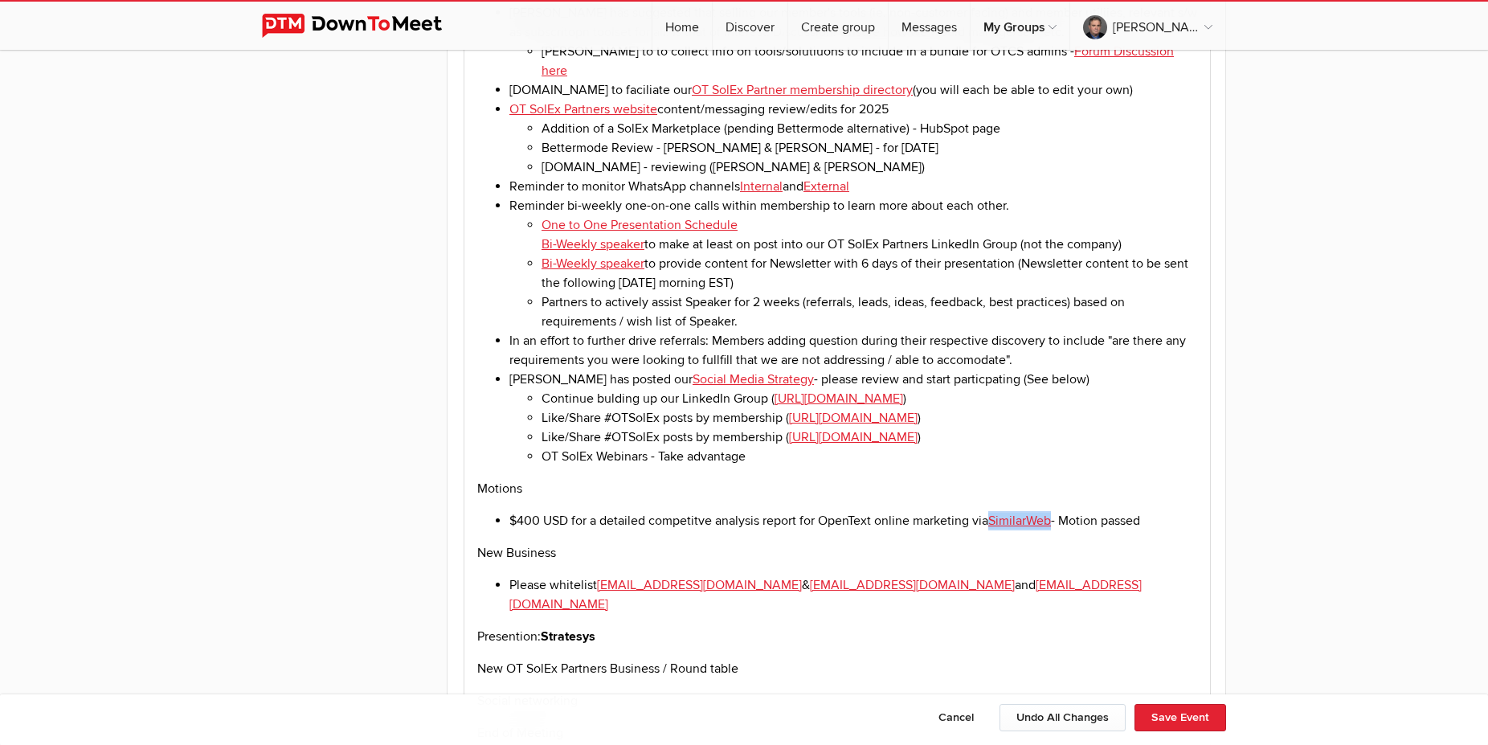
drag, startPoint x: 1056, startPoint y: 451, endPoint x: 994, endPoint y: 451, distance: 62.7
click at [994, 511] on li "$400 USD for a detailed competitve analysis report for OpenText online marketin…" at bounding box center [853, 520] width 688 height 19
copy link "SimilarWeb"
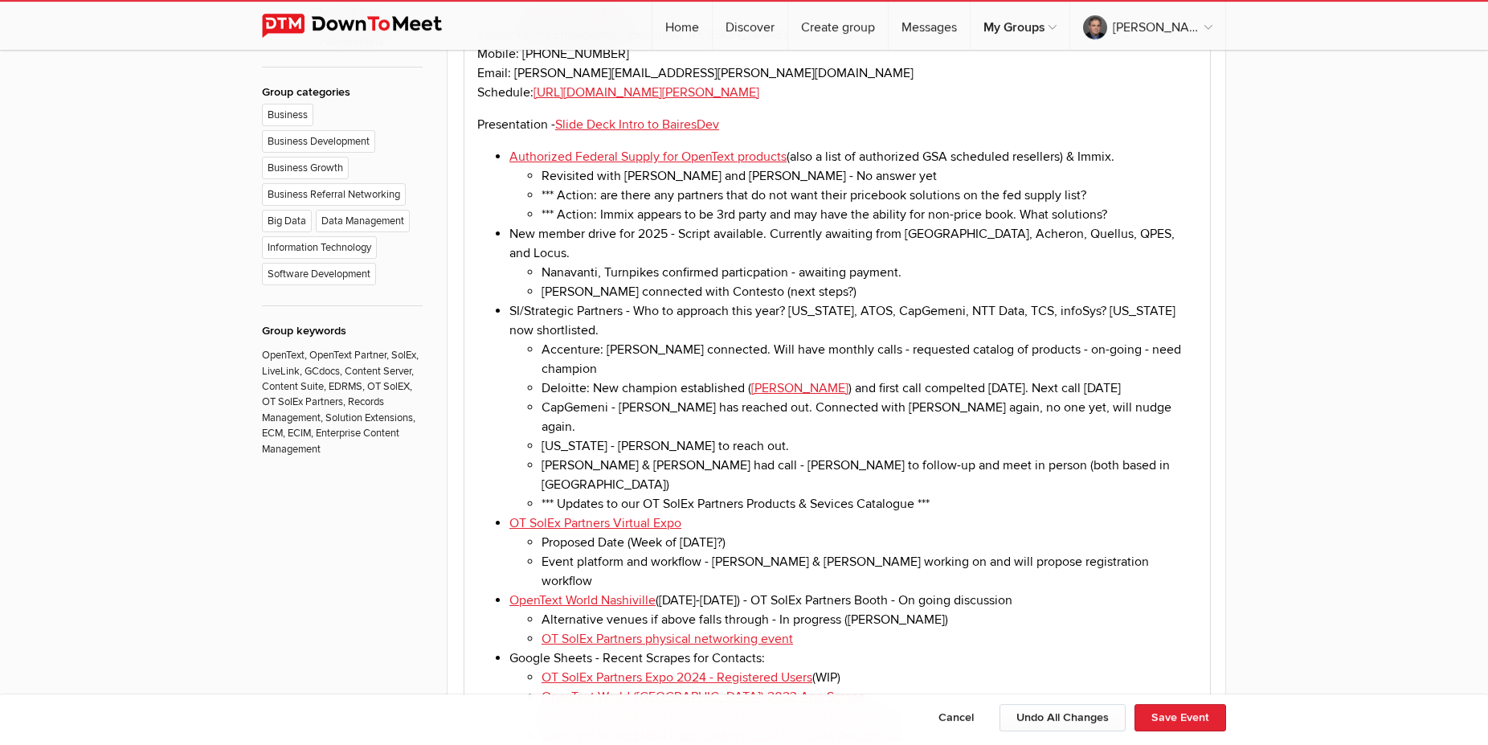
scroll to position [1147, 0]
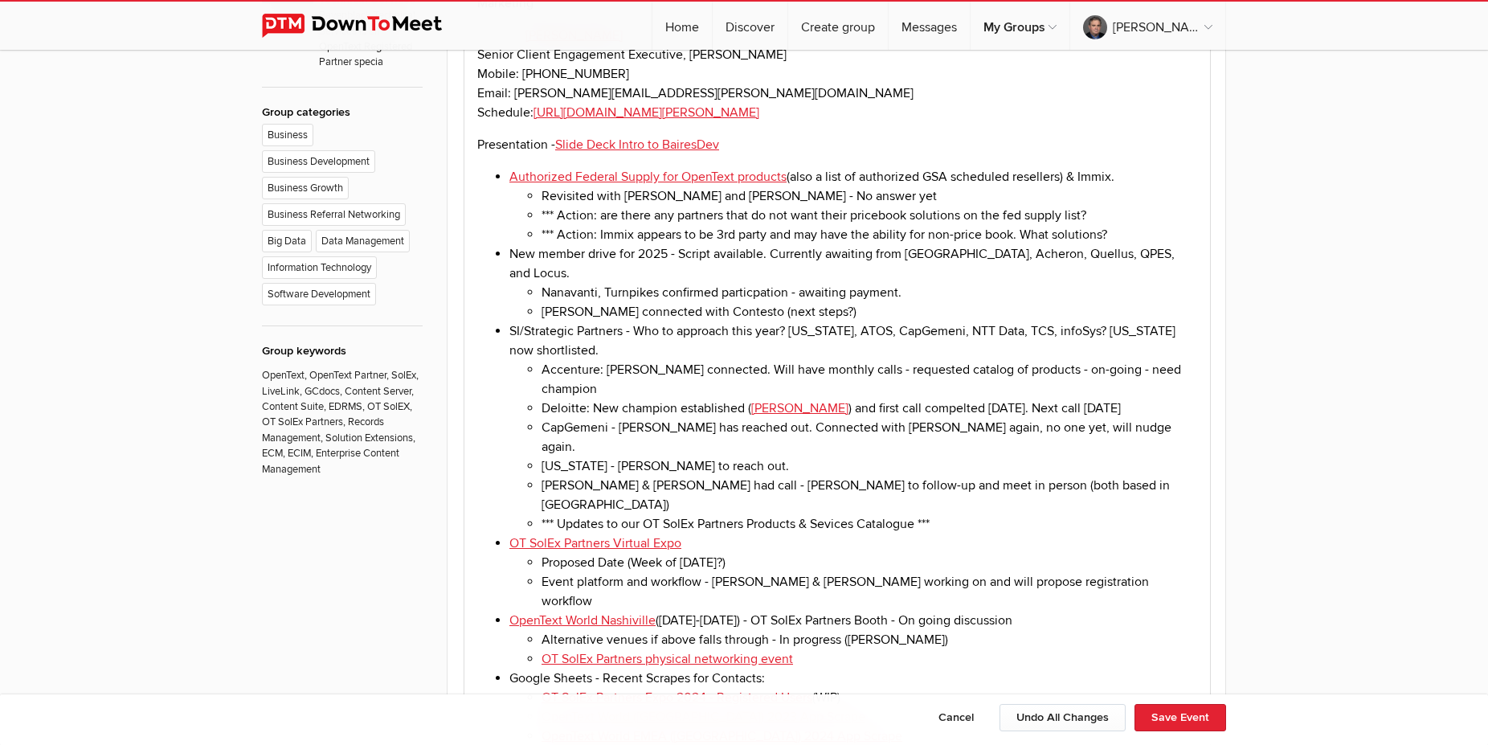
click at [966, 514] on li "*** Updates to our OT SolEx Partners Products & Sevices Catalogue ***" at bounding box center [868, 523] width 655 height 19
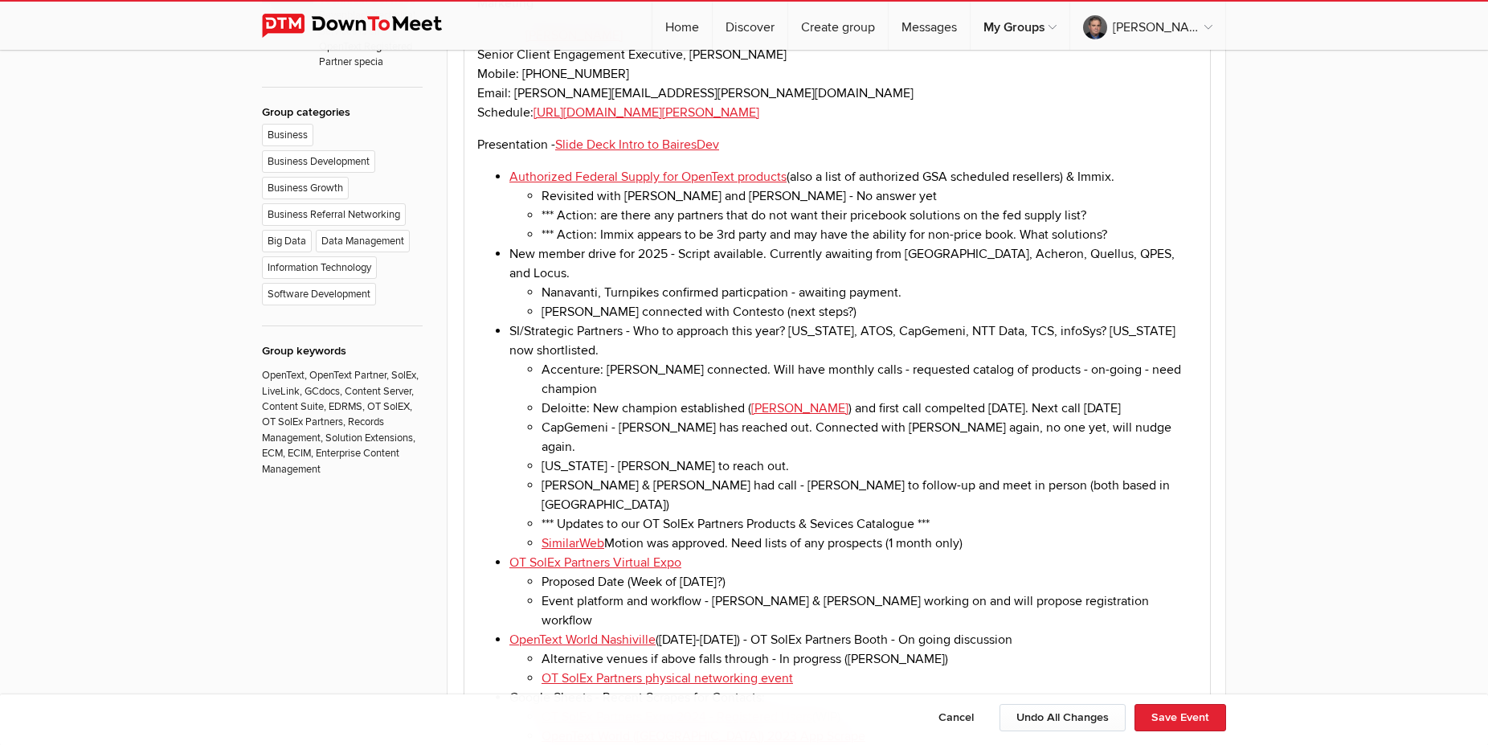
click at [975, 533] on li "SimilarWeb Motion was approved. Need lists of any prospects (1 month only)" at bounding box center [868, 542] width 655 height 19
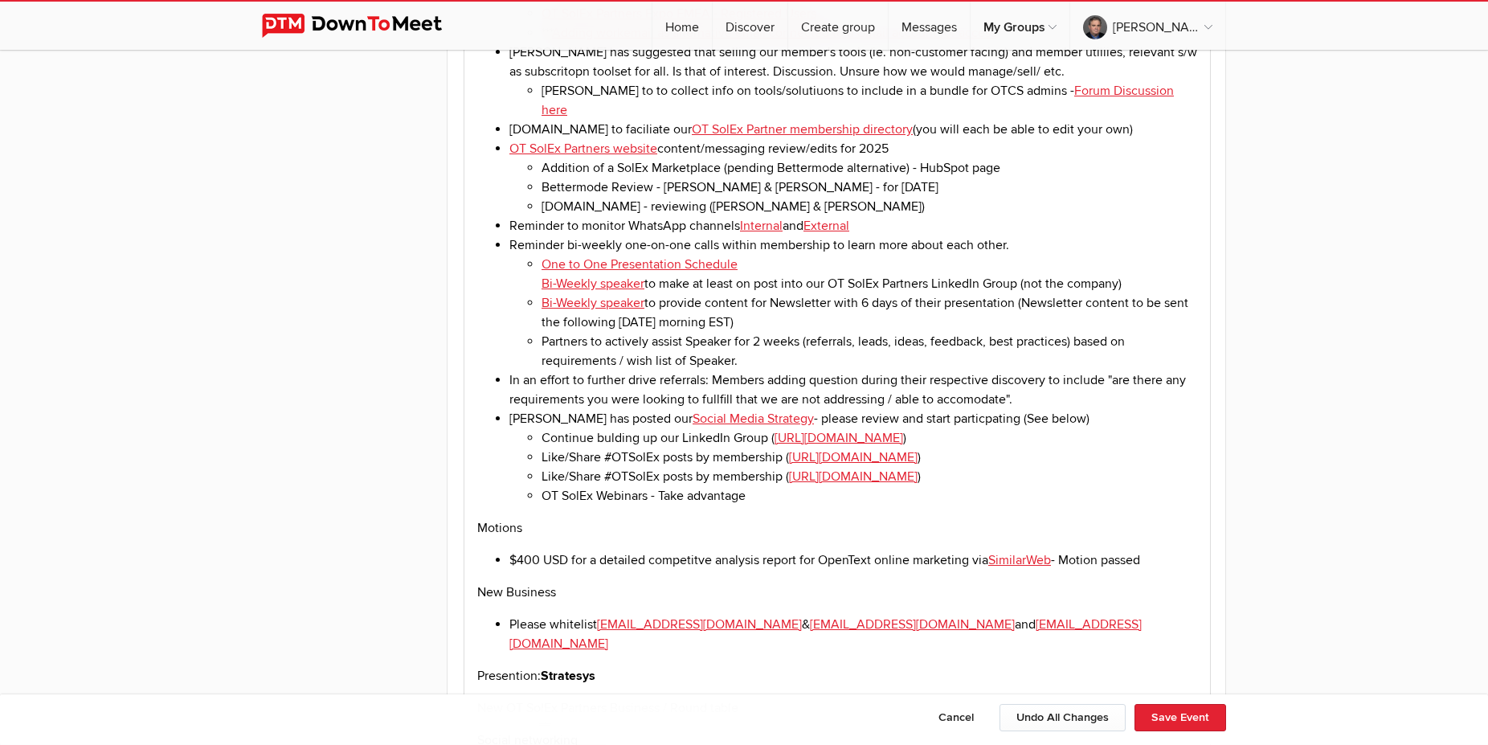
scroll to position [1966, 0]
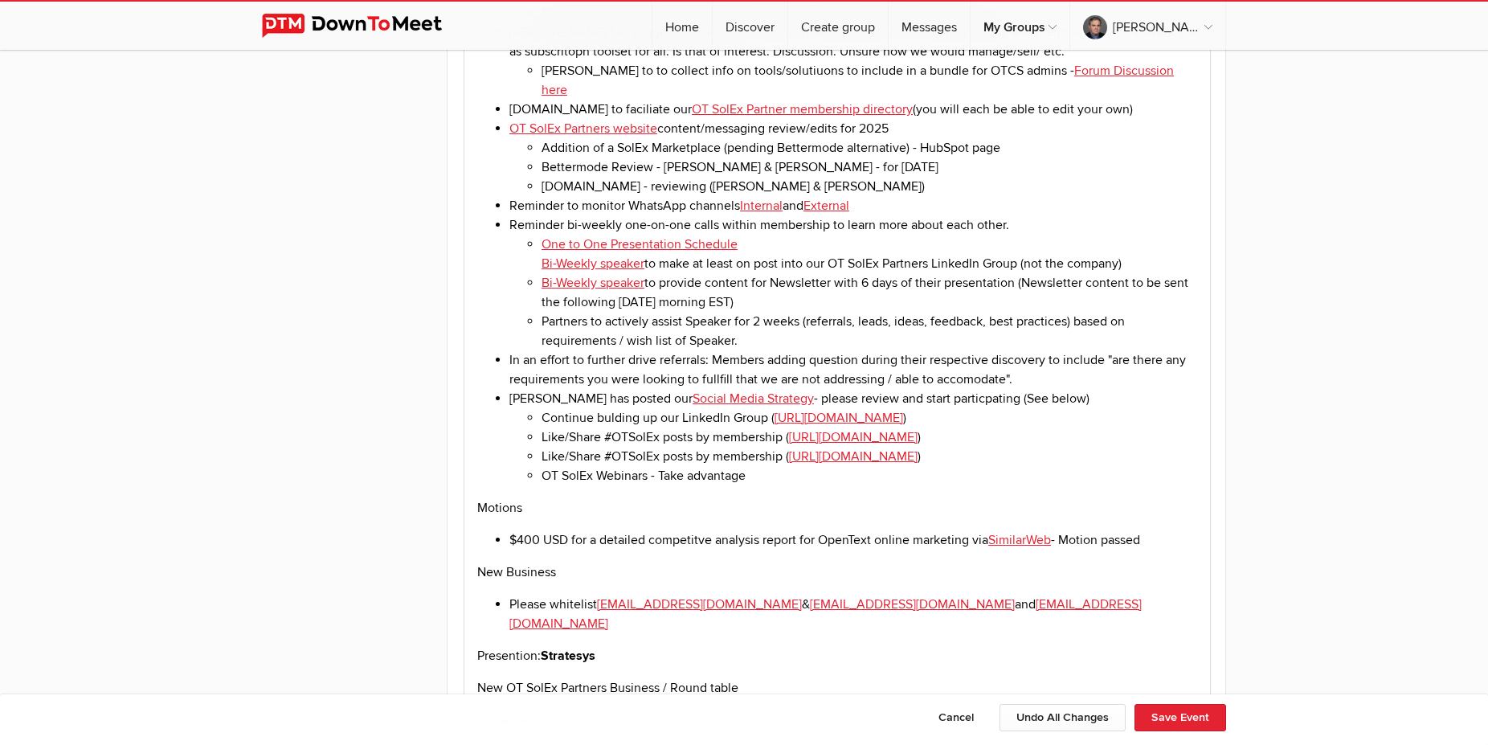
click at [1158, 530] on li "$400 USD for a detailed competitve analysis report for OpenText online marketin…" at bounding box center [853, 539] width 688 height 19
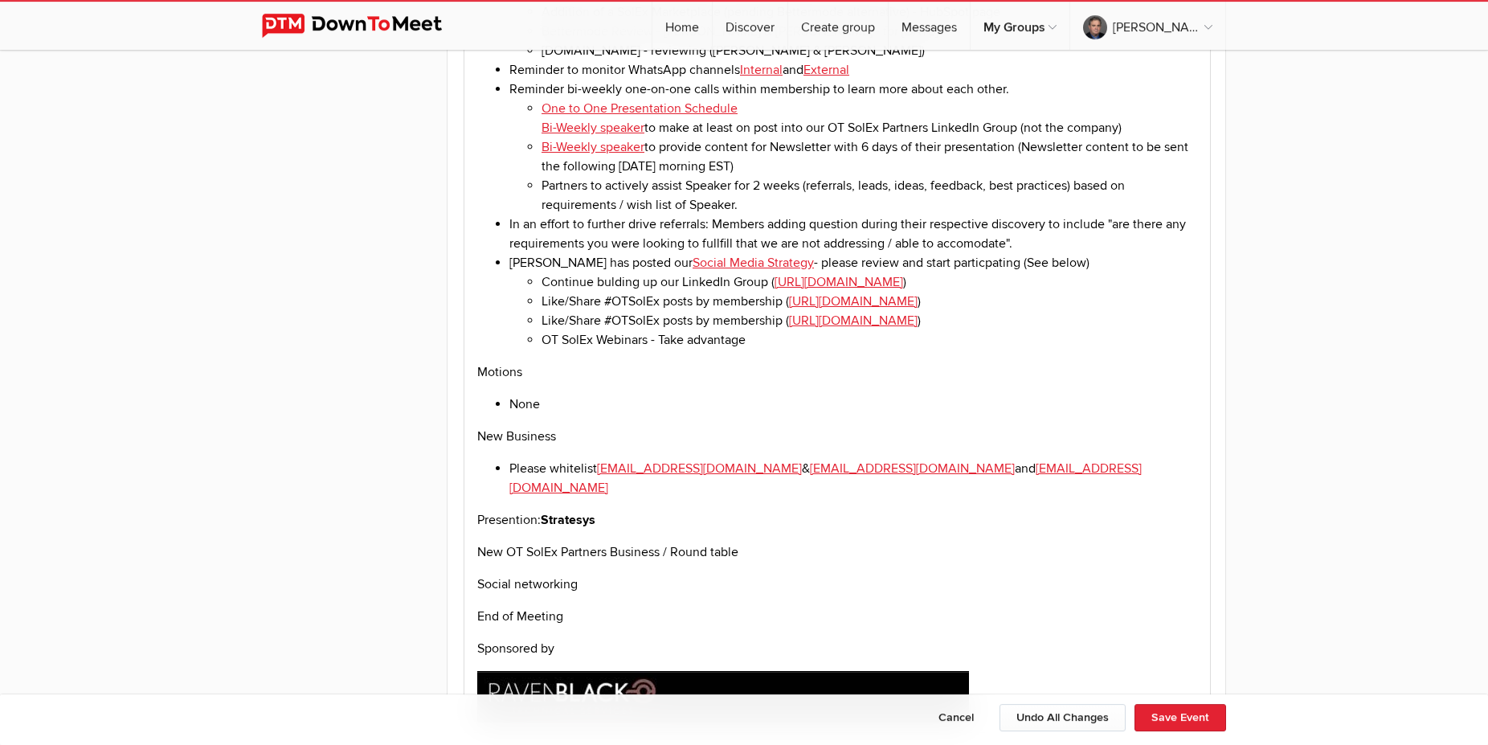
scroll to position [2130, 0]
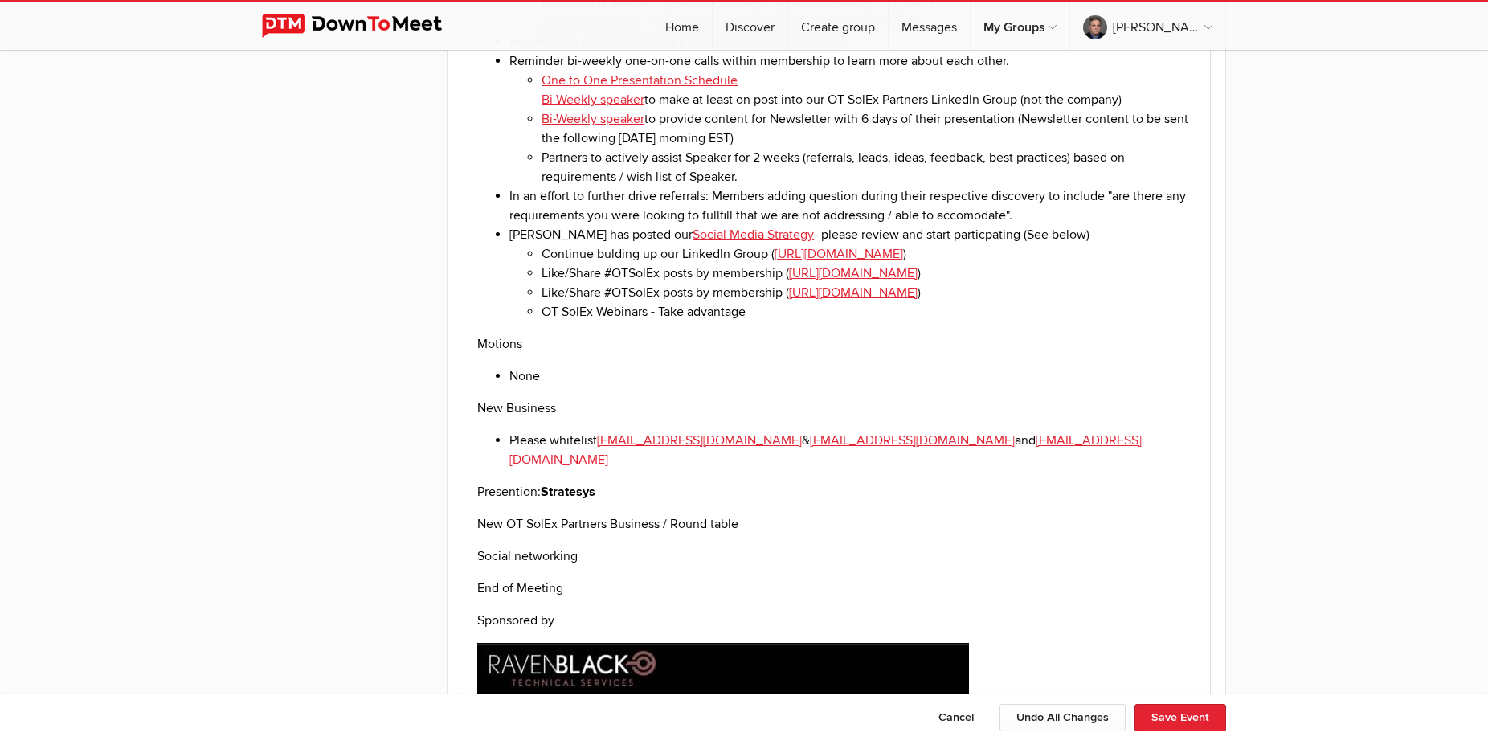
click at [611, 482] on p "Presention: Stratesys" at bounding box center [837, 491] width 720 height 19
drag, startPoint x: 604, startPoint y: 399, endPoint x: 544, endPoint y: 397, distance: 60.3
click at [544, 482] on p "Presention: Stratesys" at bounding box center [837, 491] width 720 height 19
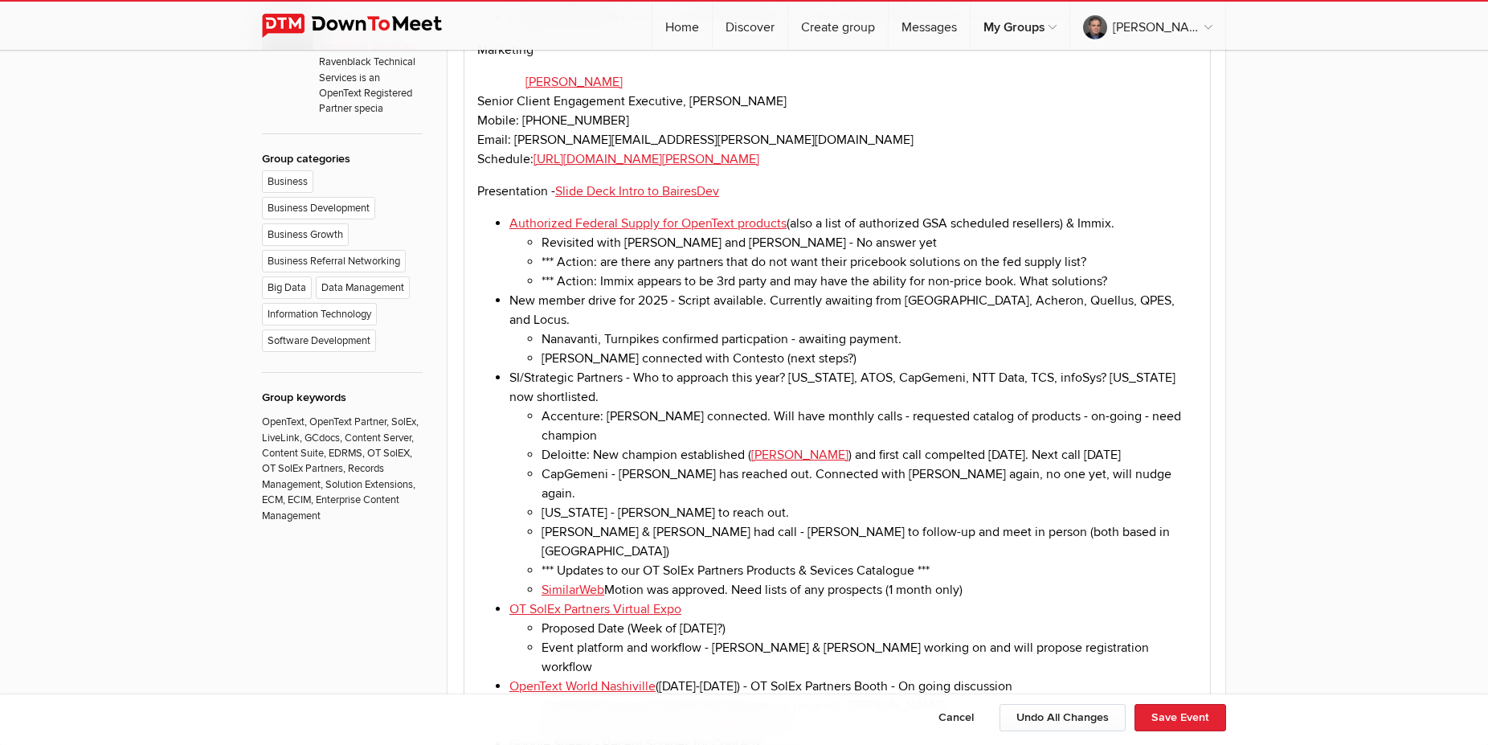
scroll to position [1065, 0]
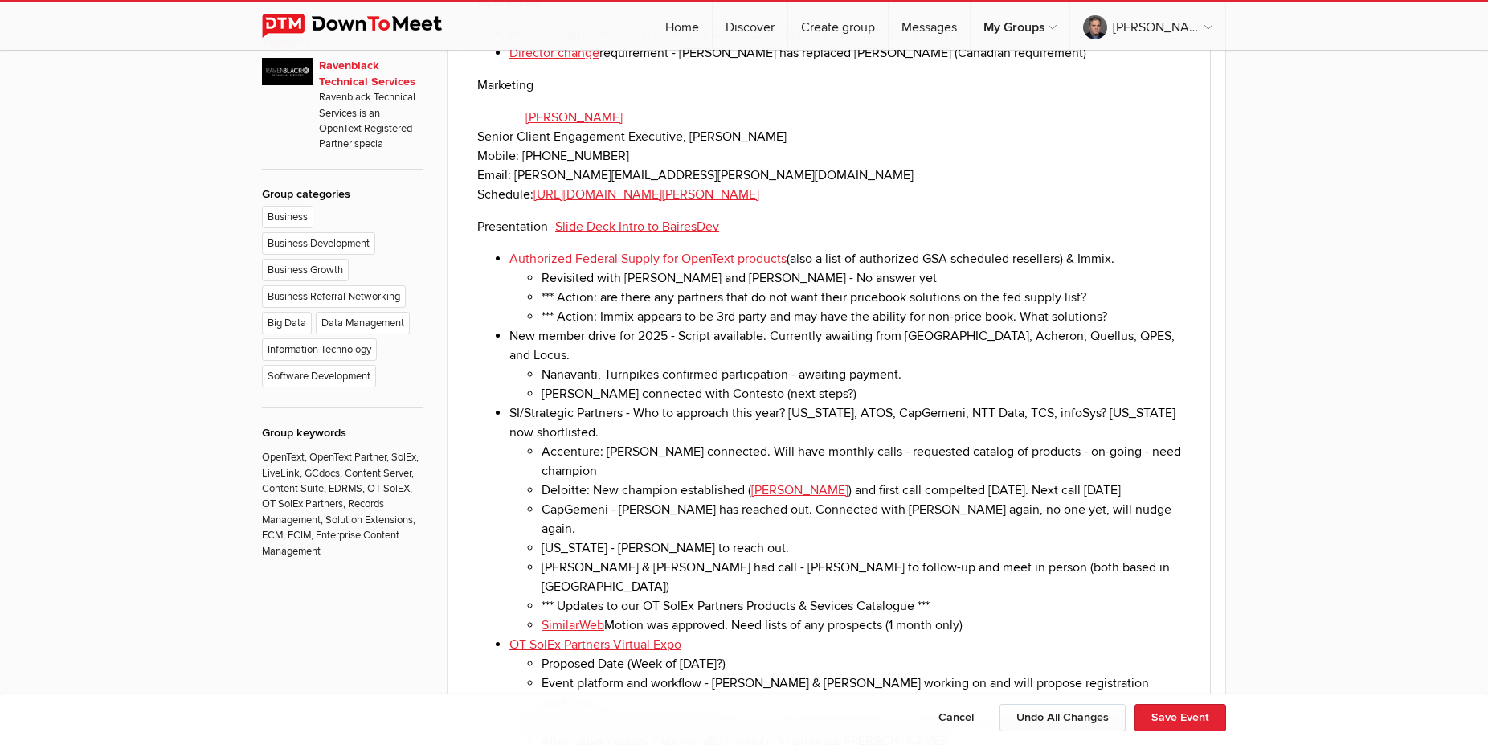
click at [814, 405] on li "SI/Strategic Partners - Who to approach this year? [US_STATE], ATOS, CapGemeni,…" at bounding box center [853, 518] width 688 height 231
drag, startPoint x: 1043, startPoint y: 403, endPoint x: 1202, endPoint y: 404, distance: 158.2
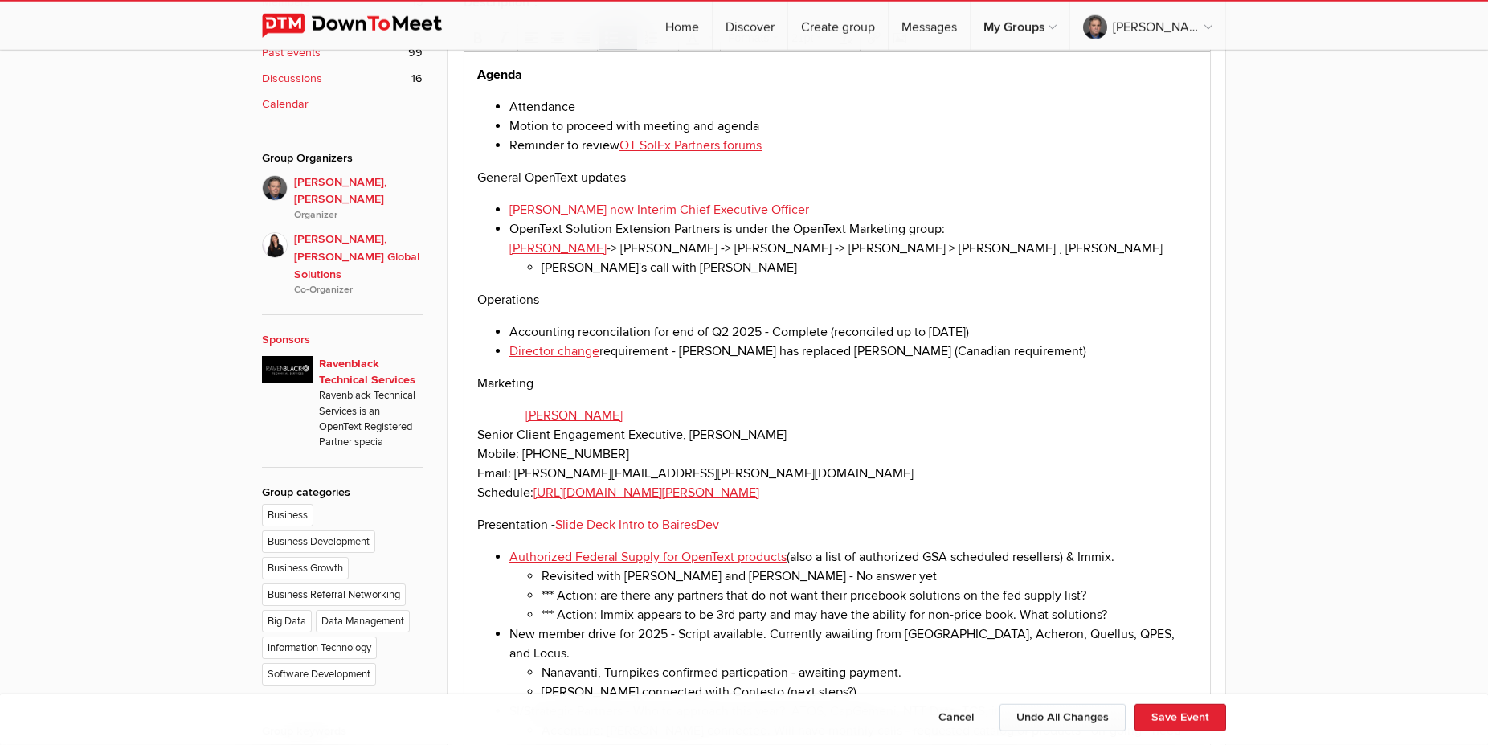
scroll to position [819, 0]
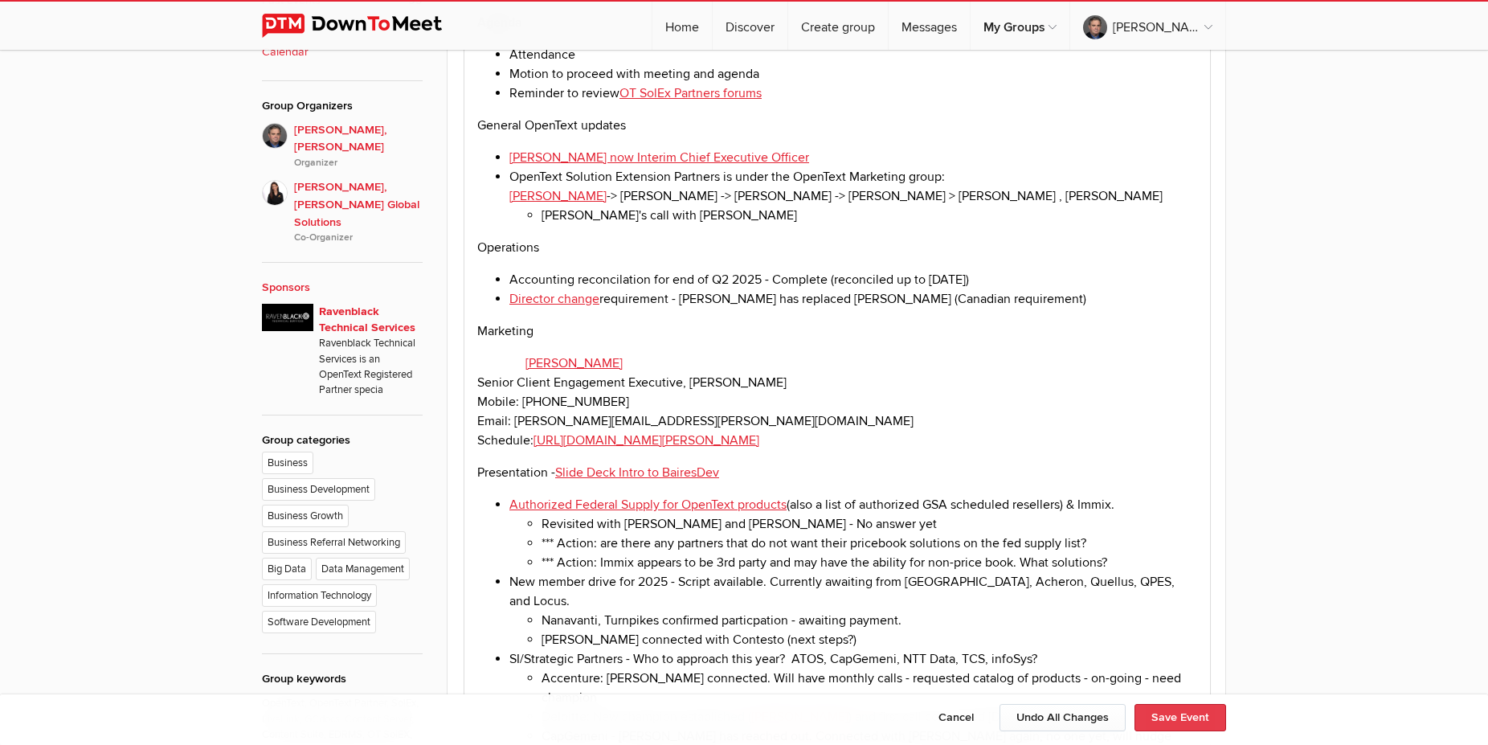
click at [1198, 716] on button "Save Event" at bounding box center [1180, 717] width 92 height 27
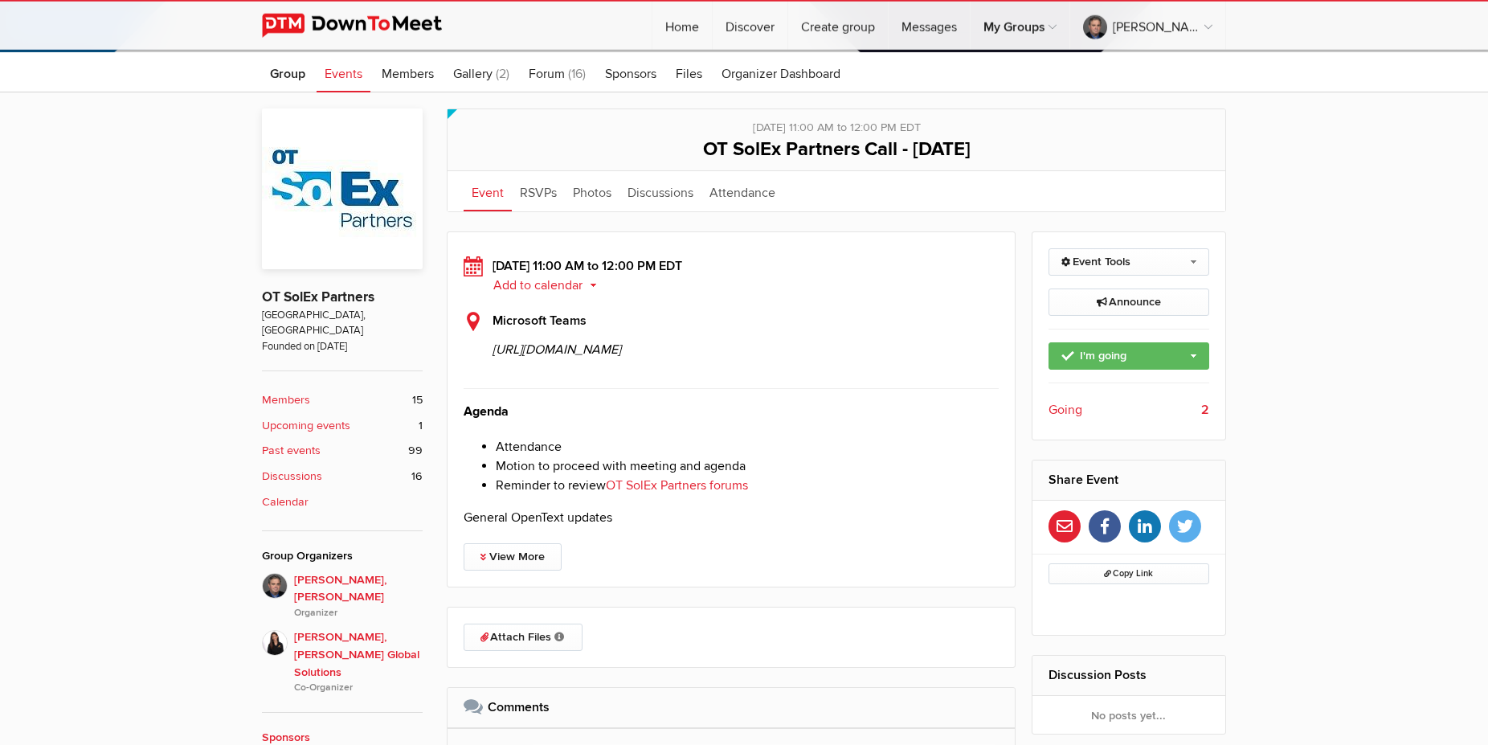
scroll to position [410, 0]
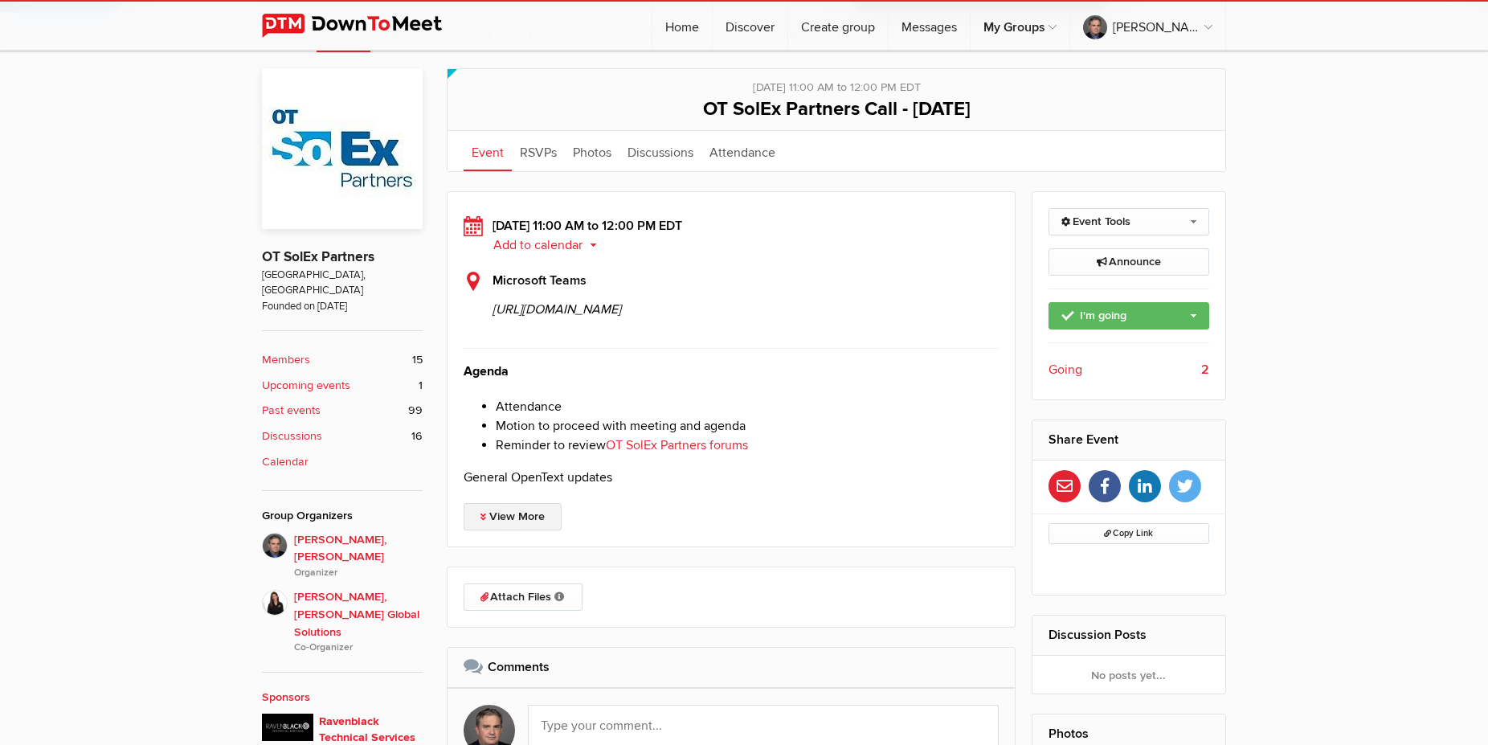
click at [538, 530] on link "View More" at bounding box center [512, 516] width 98 height 27
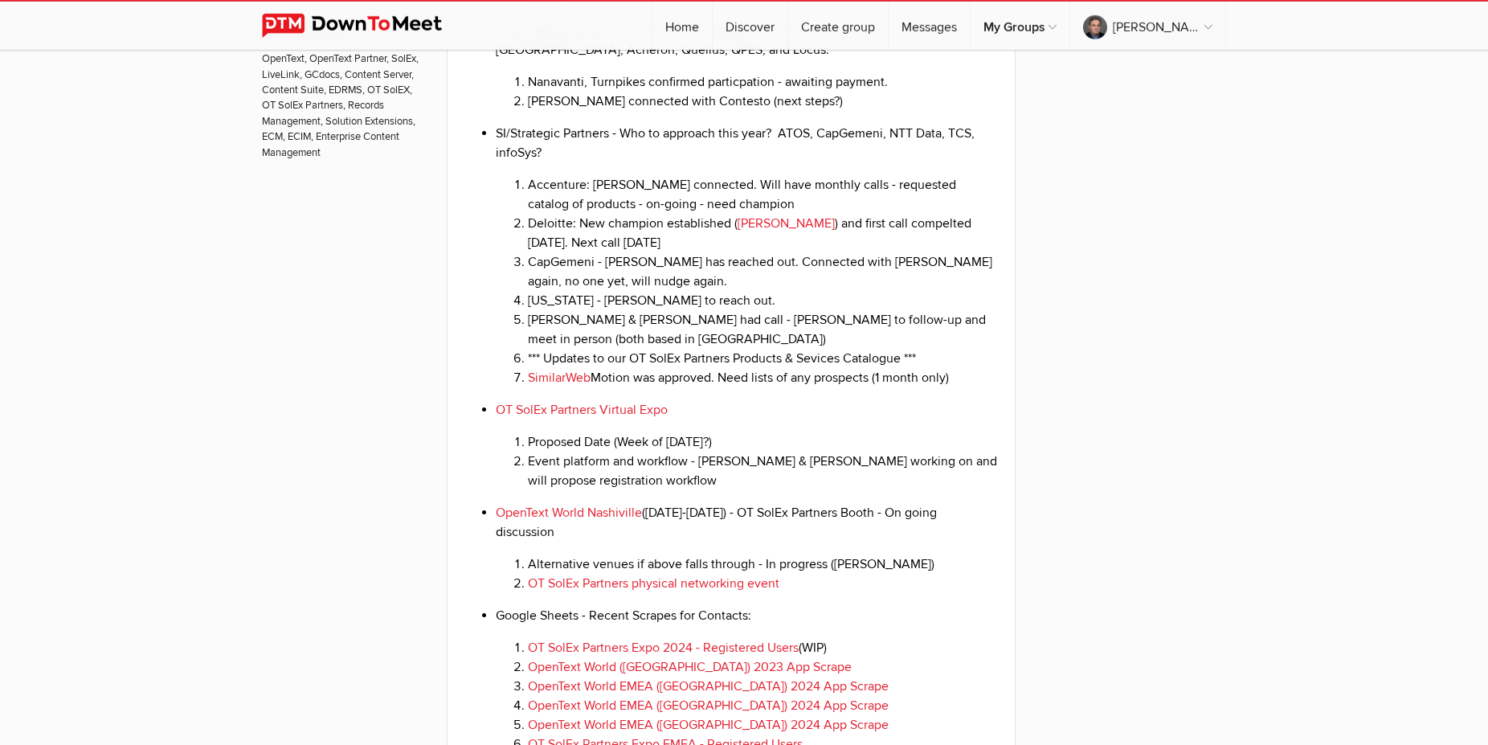
scroll to position [1475, 0]
